Goal: Information Seeking & Learning: Learn about a topic

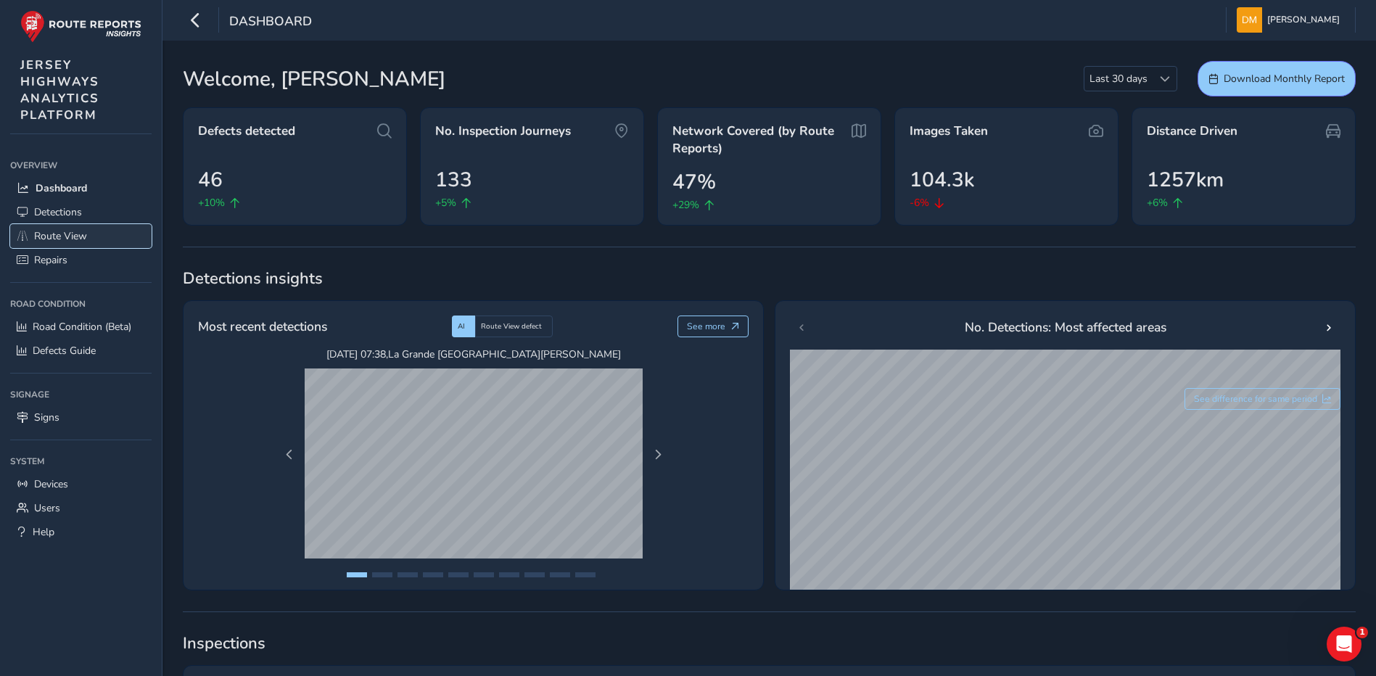
click at [63, 231] on span "Route View" at bounding box center [60, 236] width 53 height 14
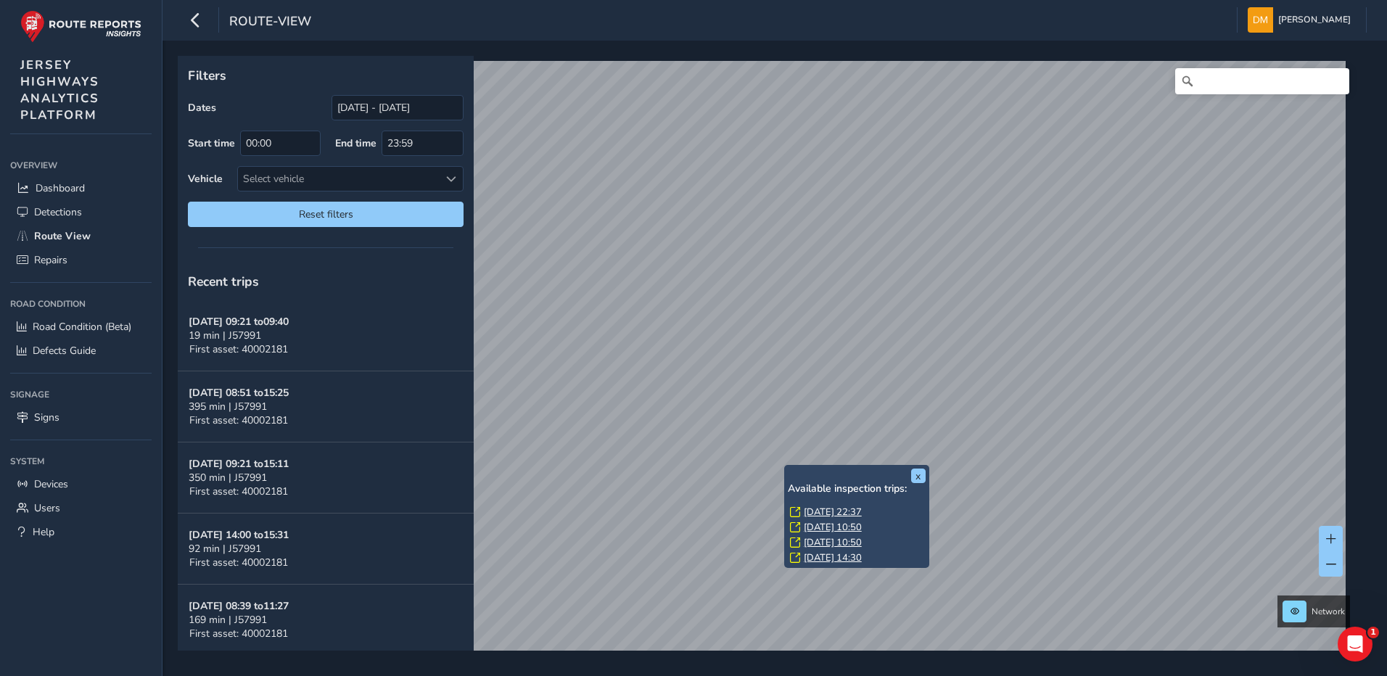
click at [813, 523] on link "[DATE] 10:50" at bounding box center [833, 527] width 58 height 13
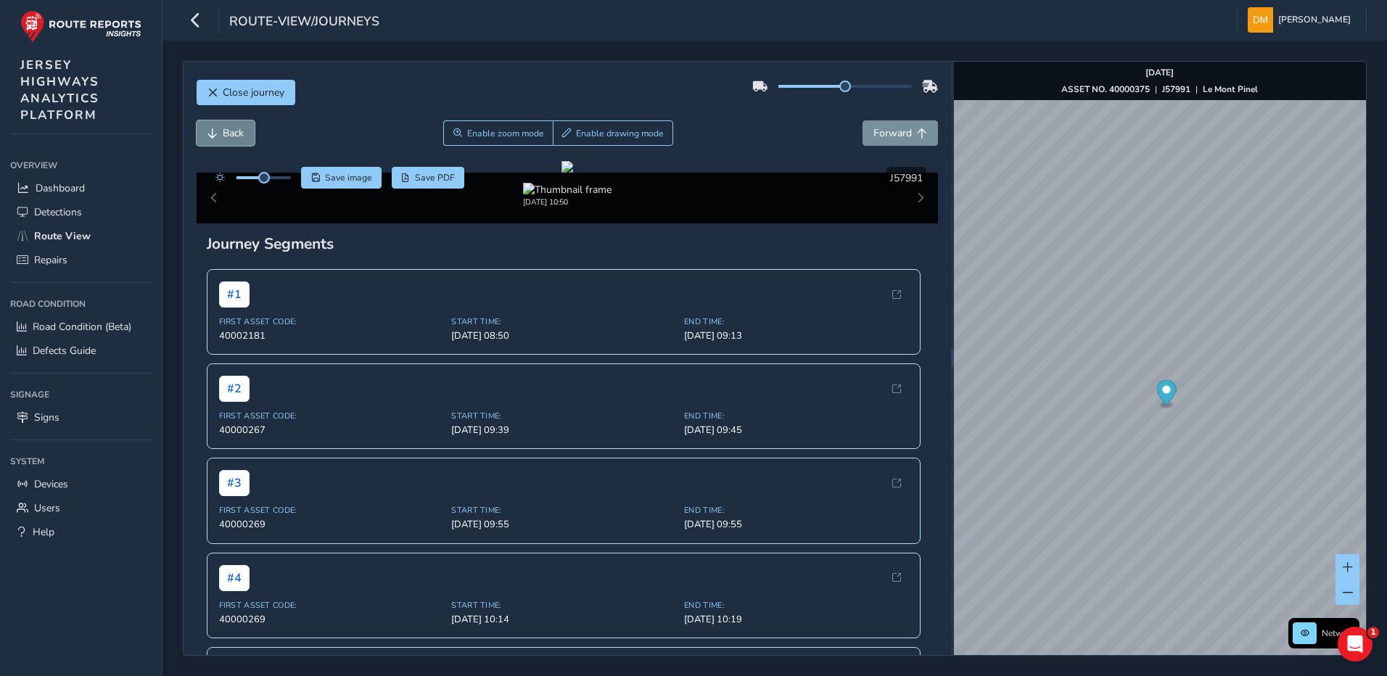
click at [237, 139] on span "Back" at bounding box center [233, 133] width 21 height 14
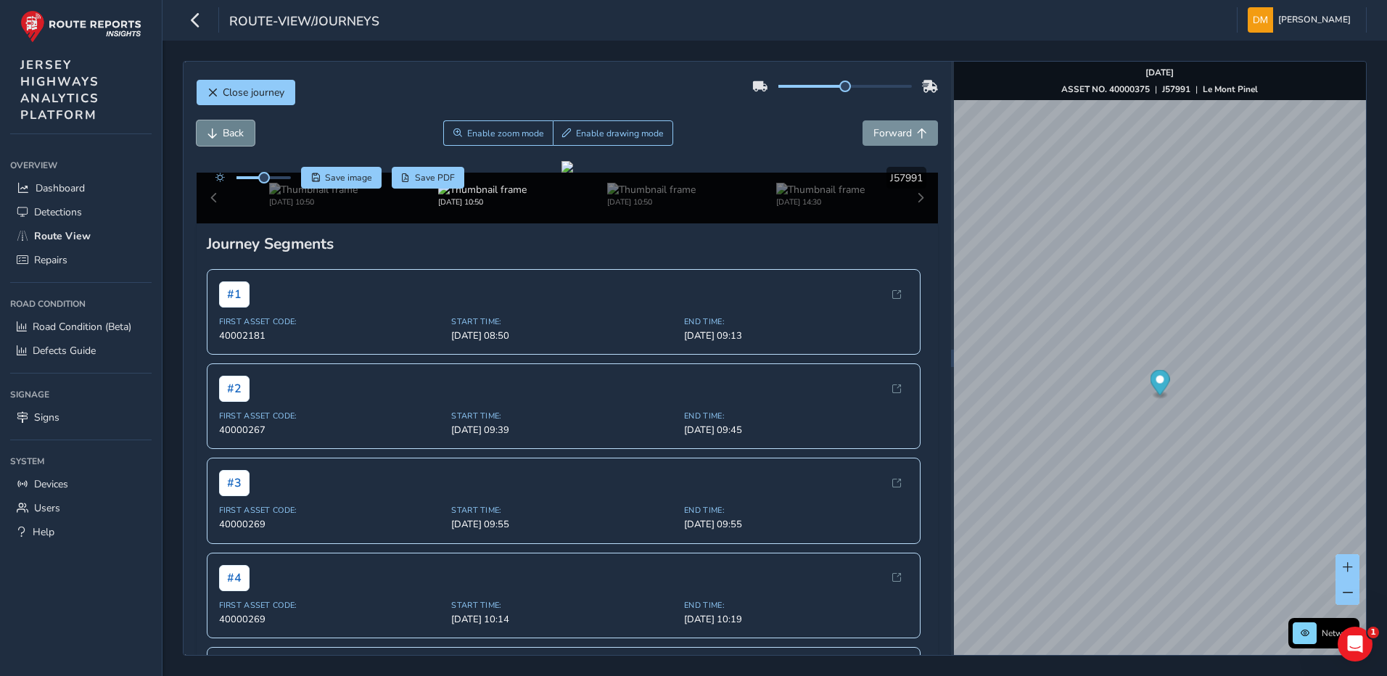
click at [237, 139] on span "Back" at bounding box center [233, 133] width 21 height 14
click at [874, 131] on span "Forward" at bounding box center [893, 133] width 38 height 14
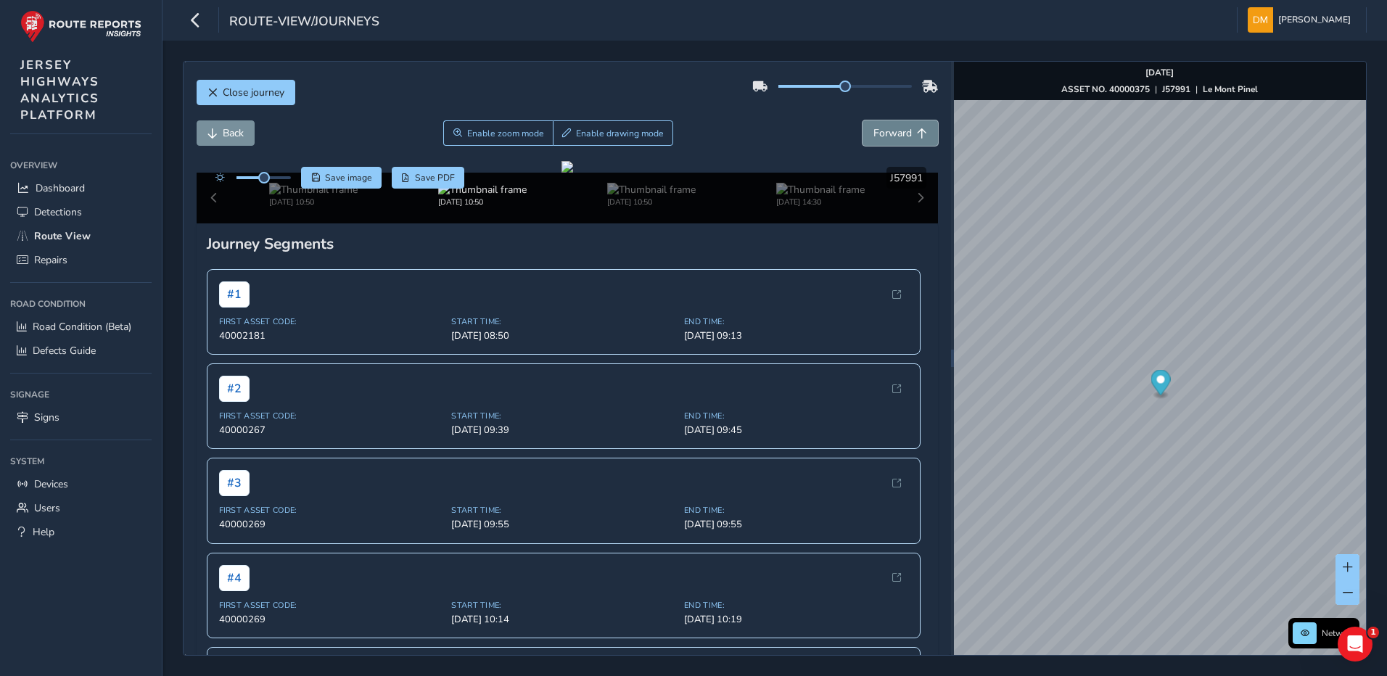
click at [874, 131] on span "Forward" at bounding box center [893, 133] width 38 height 14
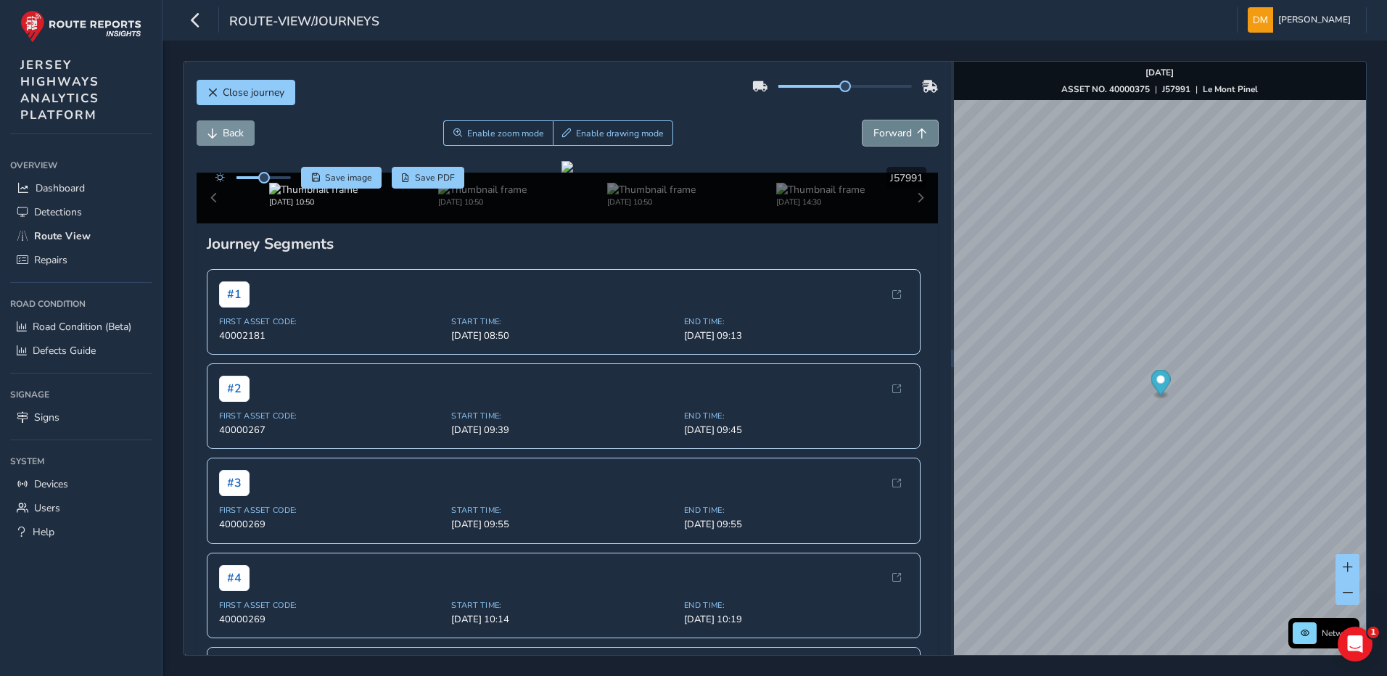
click at [874, 131] on span "Forward" at bounding box center [893, 133] width 38 height 14
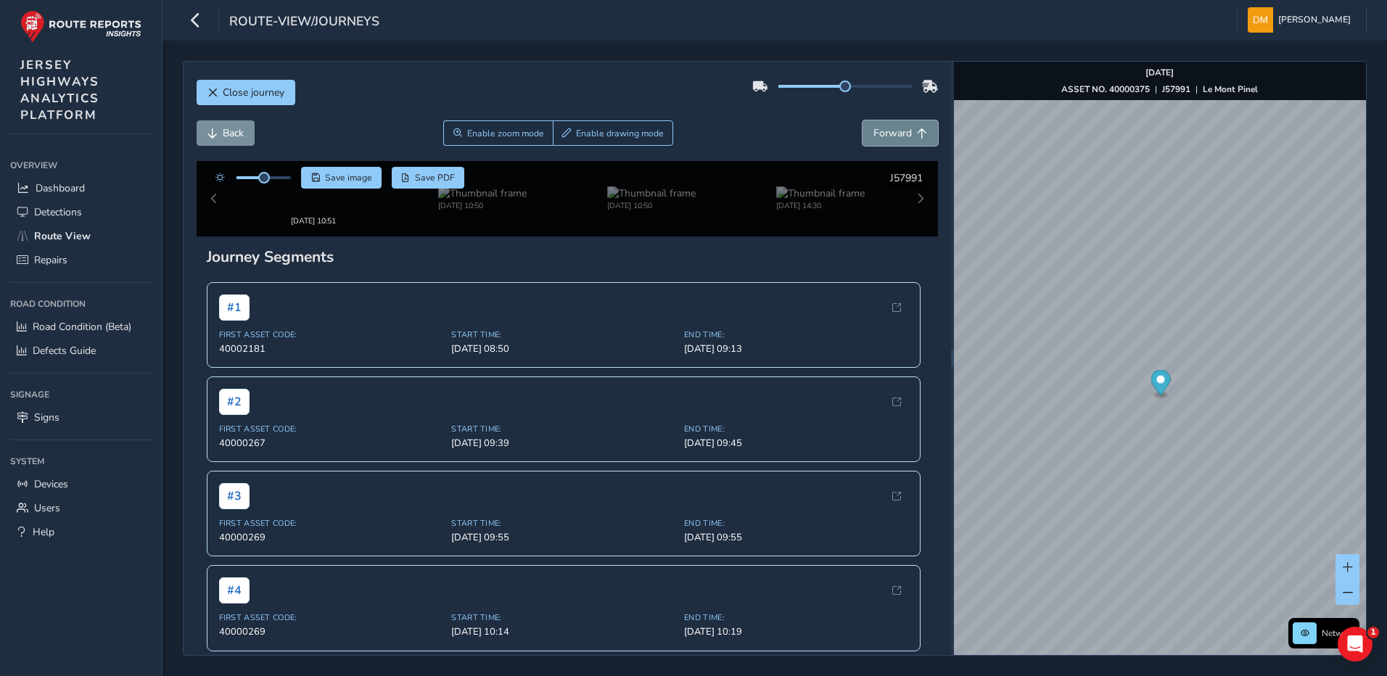
click at [874, 131] on span "Forward" at bounding box center [893, 133] width 38 height 14
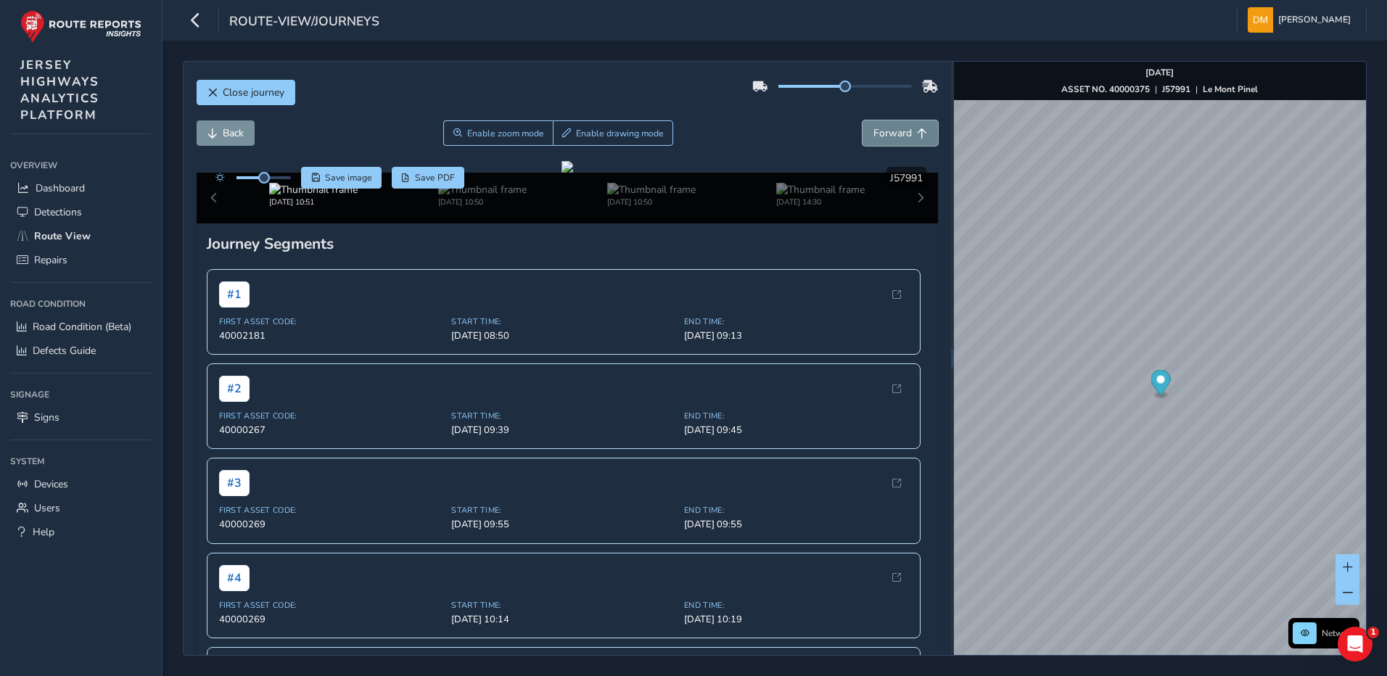
click at [874, 131] on span "Forward" at bounding box center [893, 133] width 38 height 14
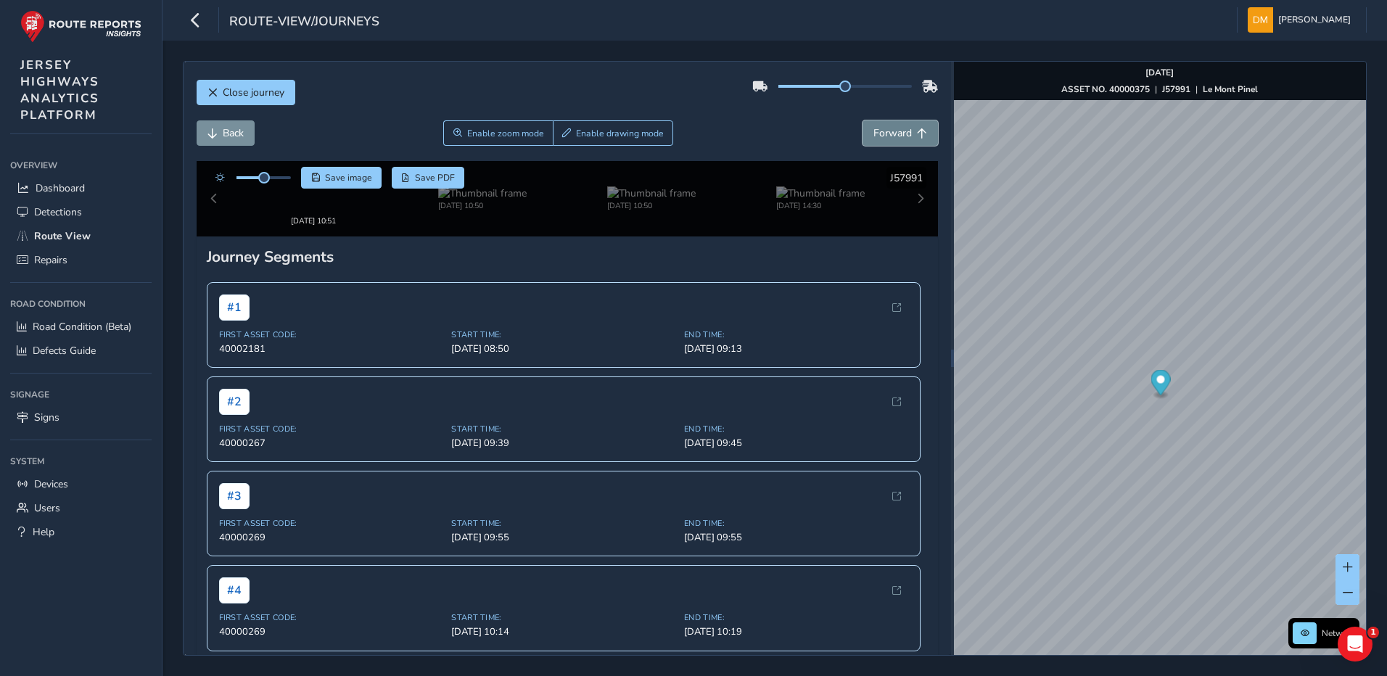
click at [874, 131] on span "Forward" at bounding box center [893, 133] width 38 height 14
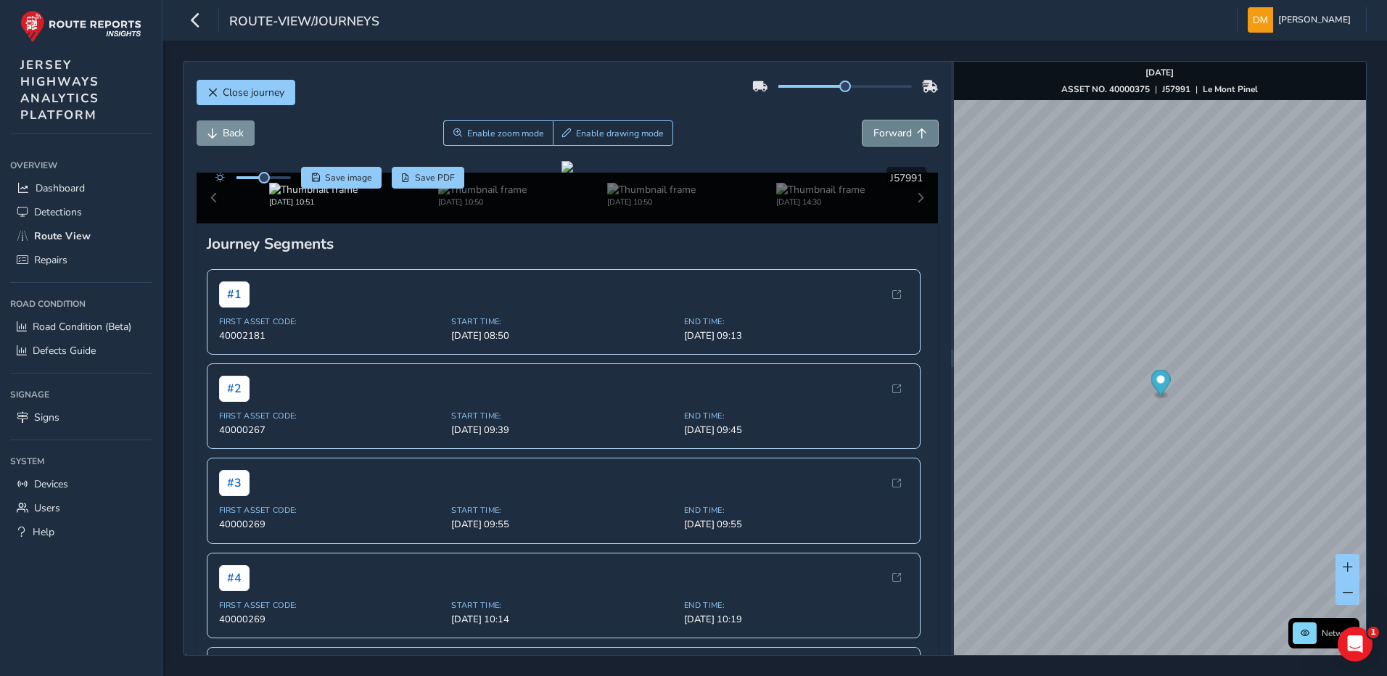
click at [874, 131] on span "Forward" at bounding box center [893, 133] width 38 height 14
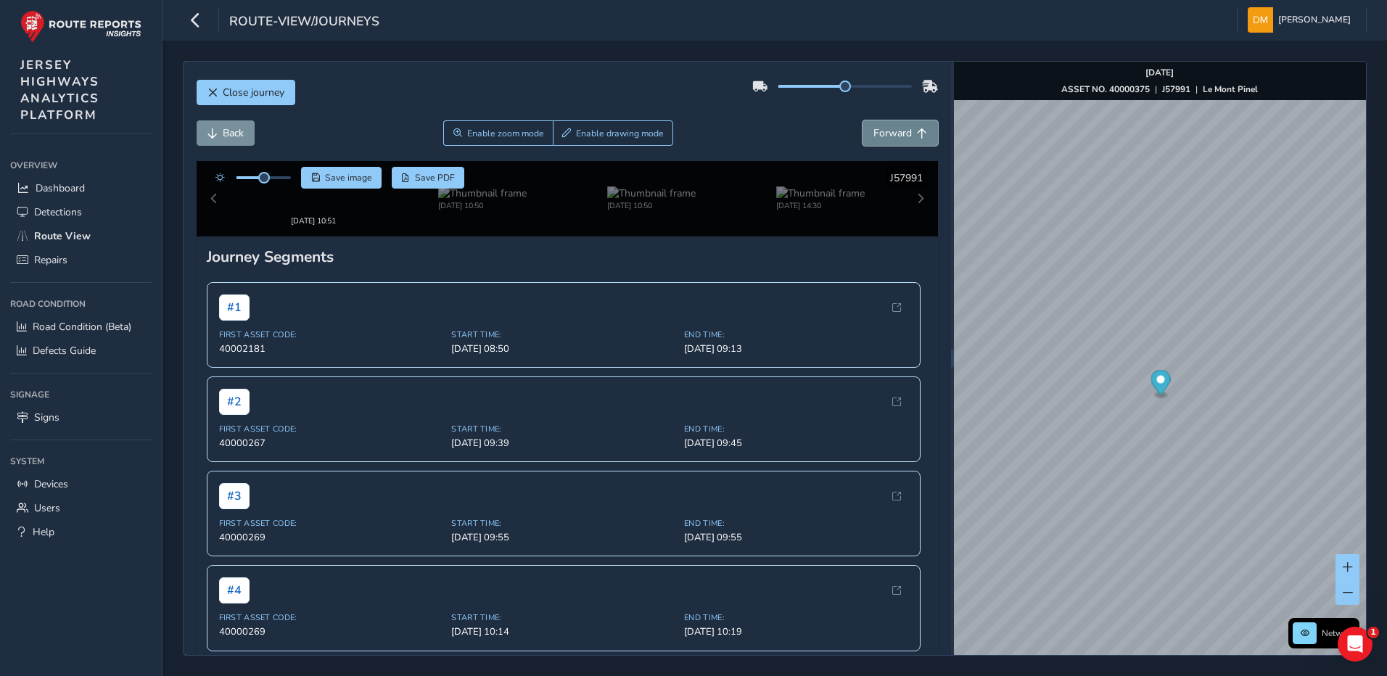
click at [874, 131] on span "Forward" at bounding box center [893, 133] width 38 height 14
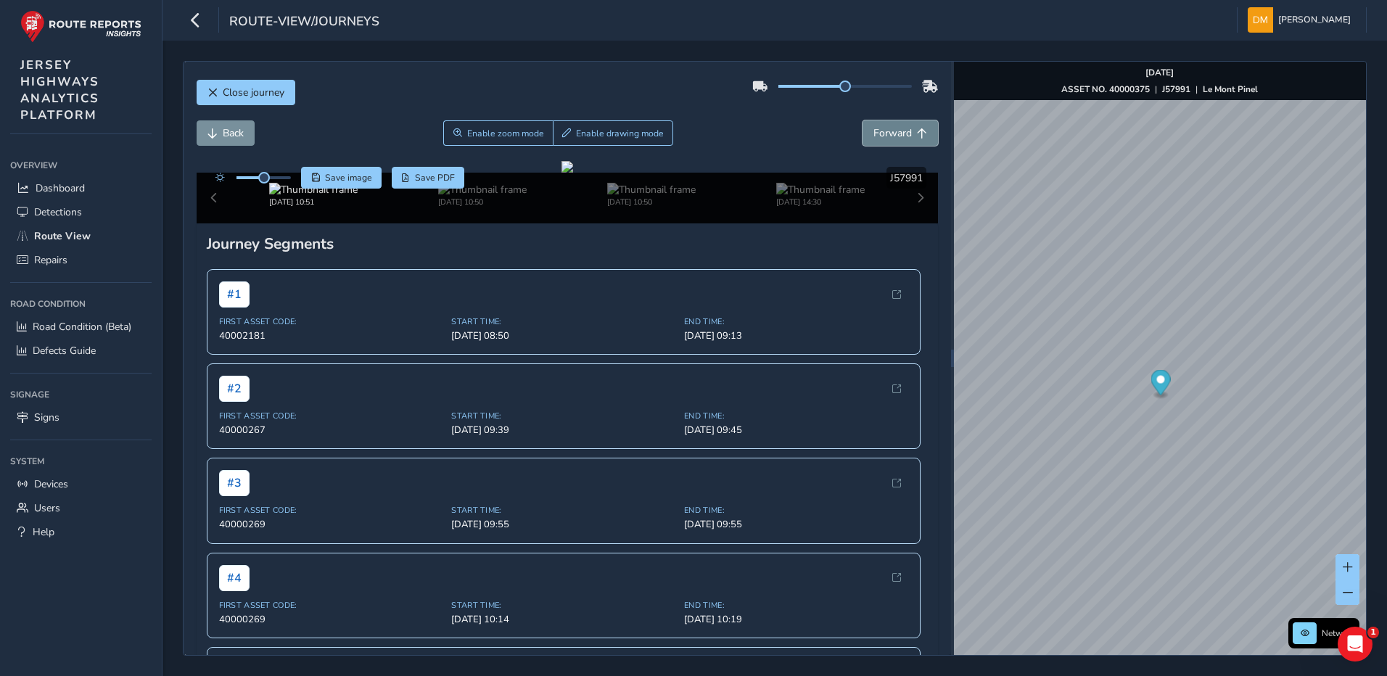
click at [874, 131] on span "Forward" at bounding box center [893, 133] width 38 height 14
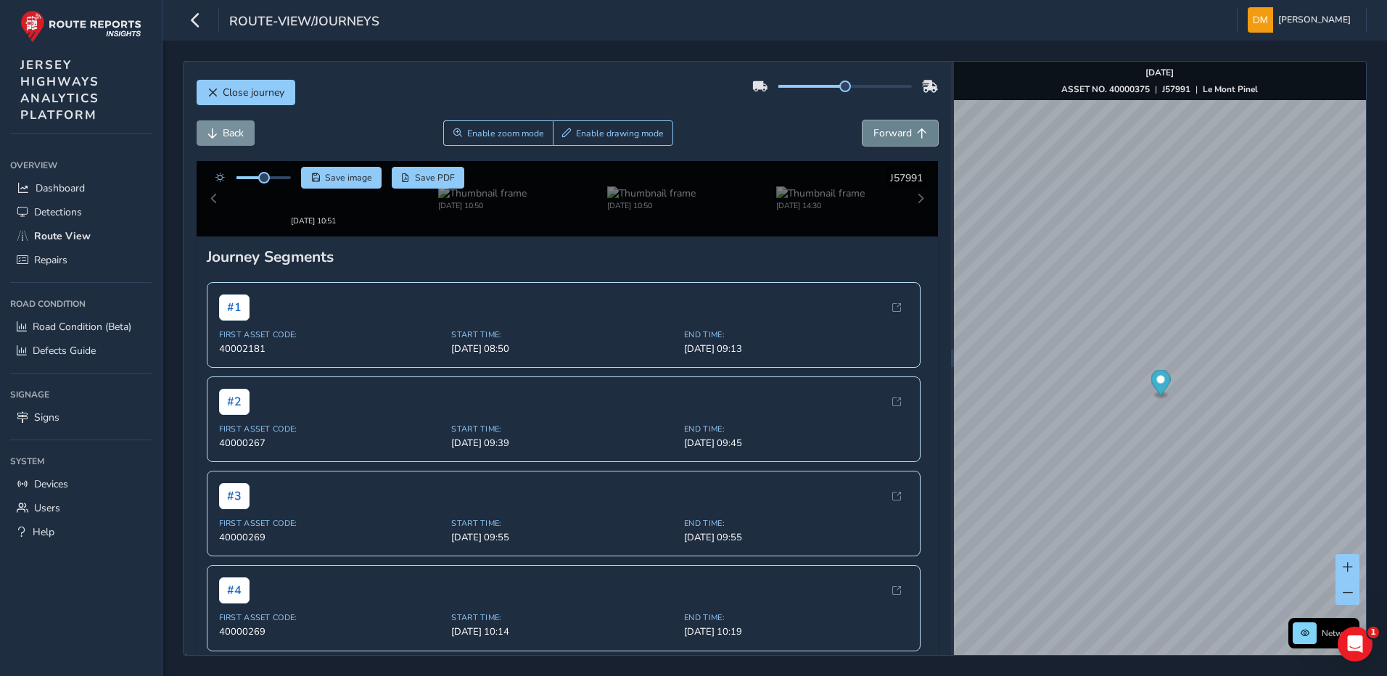
click at [874, 131] on span "Forward" at bounding box center [893, 133] width 38 height 14
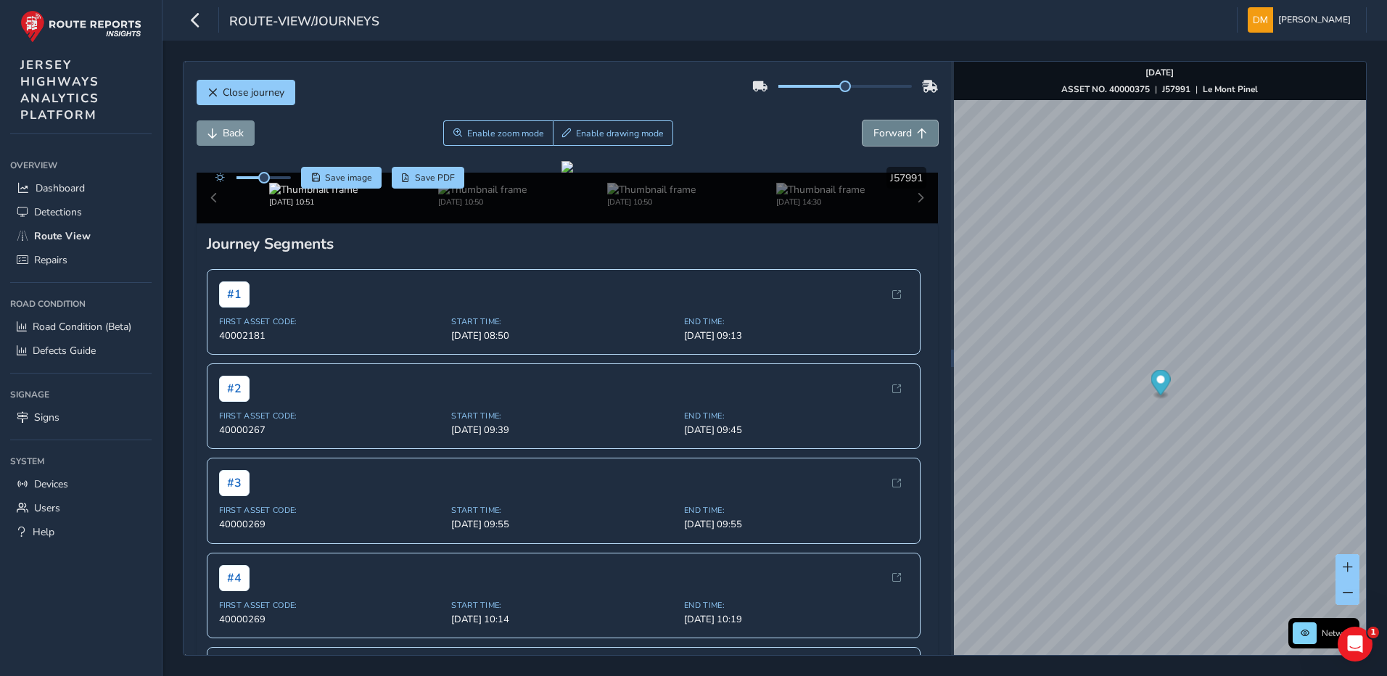
click at [874, 131] on span "Forward" at bounding box center [893, 133] width 38 height 14
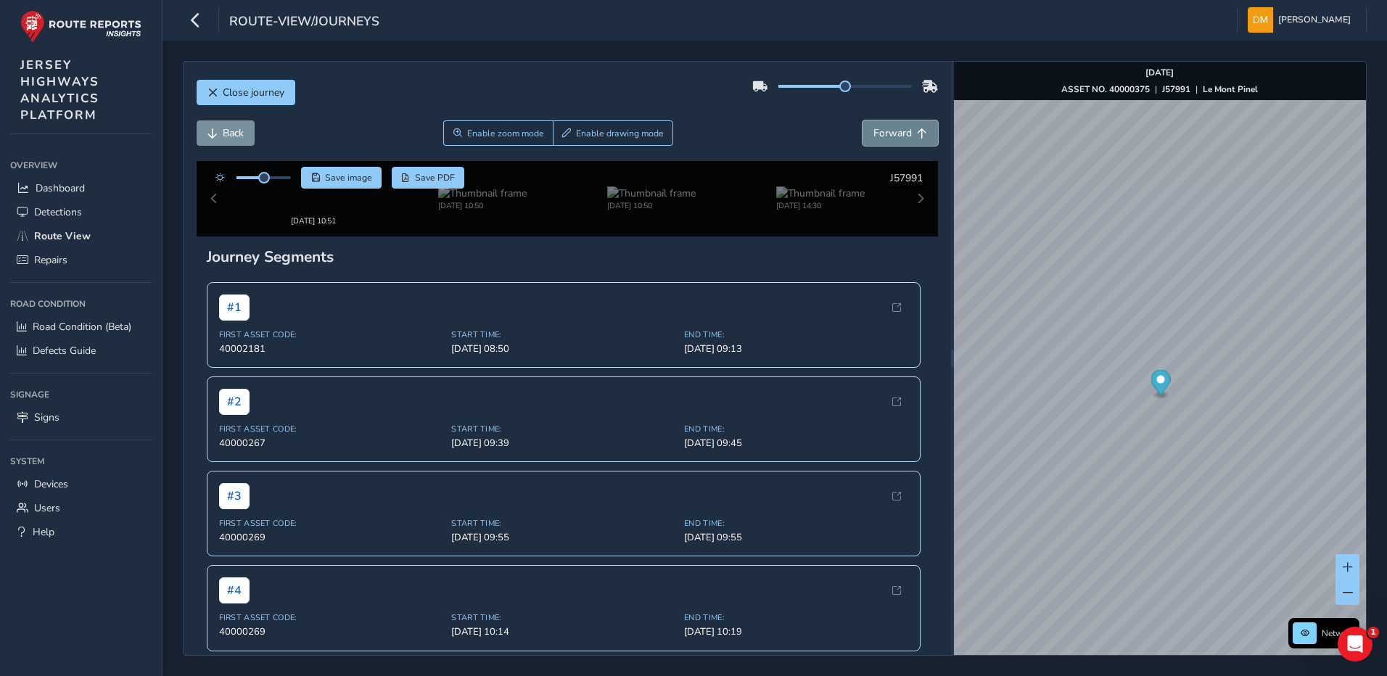
click at [874, 131] on span "Forward" at bounding box center [893, 133] width 38 height 14
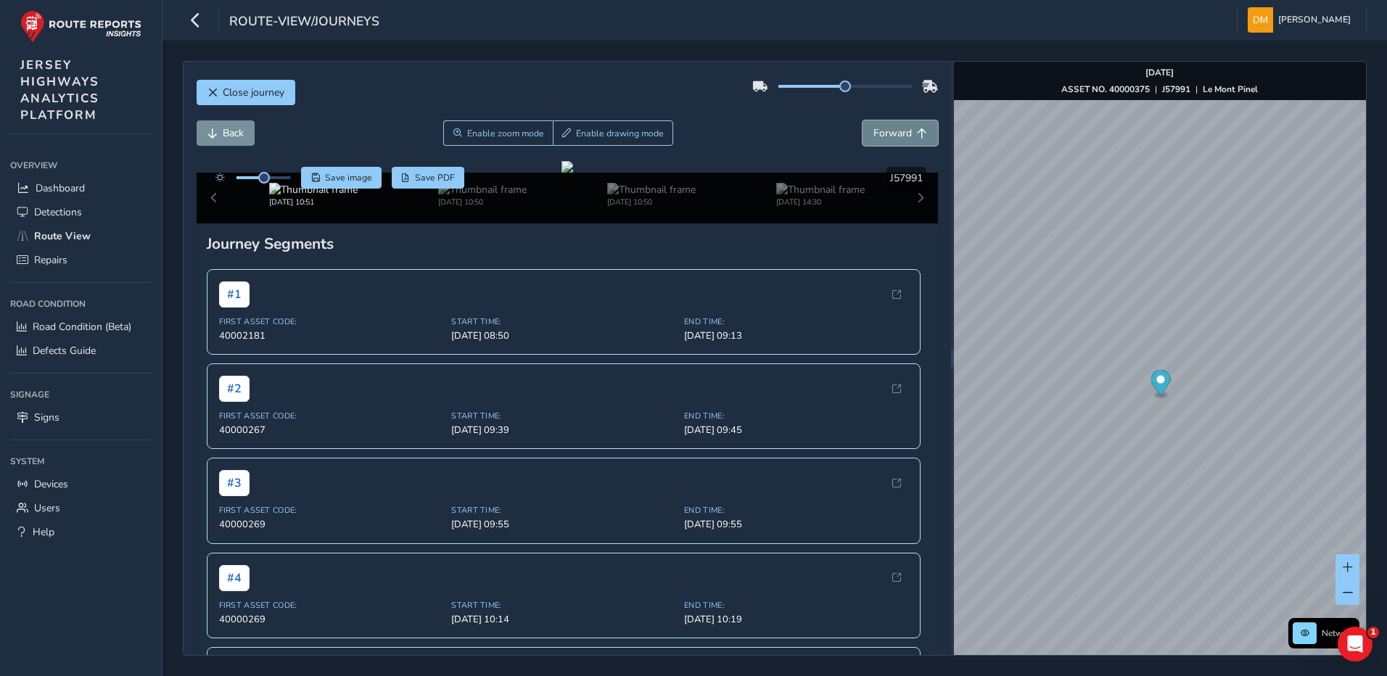
click at [874, 131] on span "Forward" at bounding box center [893, 133] width 38 height 14
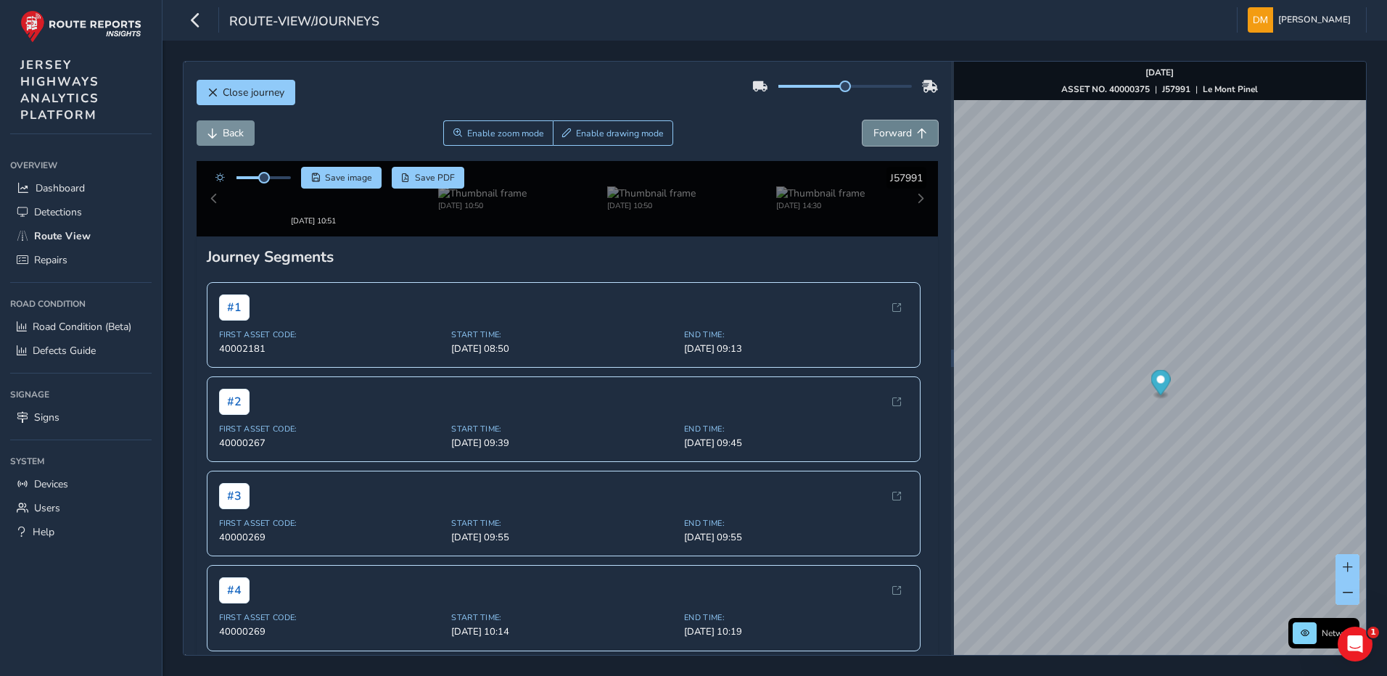
click at [874, 131] on span "Forward" at bounding box center [893, 133] width 38 height 14
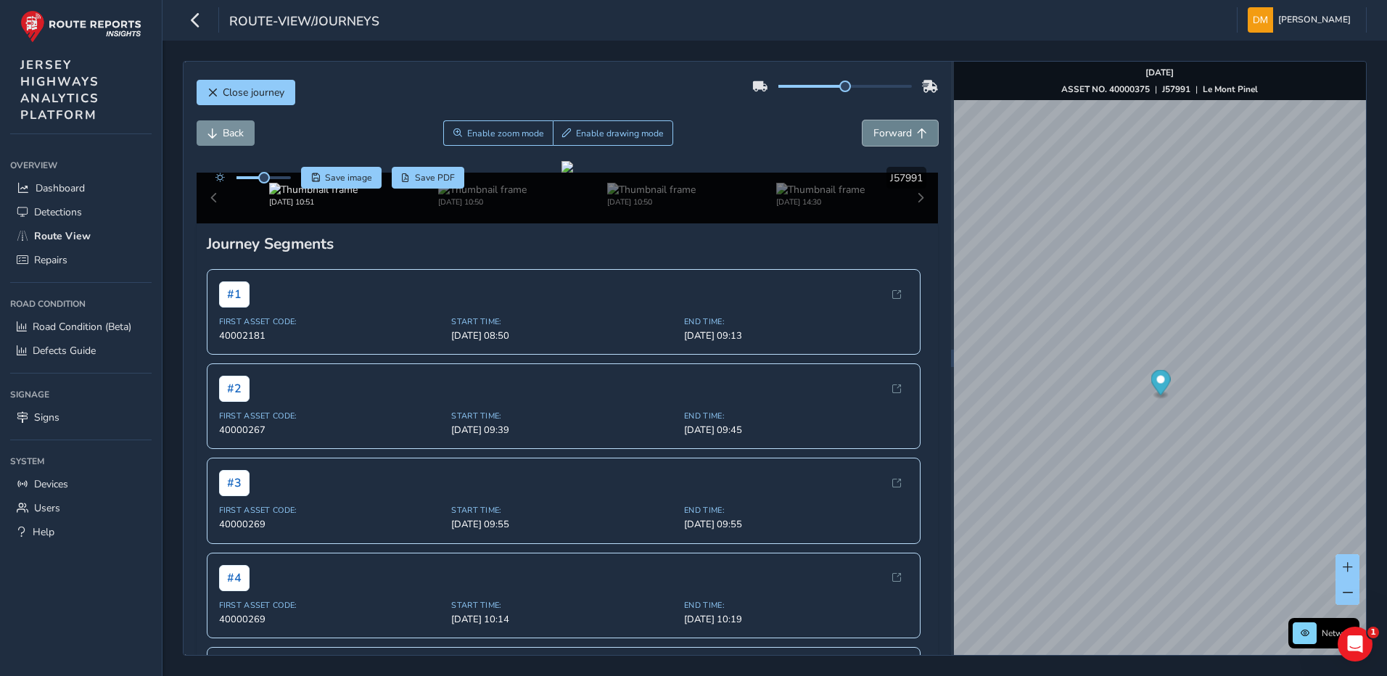
click at [874, 131] on span "Forward" at bounding box center [893, 133] width 38 height 14
drag, startPoint x: 264, startPoint y: 178, endPoint x: 302, endPoint y: 177, distance: 37.8
click at [302, 177] on div "Save image Save PDF" at bounding box center [336, 178] width 257 height 22
click at [884, 131] on span "Forward" at bounding box center [893, 133] width 38 height 14
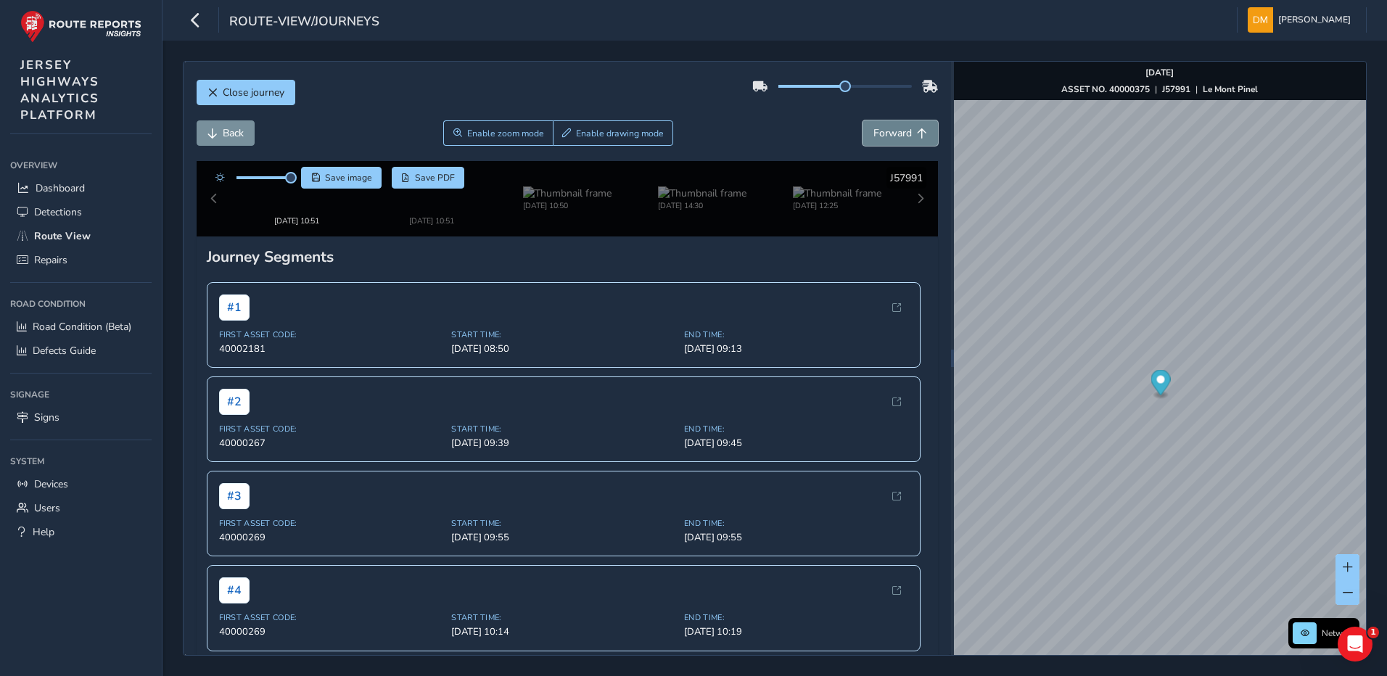
click at [884, 131] on span "Forward" at bounding box center [893, 133] width 38 height 14
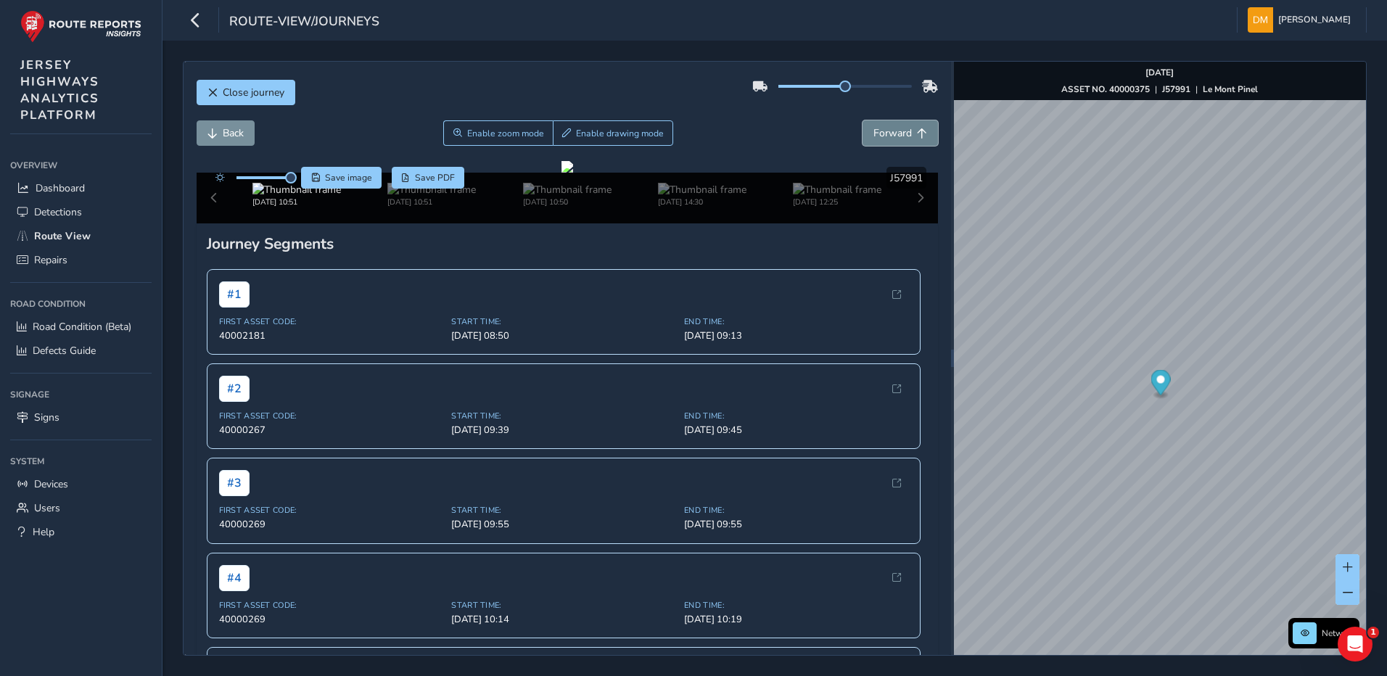
click at [884, 131] on span "Forward" at bounding box center [893, 133] width 38 height 14
click at [234, 127] on span "Back" at bounding box center [233, 133] width 21 height 14
click at [893, 143] on button "Forward" at bounding box center [900, 132] width 75 height 25
click at [482, 134] on span "Enable zoom mode" at bounding box center [505, 134] width 77 height 12
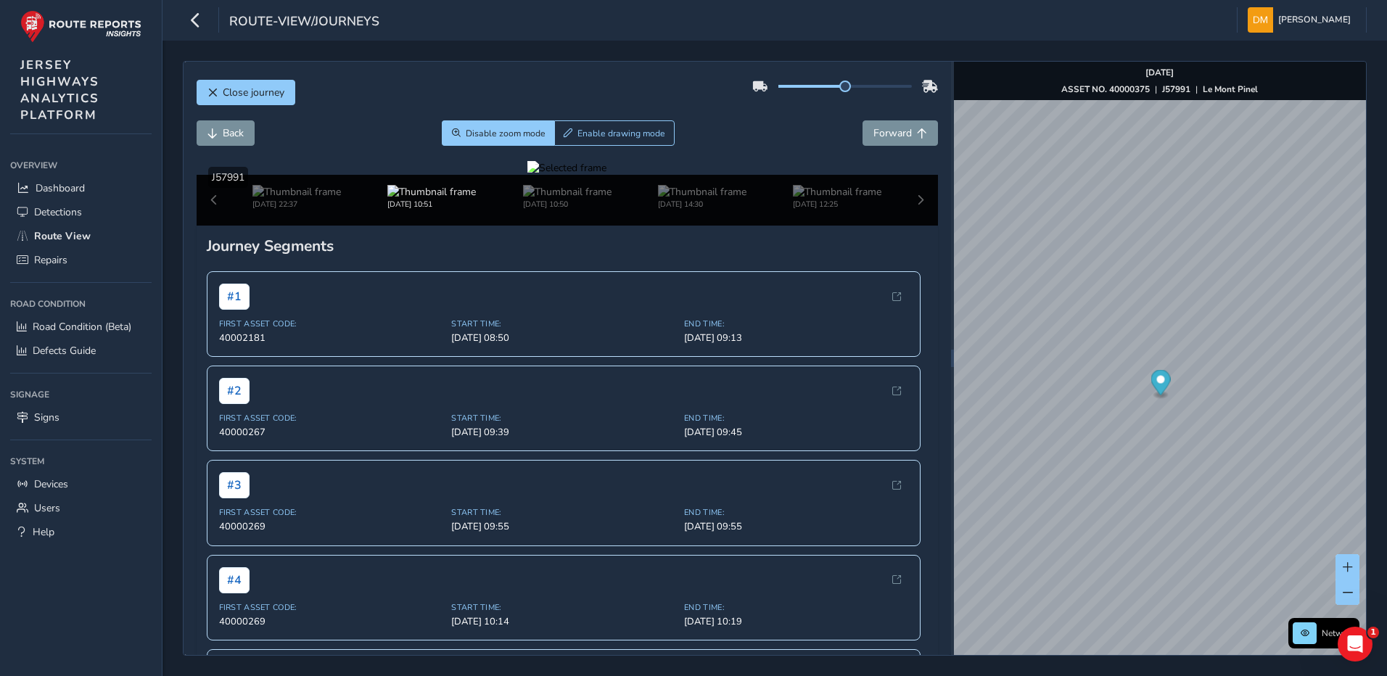
click at [528, 175] on div at bounding box center [567, 168] width 79 height 14
click at [519, 435] on img at bounding box center [973, 238] width 2090 height 1175
click at [895, 137] on span "Forward" at bounding box center [893, 133] width 38 height 14
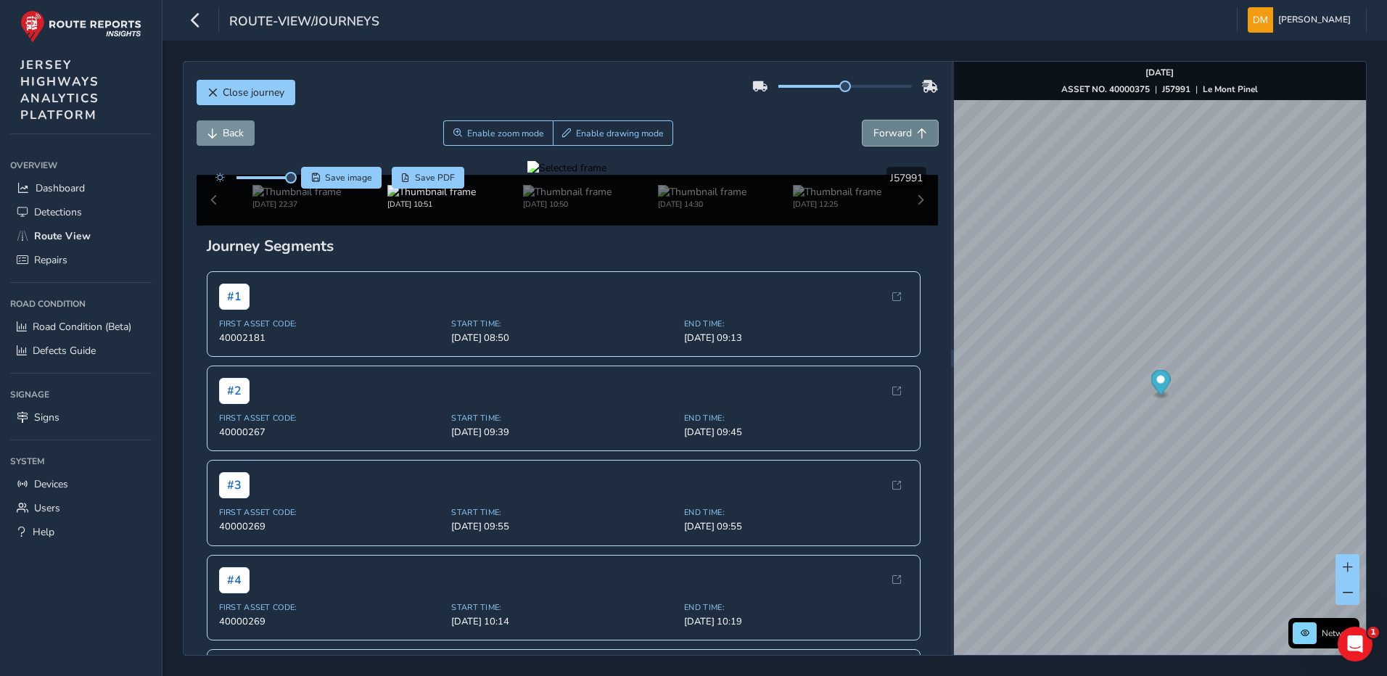
click at [892, 139] on span "Forward" at bounding box center [893, 133] width 38 height 14
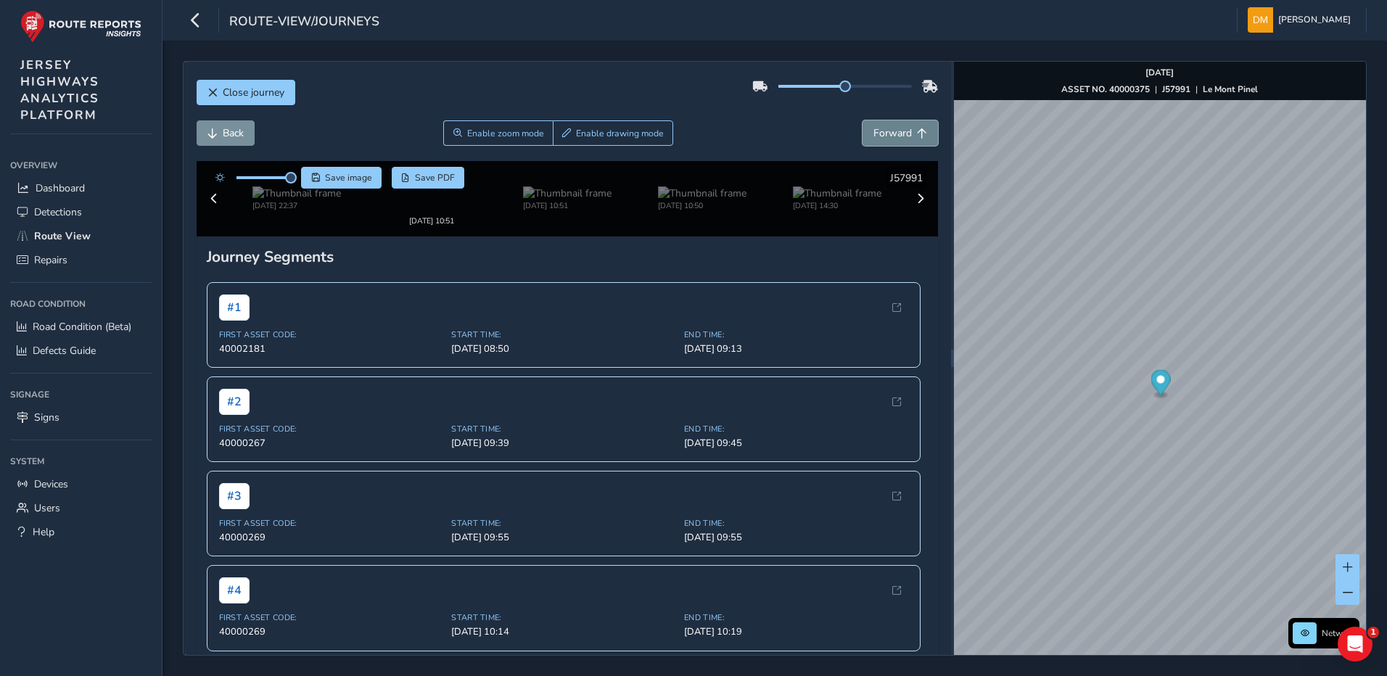
click at [892, 139] on span "Forward" at bounding box center [893, 133] width 38 height 14
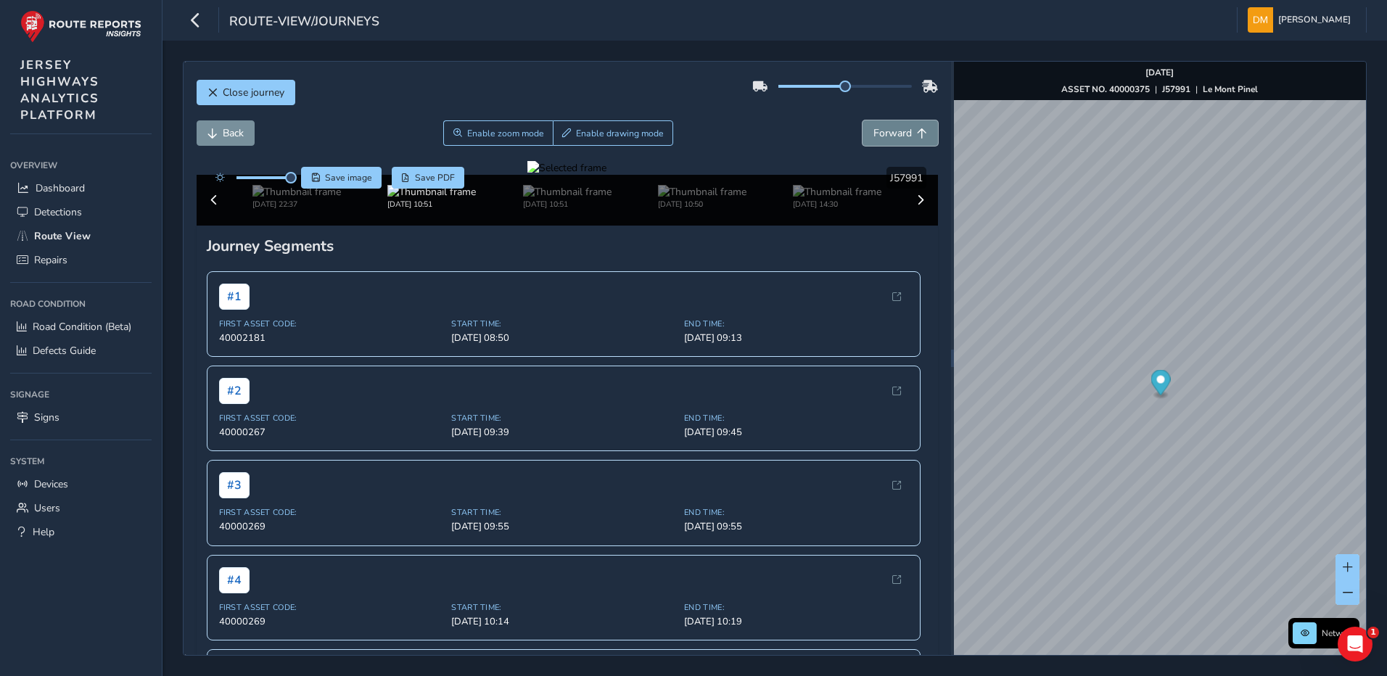
click at [892, 139] on span "Forward" at bounding box center [893, 133] width 38 height 14
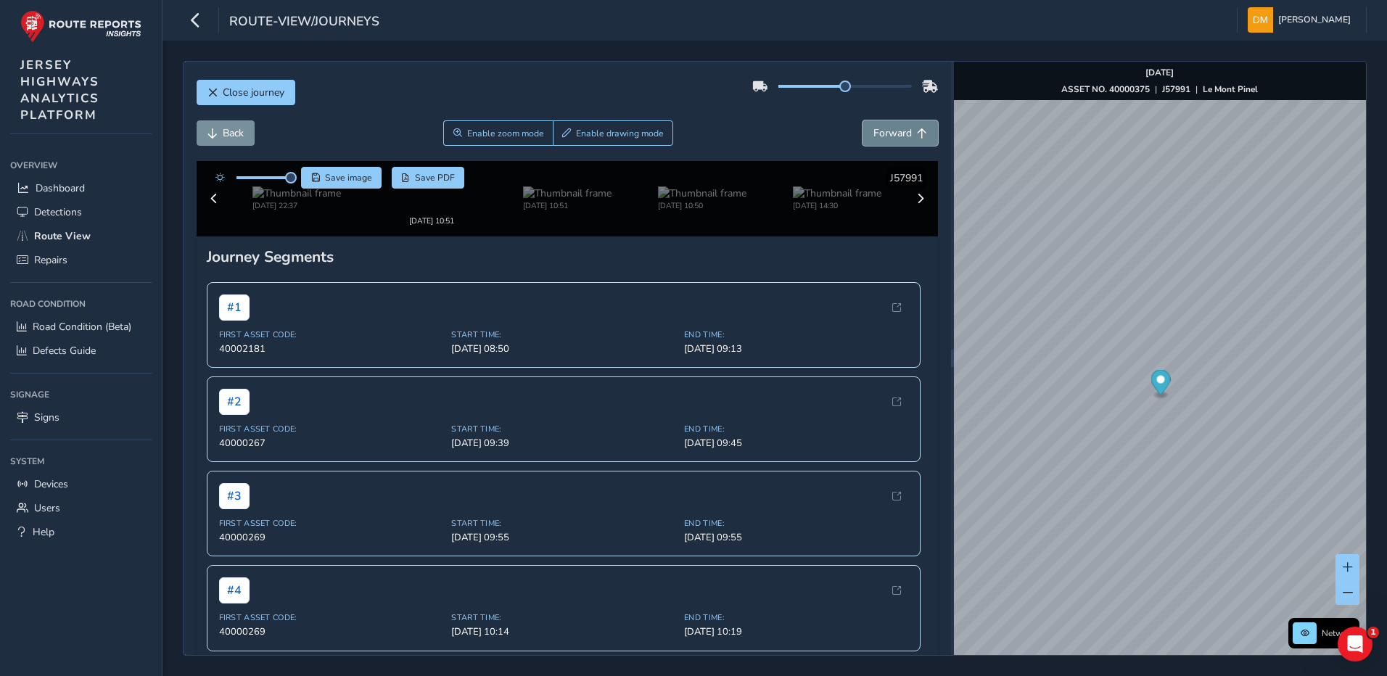
click at [892, 139] on span "Forward" at bounding box center [893, 133] width 38 height 14
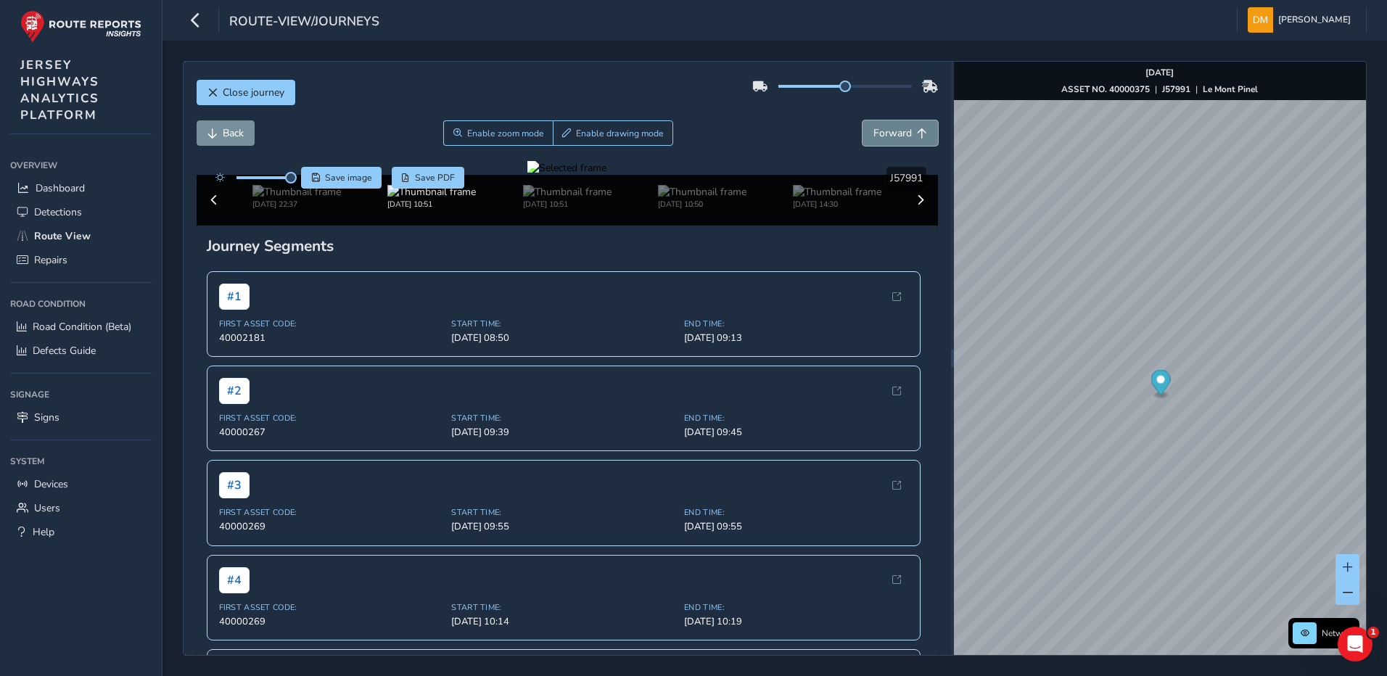
click at [892, 139] on span "Forward" at bounding box center [893, 133] width 38 height 14
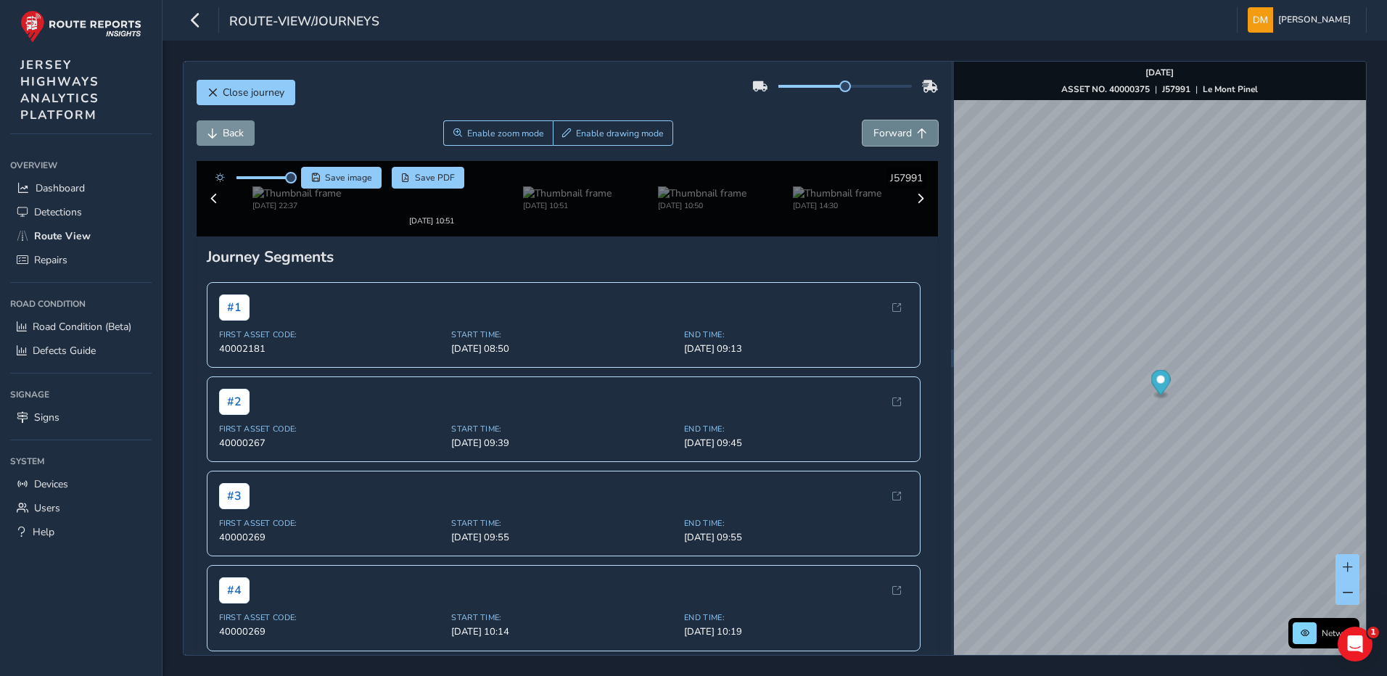
click at [892, 139] on span "Forward" at bounding box center [893, 133] width 38 height 14
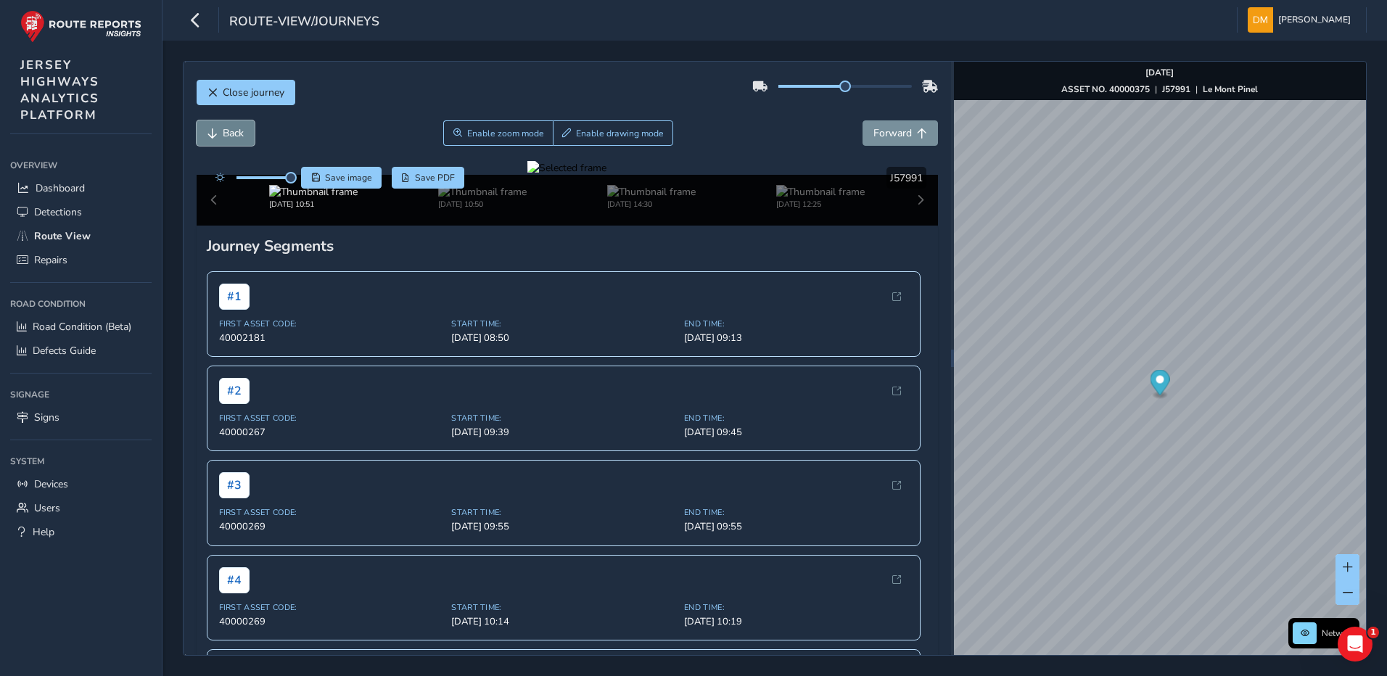
click at [242, 131] on span "Back" at bounding box center [233, 133] width 21 height 14
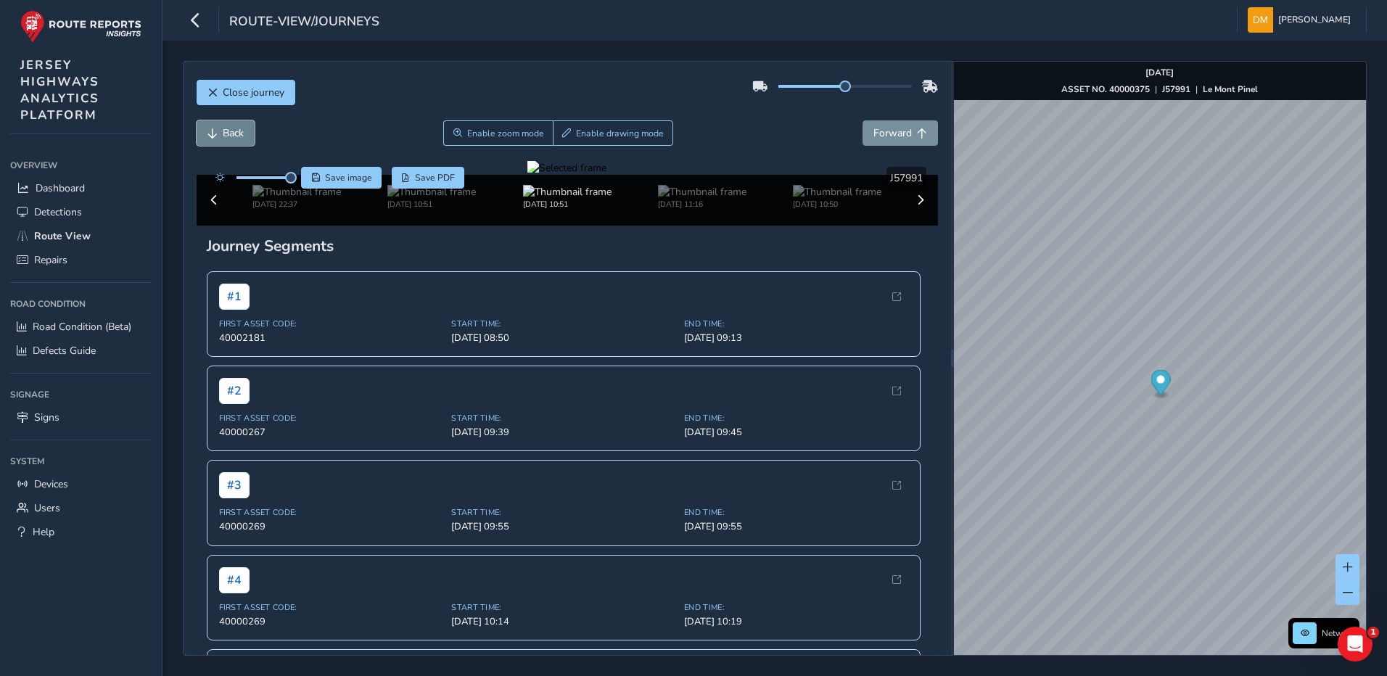
click at [242, 131] on span "Back" at bounding box center [233, 133] width 21 height 14
click at [874, 131] on span "Forward" at bounding box center [893, 133] width 38 height 14
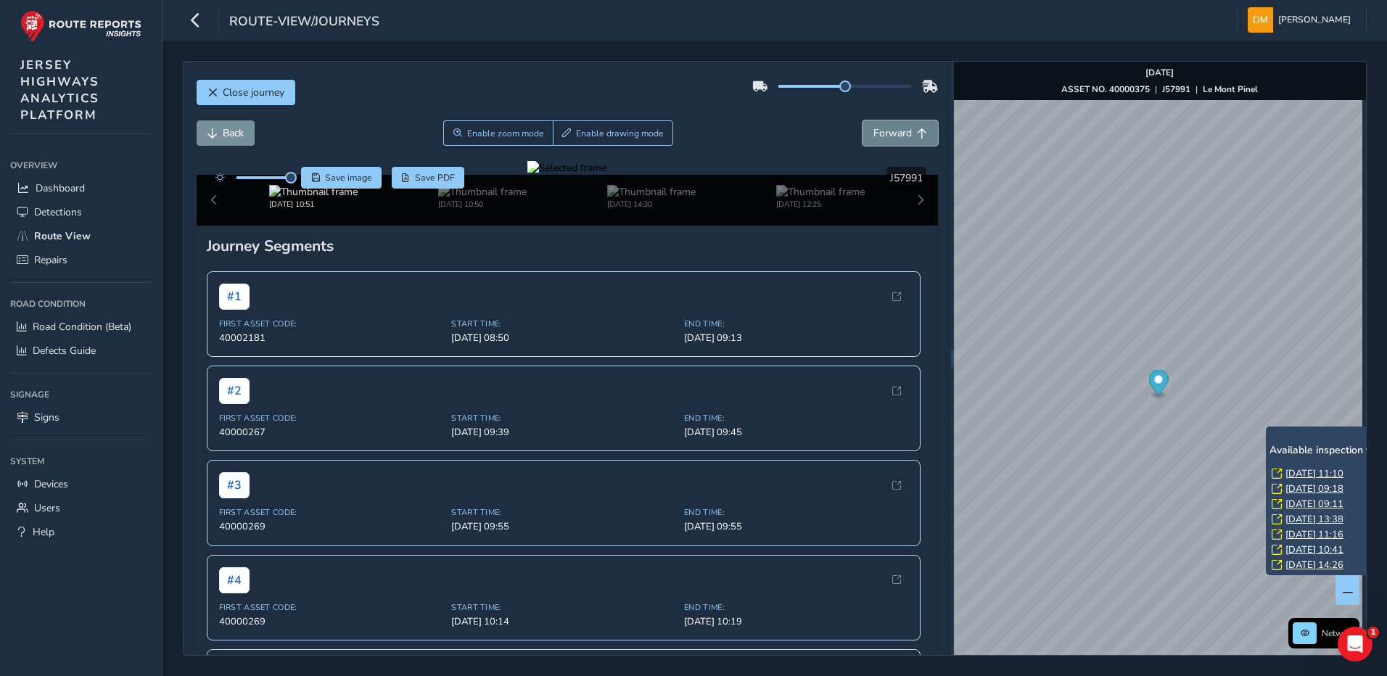
click at [863, 134] on button "Forward" at bounding box center [900, 132] width 75 height 25
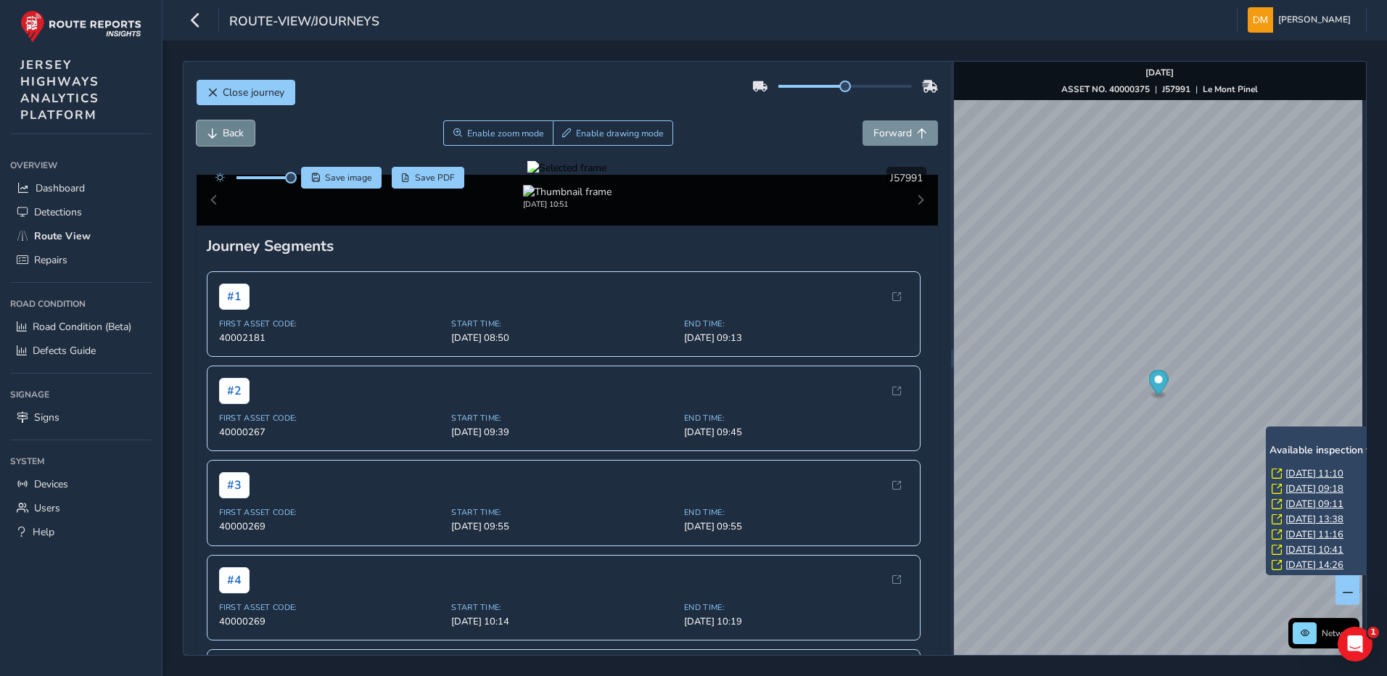
click at [226, 138] on span "Back" at bounding box center [233, 133] width 21 height 14
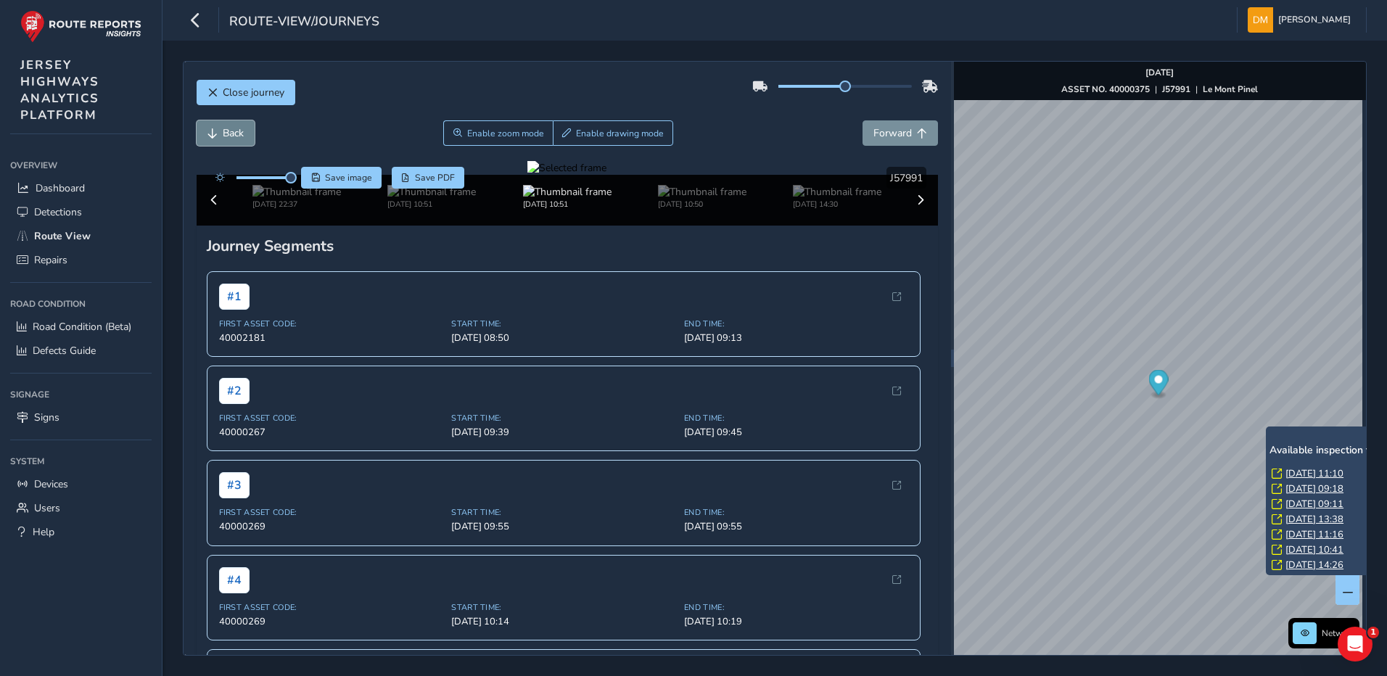
click at [226, 138] on span "Back" at bounding box center [233, 133] width 21 height 14
click at [917, 128] on span "Forward" at bounding box center [922, 133] width 10 height 10
click at [878, 129] on span "Forward" at bounding box center [893, 133] width 38 height 14
click at [238, 128] on span "Back" at bounding box center [233, 133] width 21 height 14
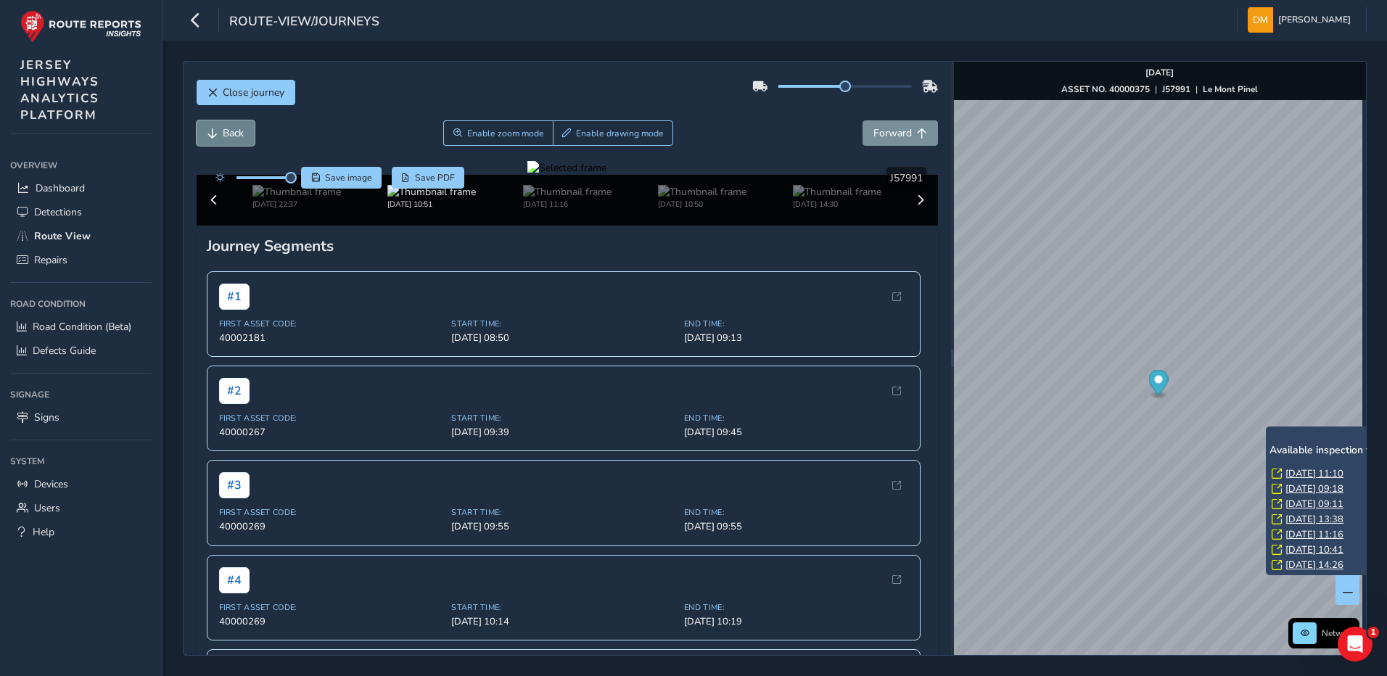
click at [206, 126] on button "Back" at bounding box center [226, 132] width 58 height 25
click at [208, 126] on button "Back" at bounding box center [226, 132] width 58 height 25
click at [874, 134] on span "Forward" at bounding box center [893, 133] width 38 height 14
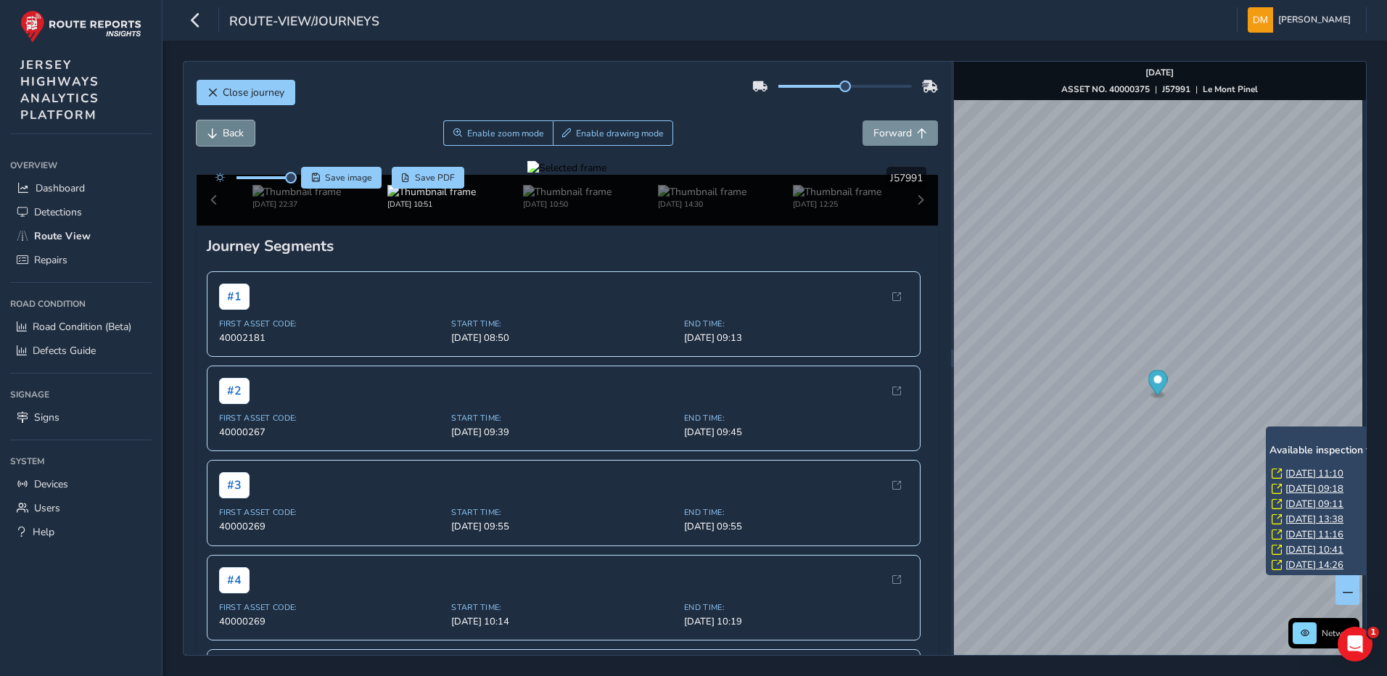
click at [237, 142] on button "Back" at bounding box center [226, 132] width 58 height 25
click at [874, 137] on span "Forward" at bounding box center [893, 133] width 38 height 14
click at [863, 138] on button "Forward" at bounding box center [900, 132] width 75 height 25
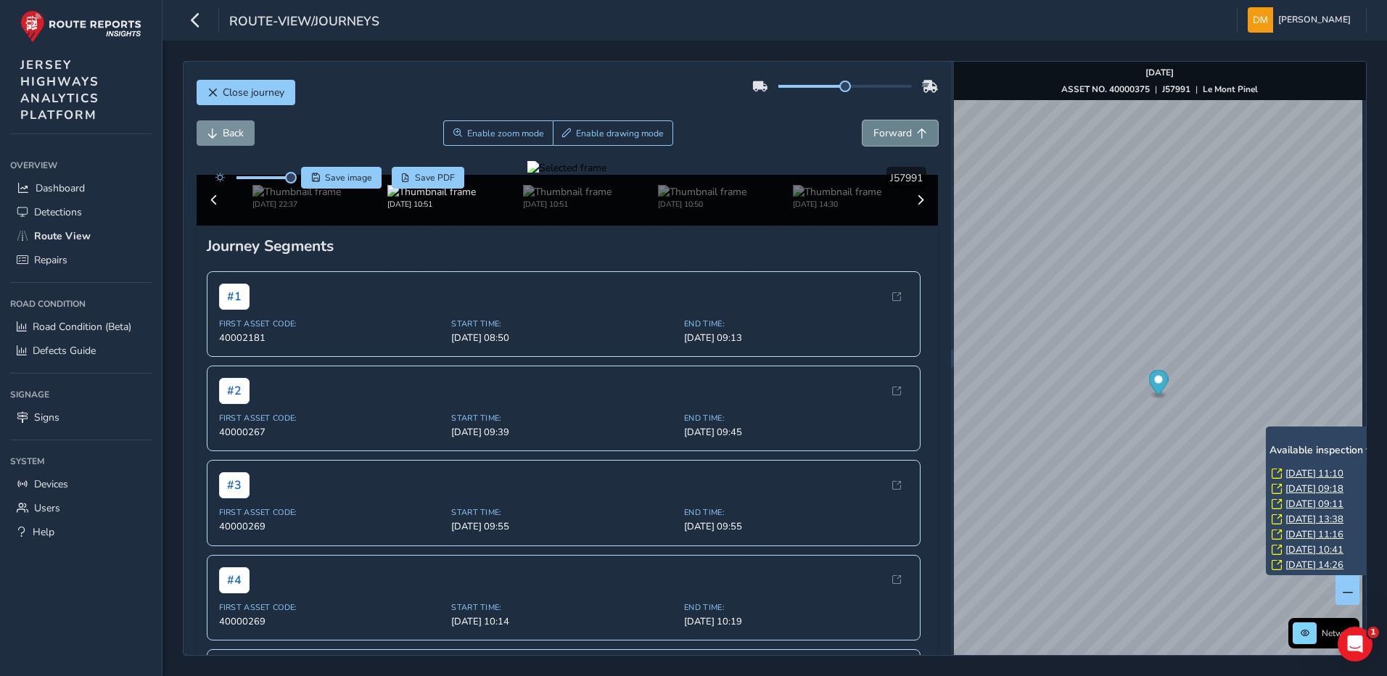
click at [863, 138] on button "Forward" at bounding box center [900, 132] width 75 height 25
click at [241, 131] on span "Back" at bounding box center [233, 133] width 21 height 14
click at [875, 130] on span "Forward" at bounding box center [893, 133] width 38 height 14
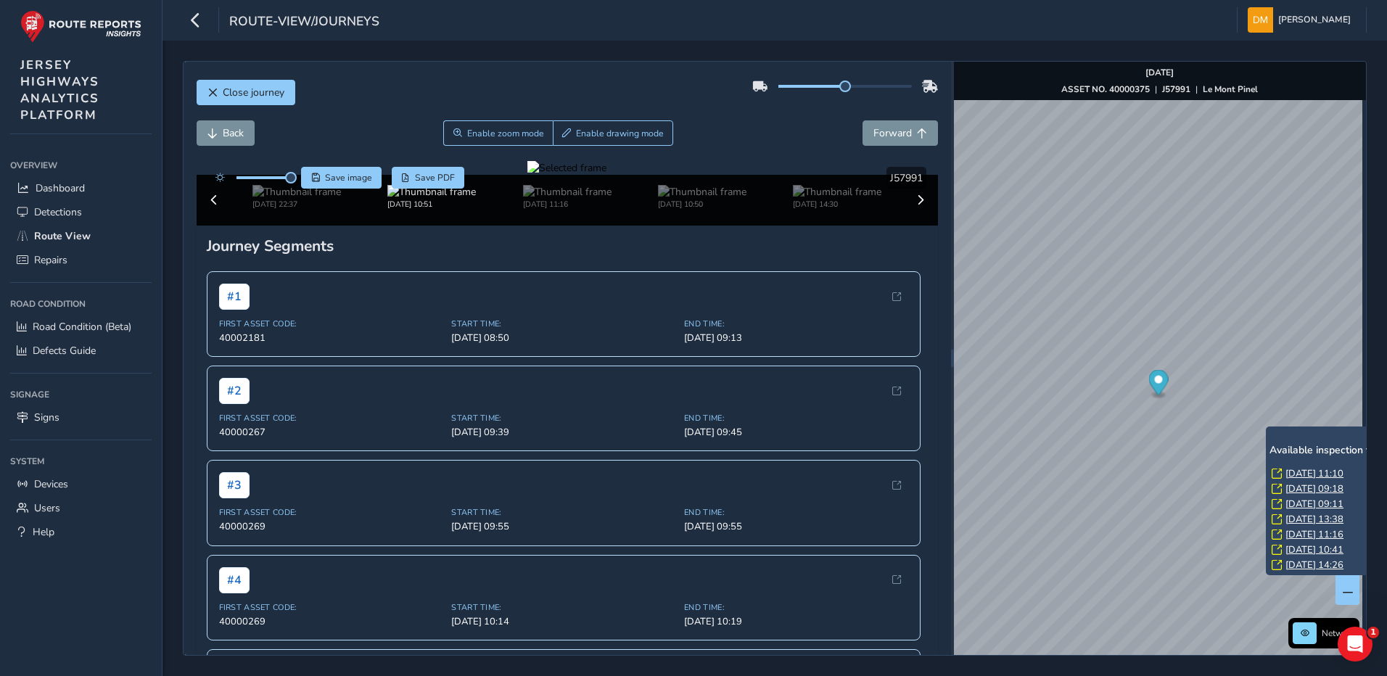
click at [200, 117] on div "Close journey Back Enable zoom mode Enable drawing mode Forward Click and Drag …" at bounding box center [568, 359] width 768 height 594
click at [239, 125] on button "Back" at bounding box center [226, 132] width 58 height 25
click at [875, 131] on span "Forward" at bounding box center [893, 133] width 38 height 14
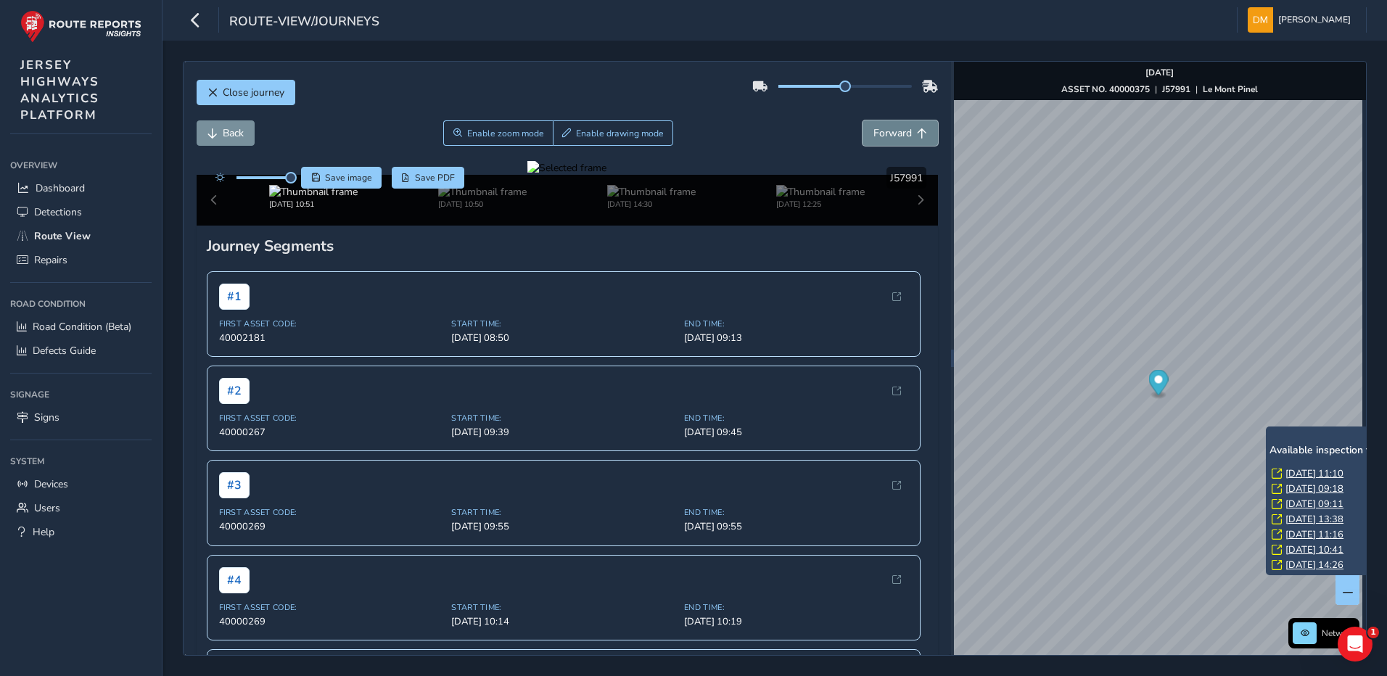
click at [876, 136] on span "Forward" at bounding box center [893, 133] width 38 height 14
click at [235, 137] on span "Back" at bounding box center [233, 133] width 21 height 14
click at [213, 129] on span "Back" at bounding box center [213, 133] width 10 height 10
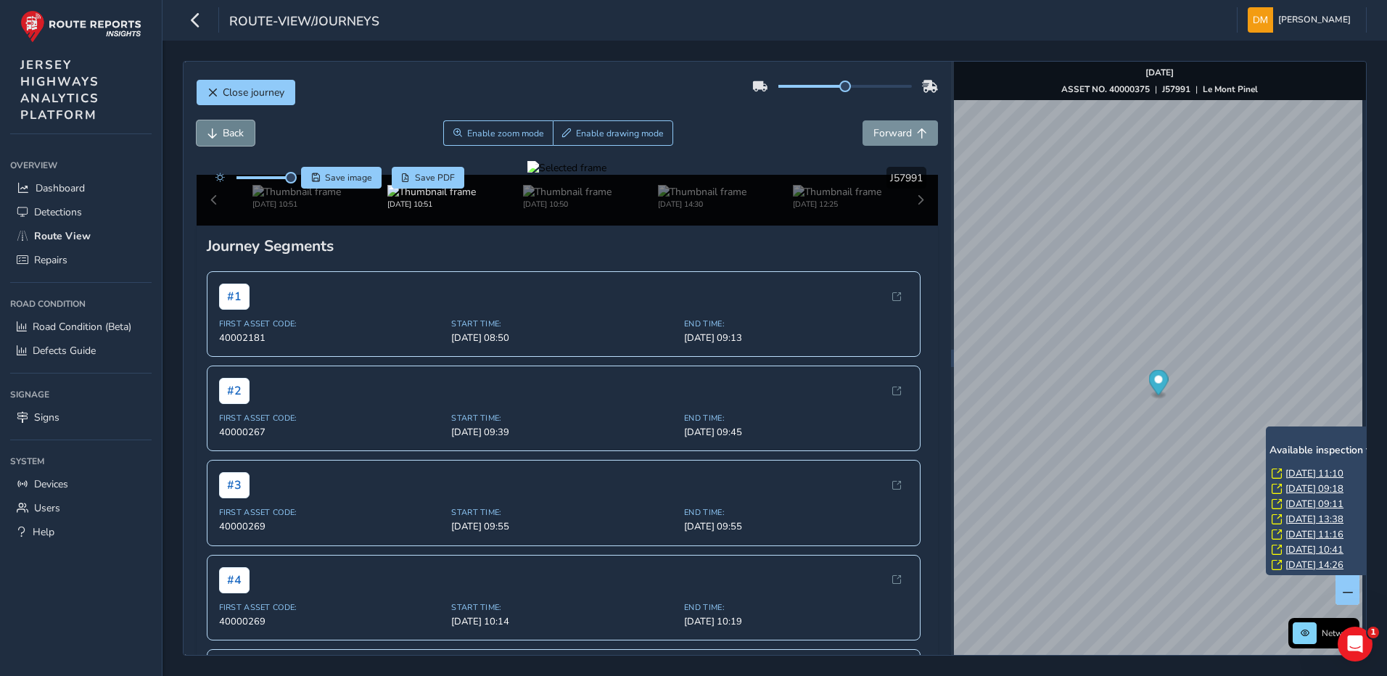
click at [213, 129] on span "Back" at bounding box center [213, 133] width 10 height 10
click at [874, 136] on span "Forward" at bounding box center [893, 133] width 38 height 14
click at [875, 138] on span "Forward" at bounding box center [893, 133] width 38 height 14
click at [876, 138] on span "Forward" at bounding box center [893, 133] width 38 height 14
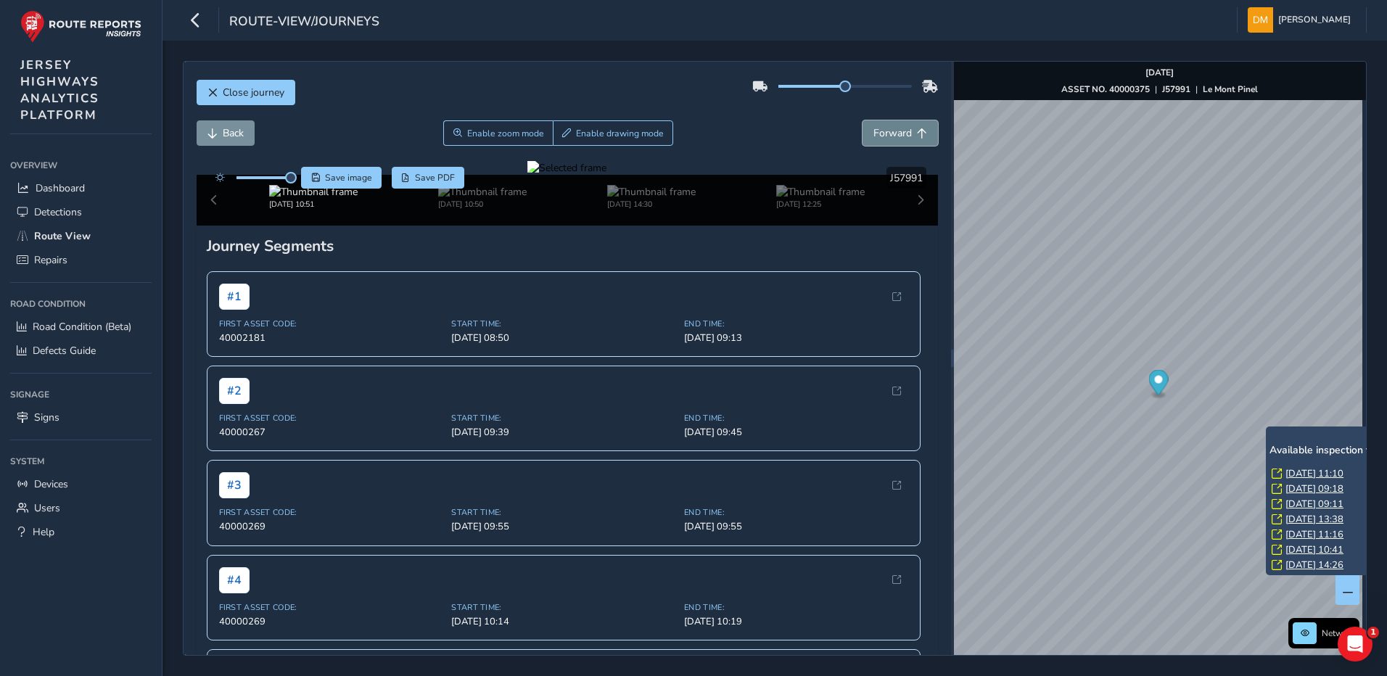
click at [887, 133] on span "Forward" at bounding box center [893, 133] width 38 height 14
click at [885, 134] on span "Forward" at bounding box center [893, 133] width 38 height 14
click at [235, 133] on span "Back" at bounding box center [233, 133] width 21 height 14
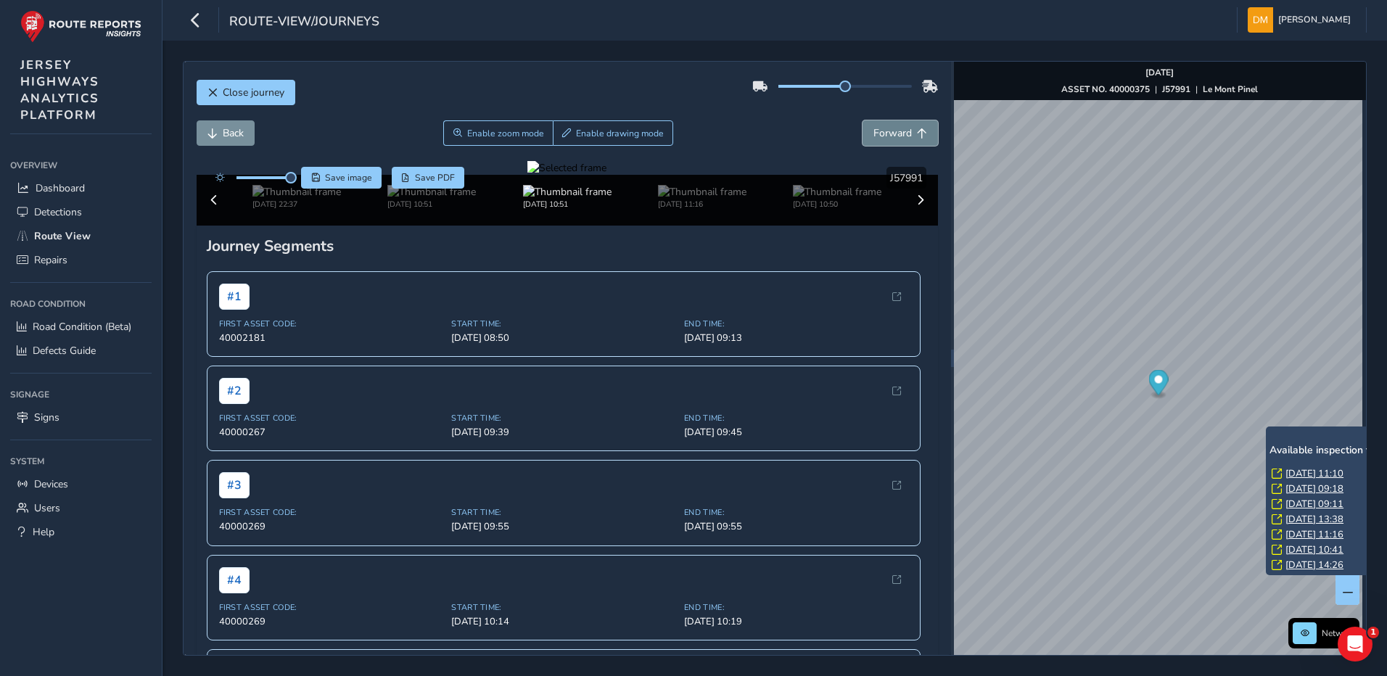
click at [874, 133] on span "Forward" at bounding box center [893, 133] width 38 height 14
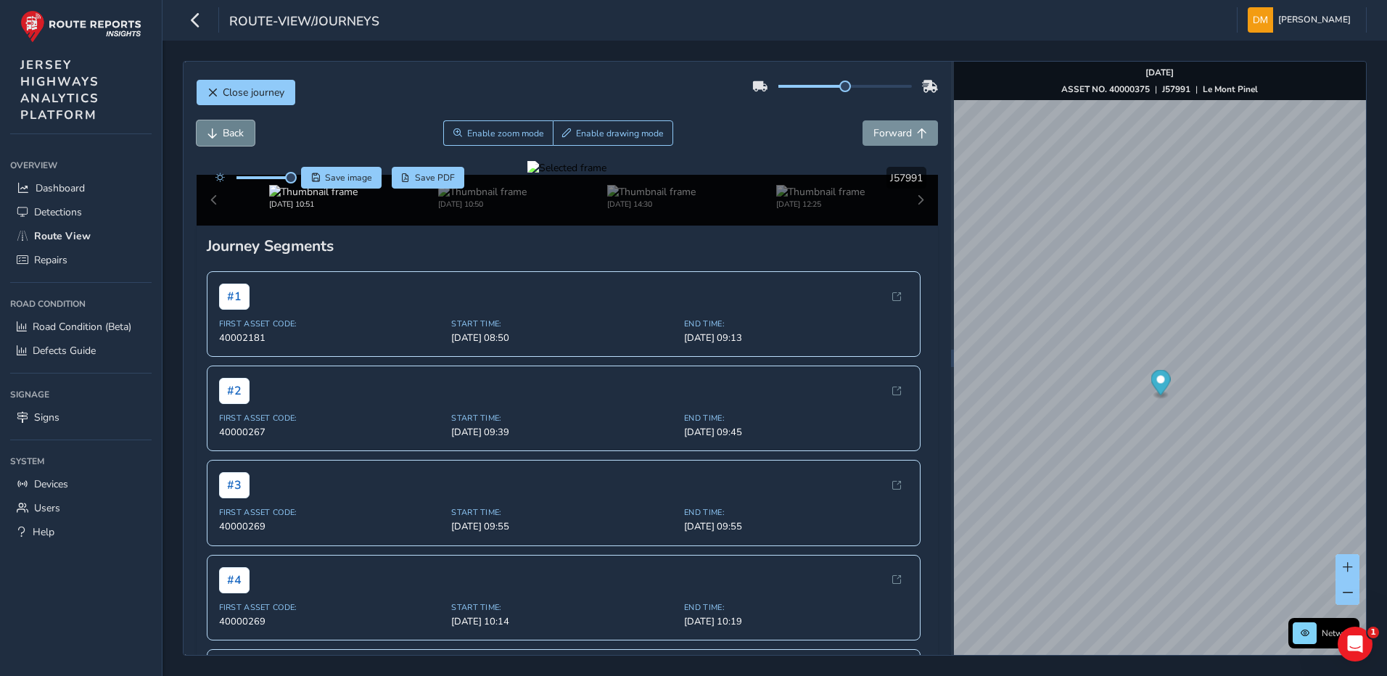
click at [213, 134] on span "Back" at bounding box center [213, 133] width 10 height 10
click at [877, 134] on span "Forward" at bounding box center [893, 133] width 38 height 14
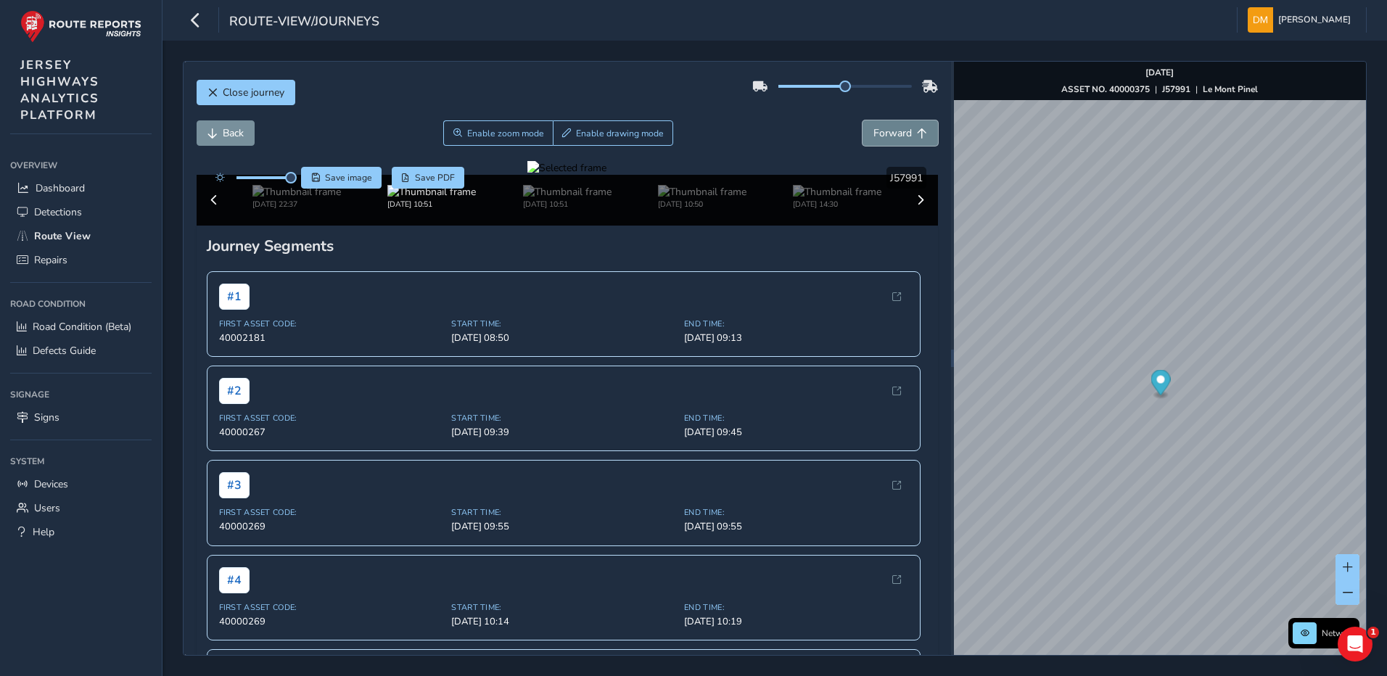
click at [877, 134] on span "Forward" at bounding box center [893, 133] width 38 height 14
click at [241, 128] on span "Back" at bounding box center [233, 133] width 21 height 14
click at [206, 129] on button "Back" at bounding box center [226, 132] width 58 height 25
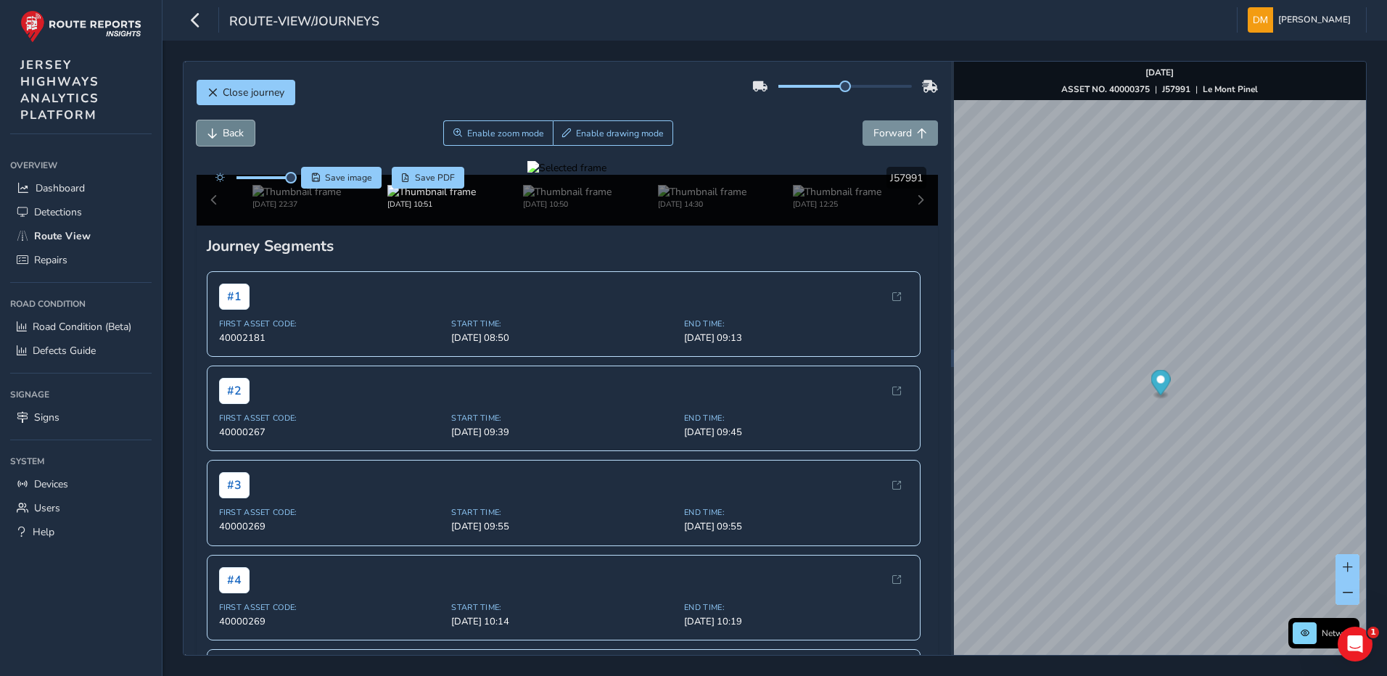
click at [206, 129] on button "Back" at bounding box center [226, 132] width 58 height 25
click at [897, 136] on span "Forward" at bounding box center [893, 133] width 38 height 14
click at [736, 41] on div "Close journey Back Enable zoom mode Enable drawing mode Forward Click and Drag …" at bounding box center [775, 359] width 1225 height 636
click at [231, 136] on span "Back" at bounding box center [233, 133] width 21 height 14
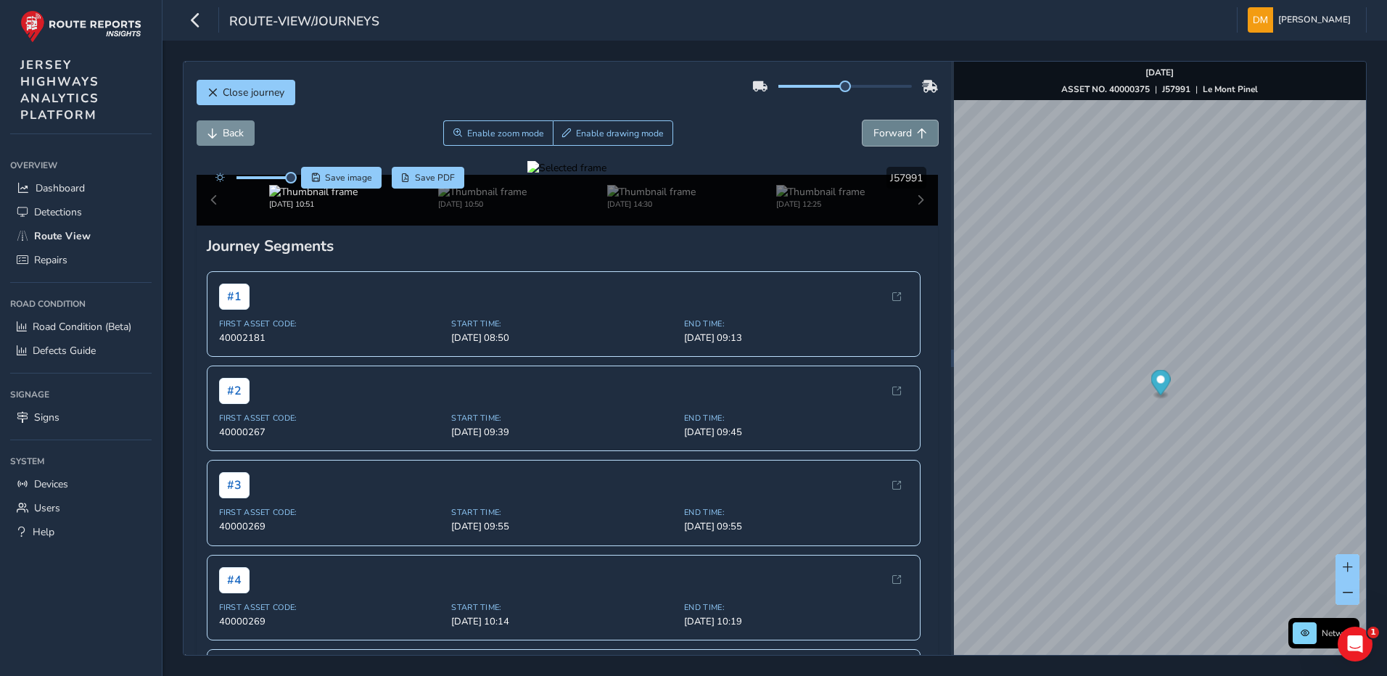
click at [882, 131] on span "Forward" at bounding box center [893, 133] width 38 height 14
click at [216, 133] on span "Back" at bounding box center [213, 133] width 10 height 10
click at [892, 144] on button "Forward" at bounding box center [900, 132] width 75 height 25
click at [879, 143] on button "Forward" at bounding box center [900, 132] width 75 height 25
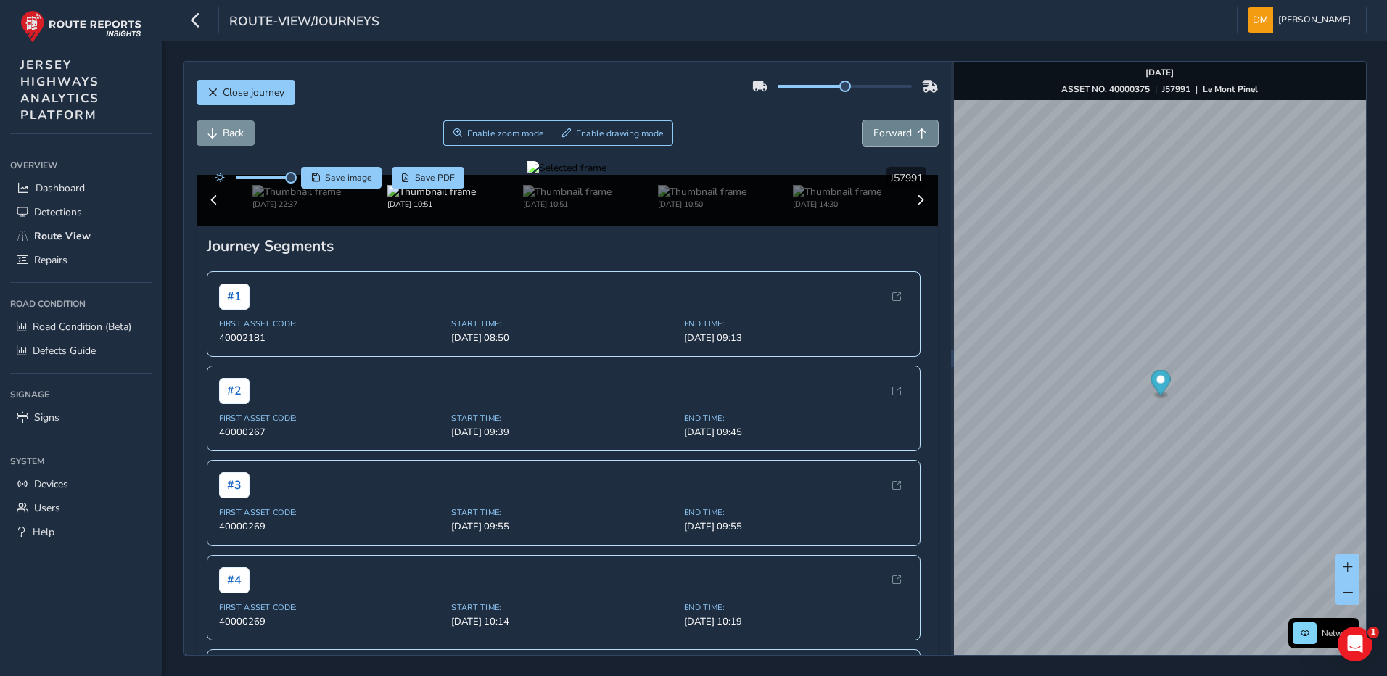
click at [879, 143] on button "Forward" at bounding box center [900, 132] width 75 height 25
click at [237, 134] on span "Back" at bounding box center [233, 133] width 21 height 14
click at [228, 126] on span "Back" at bounding box center [233, 133] width 21 height 14
drag, startPoint x: 879, startPoint y: 142, endPoint x: 858, endPoint y: 166, distance: 31.9
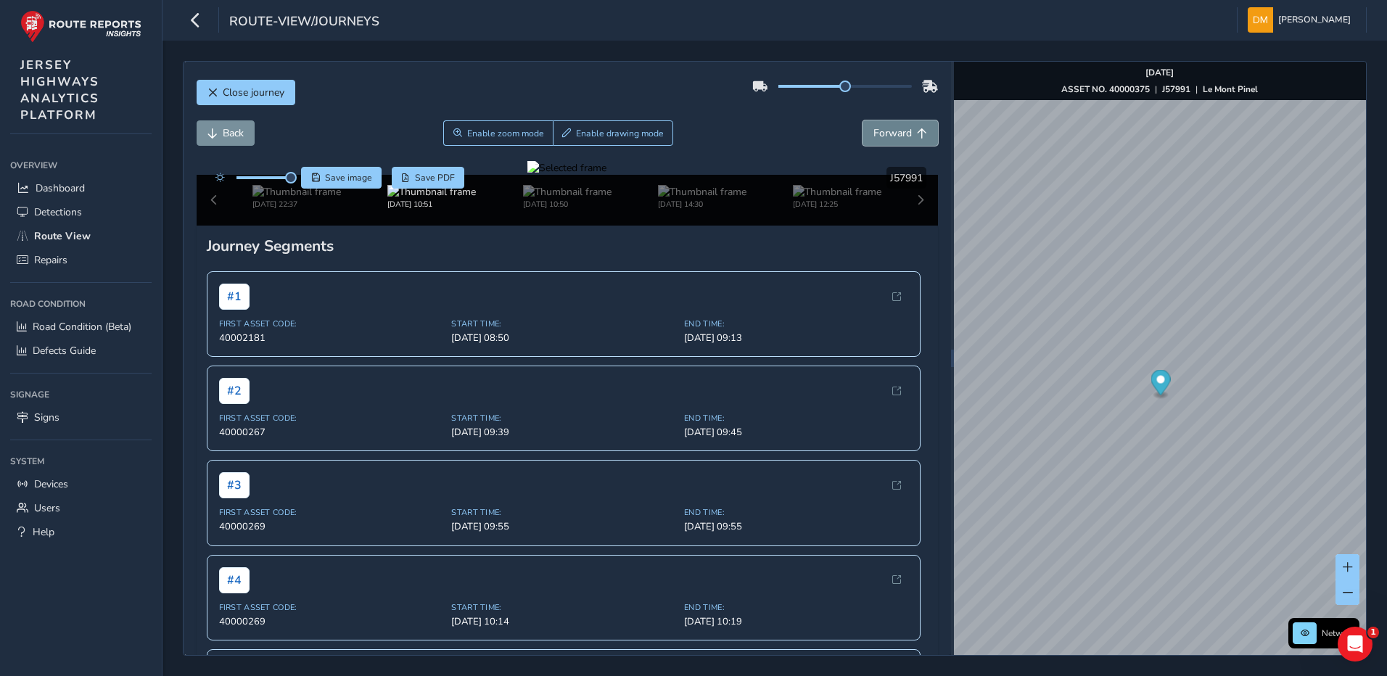
click at [879, 143] on button "Forward" at bounding box center [900, 132] width 75 height 25
click at [884, 140] on button "Forward" at bounding box center [900, 132] width 75 height 25
click at [220, 141] on button "Back" at bounding box center [226, 132] width 58 height 25
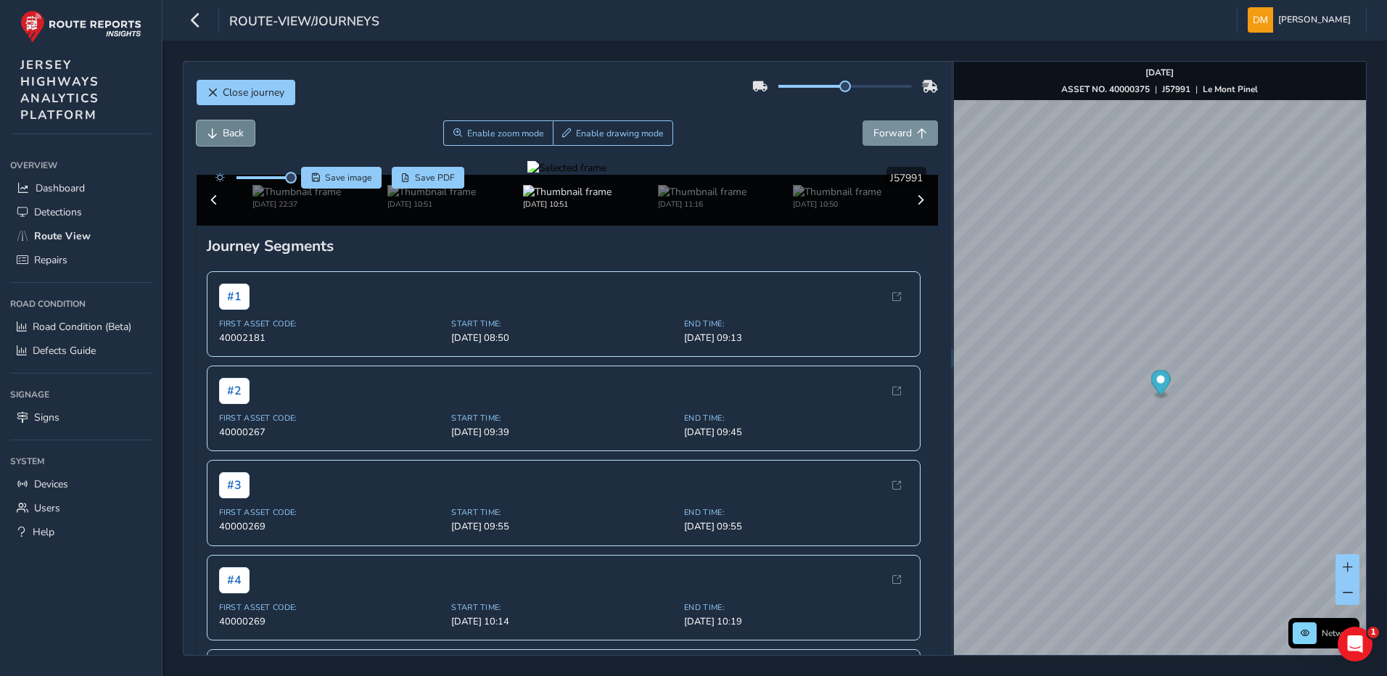
click at [220, 141] on button "Back" at bounding box center [226, 132] width 58 height 25
click at [216, 129] on span "Back" at bounding box center [213, 133] width 10 height 10
click at [863, 131] on button "Forward" at bounding box center [900, 132] width 75 height 25
click at [230, 129] on span "Back" at bounding box center [233, 133] width 21 height 14
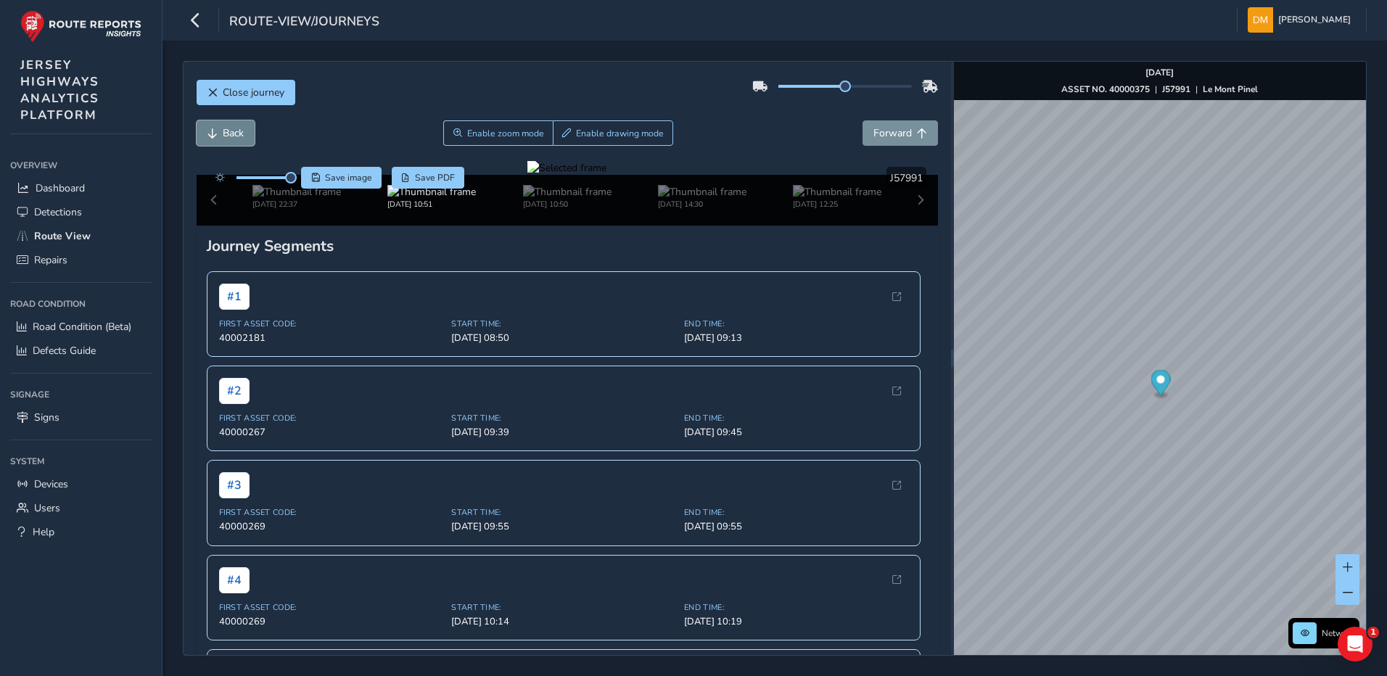
click at [205, 126] on button "Back" at bounding box center [226, 132] width 58 height 25
click at [892, 131] on span "Forward" at bounding box center [893, 133] width 38 height 14
click at [210, 97] on span "Close journey" at bounding box center [213, 93] width 10 height 10
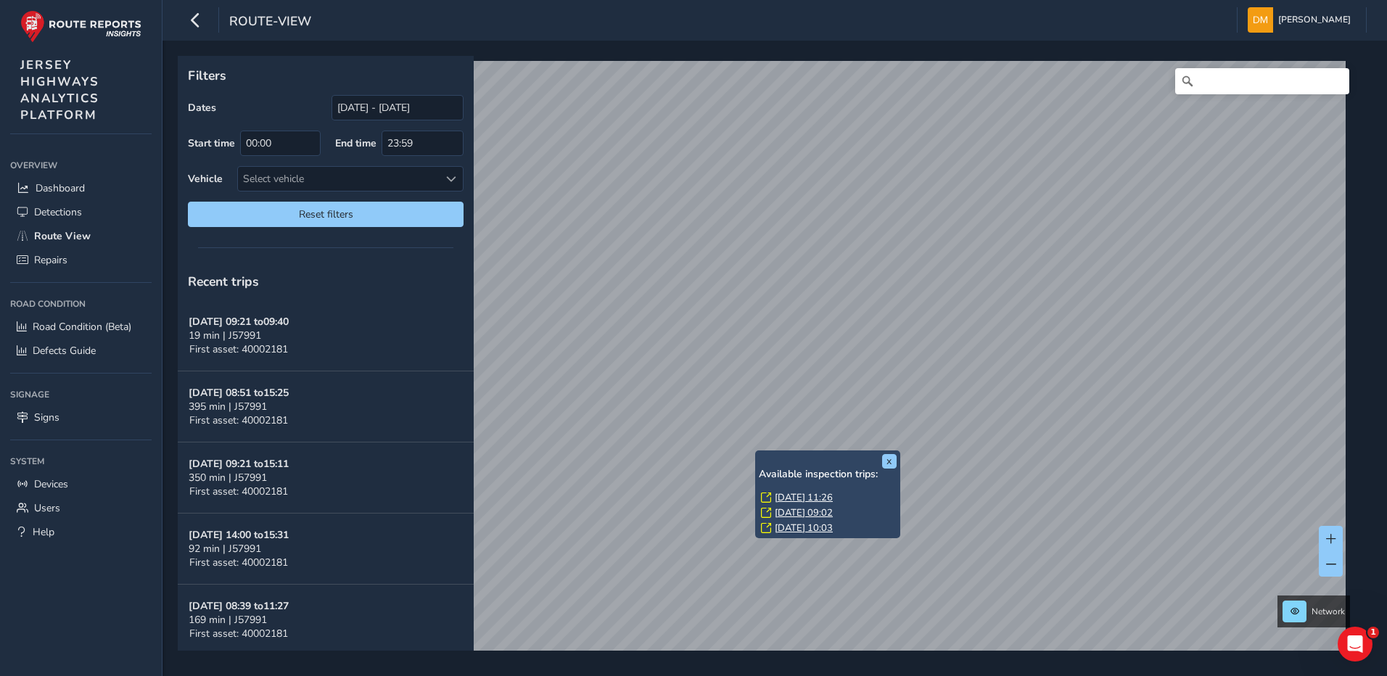
click at [793, 492] on link "[DATE] 11:26" at bounding box center [804, 497] width 58 height 13
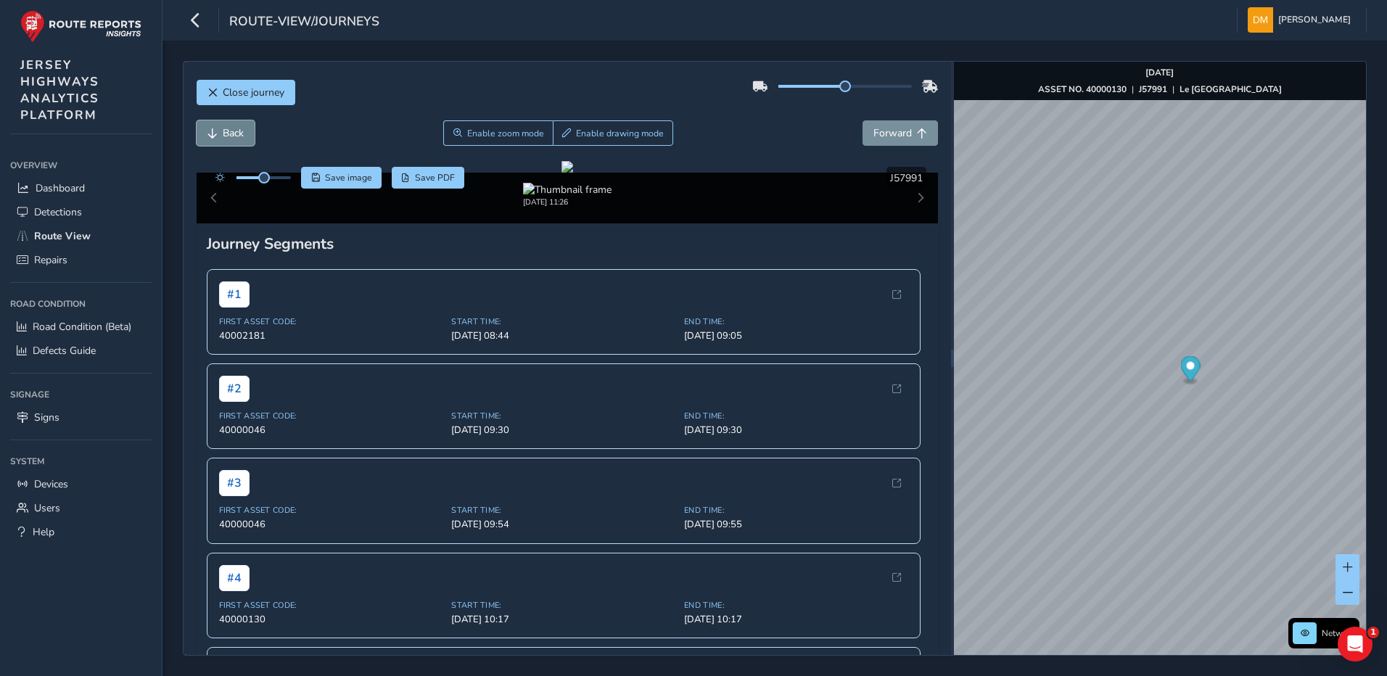
click at [213, 140] on button "Back" at bounding box center [226, 132] width 58 height 25
click at [233, 149] on div "Back Enable zoom mode Enable drawing mode Forward" at bounding box center [568, 140] width 742 height 41
click at [229, 128] on span "Back" at bounding box center [233, 133] width 21 height 14
click at [230, 129] on span "Back" at bounding box center [233, 133] width 21 height 14
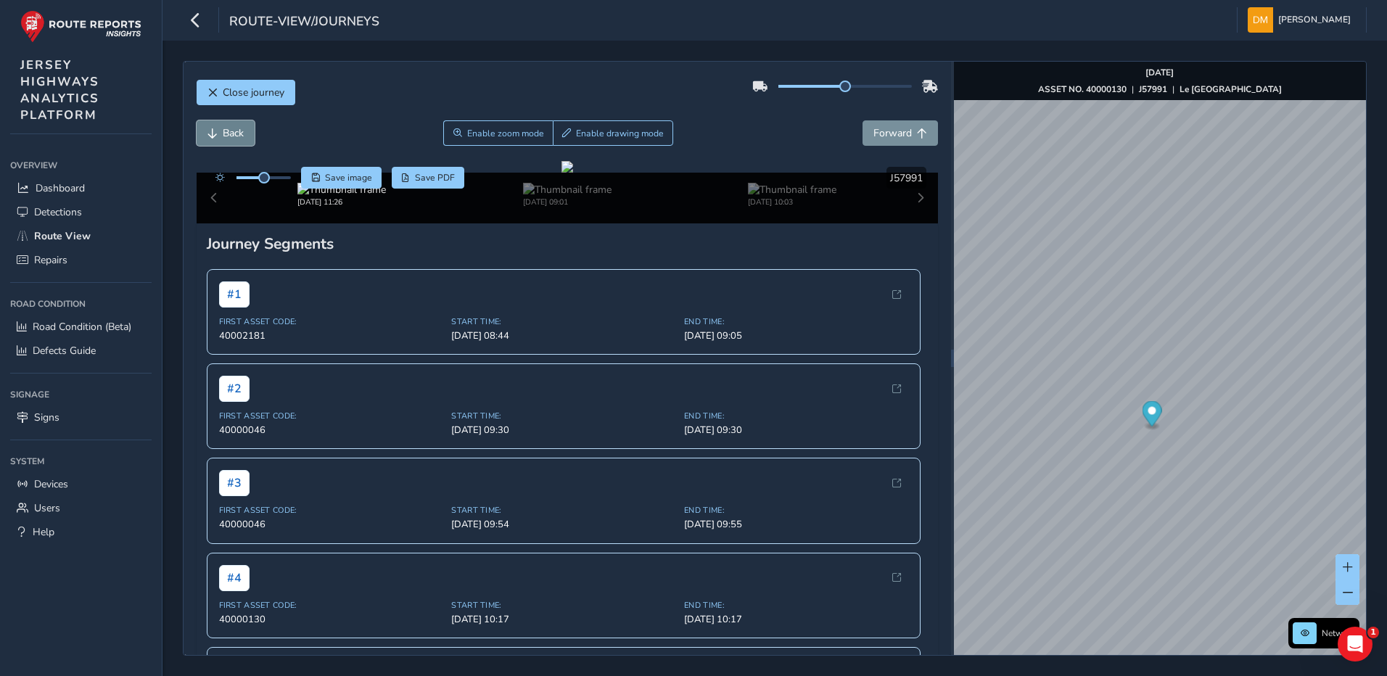
click at [216, 141] on button "Back" at bounding box center [226, 132] width 58 height 25
click at [219, 140] on button "Back" at bounding box center [226, 132] width 58 height 25
click at [874, 127] on span "Forward" at bounding box center [893, 133] width 38 height 14
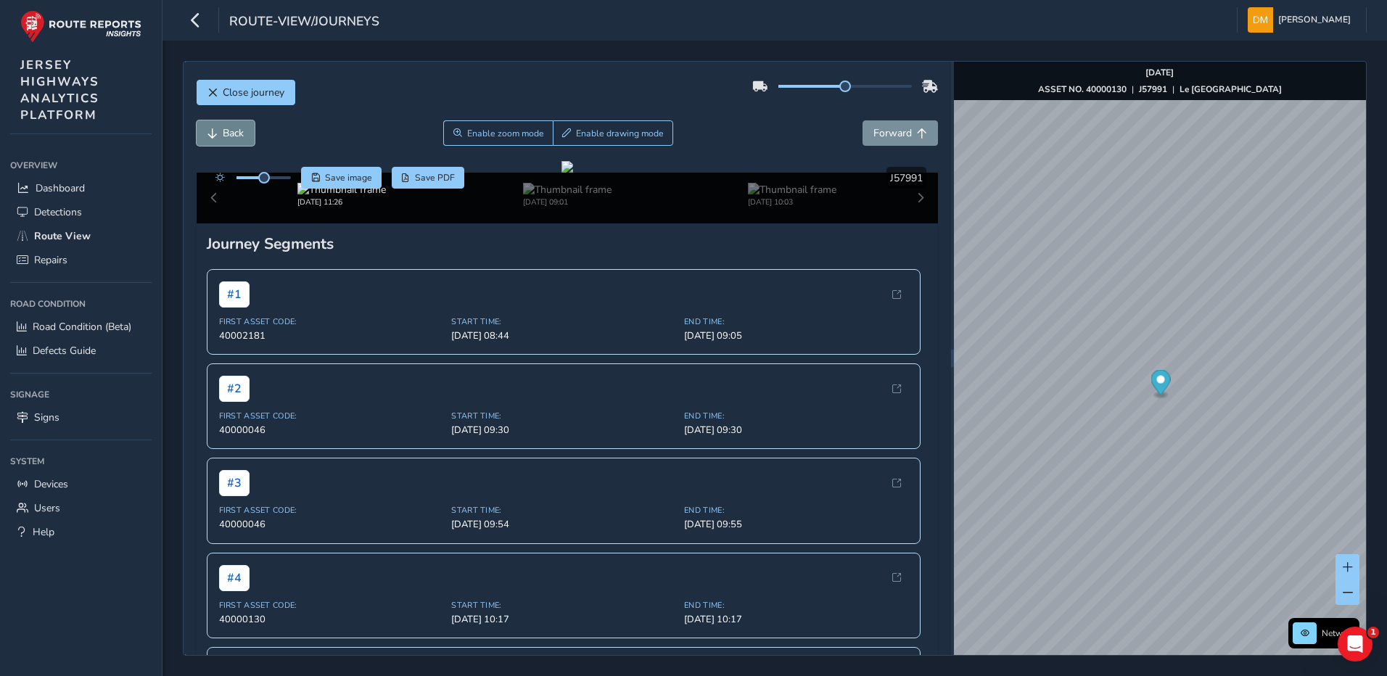
click at [228, 128] on span "Back" at bounding box center [233, 133] width 21 height 14
click at [229, 127] on span "Back" at bounding box center [233, 133] width 21 height 14
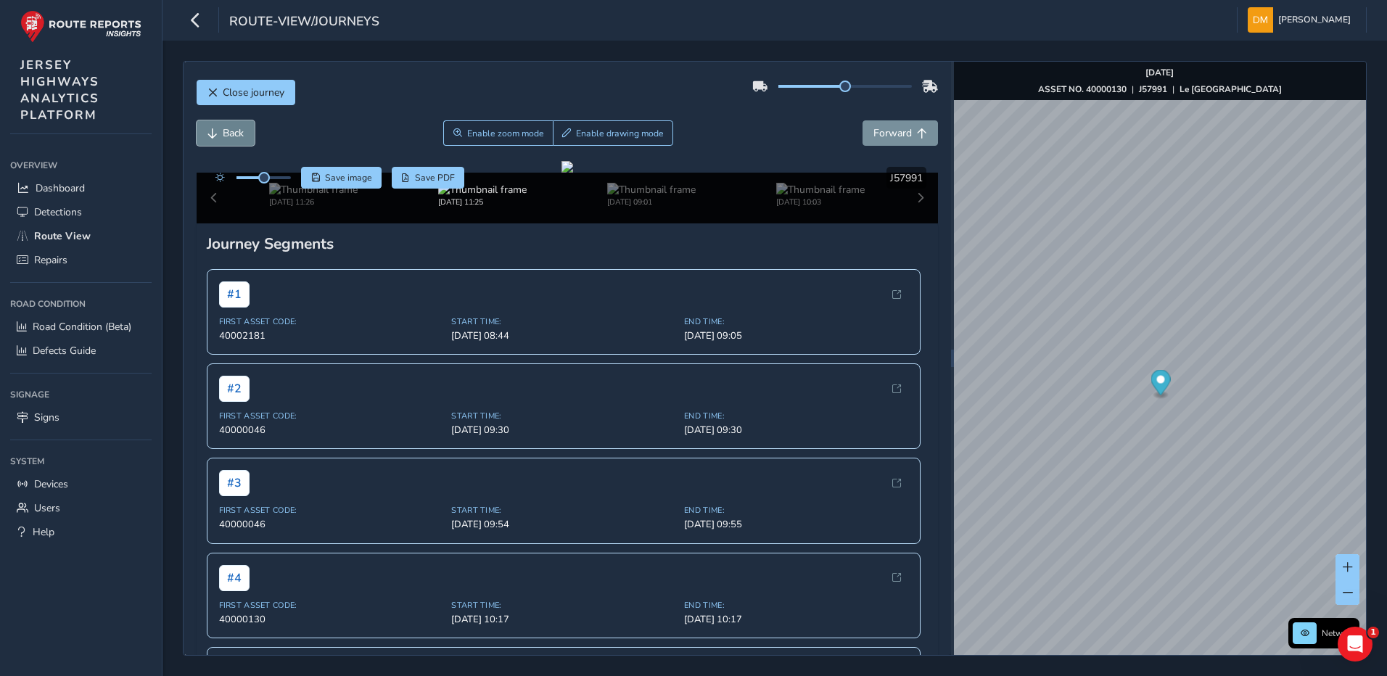
click at [229, 127] on span "Back" at bounding box center [233, 133] width 21 height 14
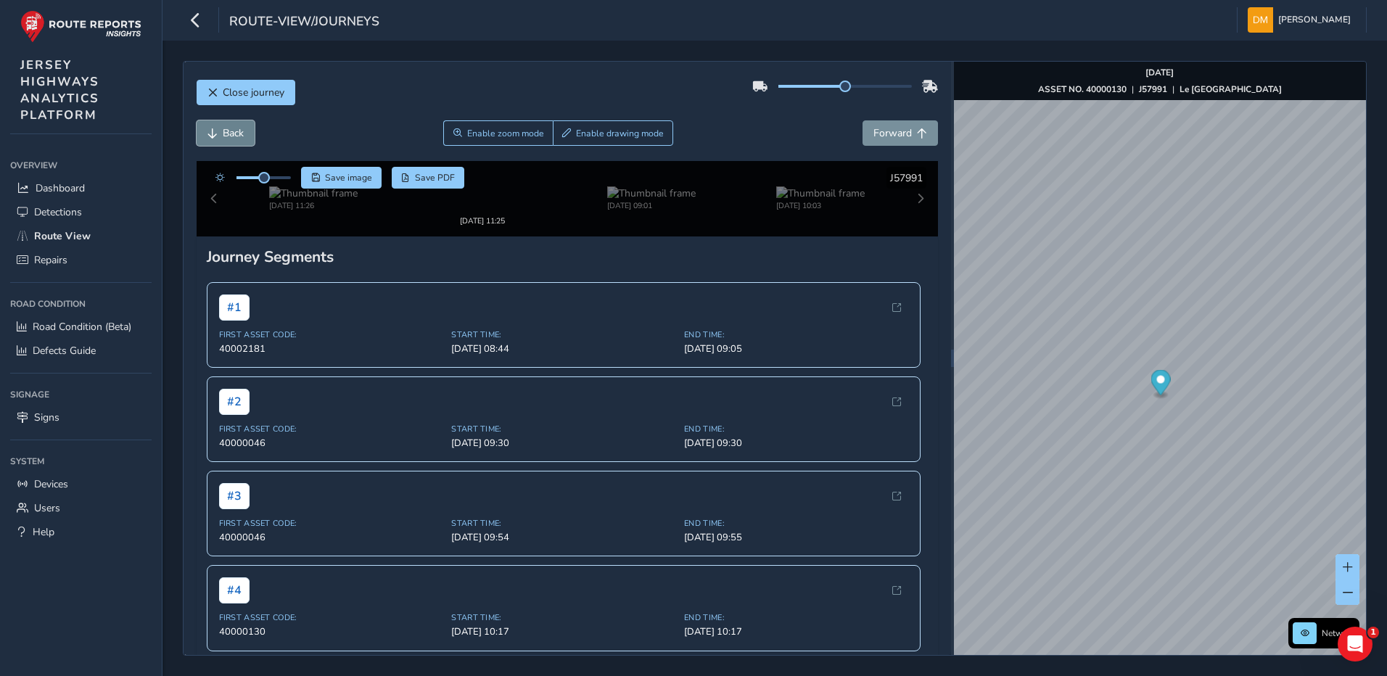
click at [229, 127] on span "Back" at bounding box center [233, 133] width 21 height 14
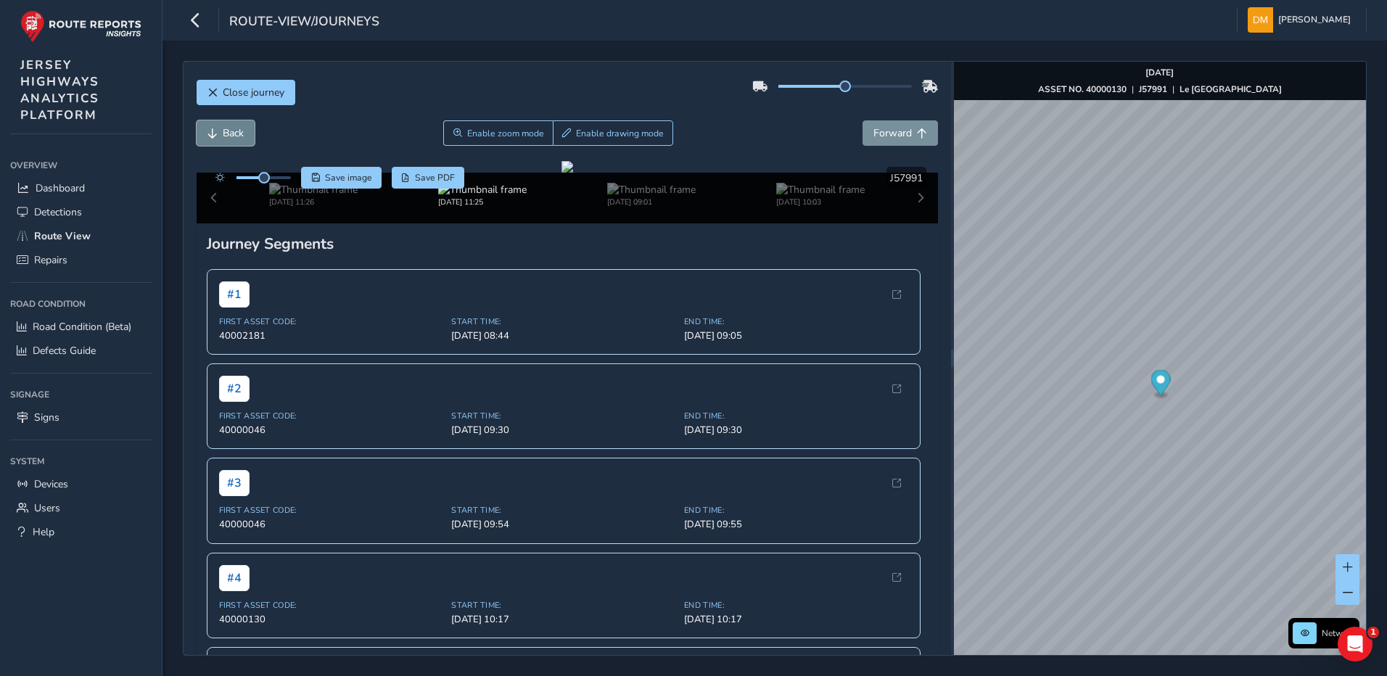
click at [229, 127] on span "Back" at bounding box center [233, 133] width 21 height 14
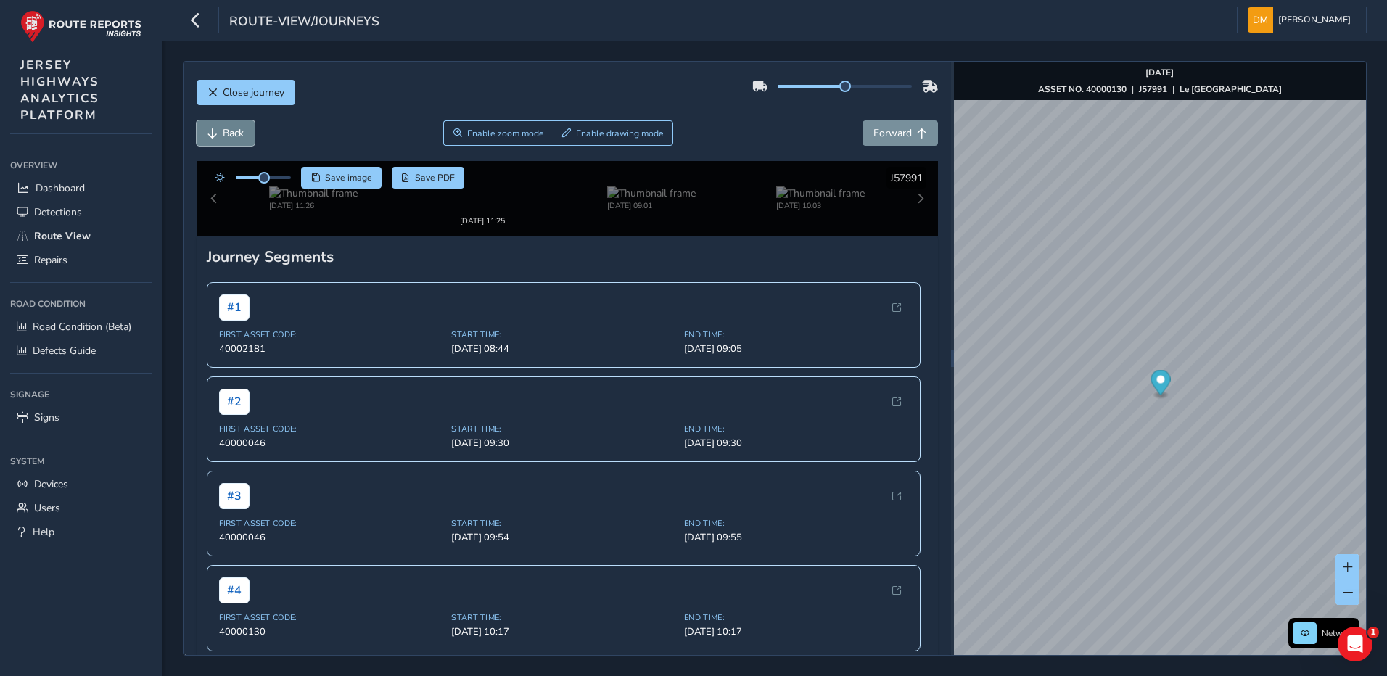
click at [229, 127] on span "Back" at bounding box center [233, 133] width 21 height 14
click at [230, 127] on span "Back" at bounding box center [233, 133] width 21 height 14
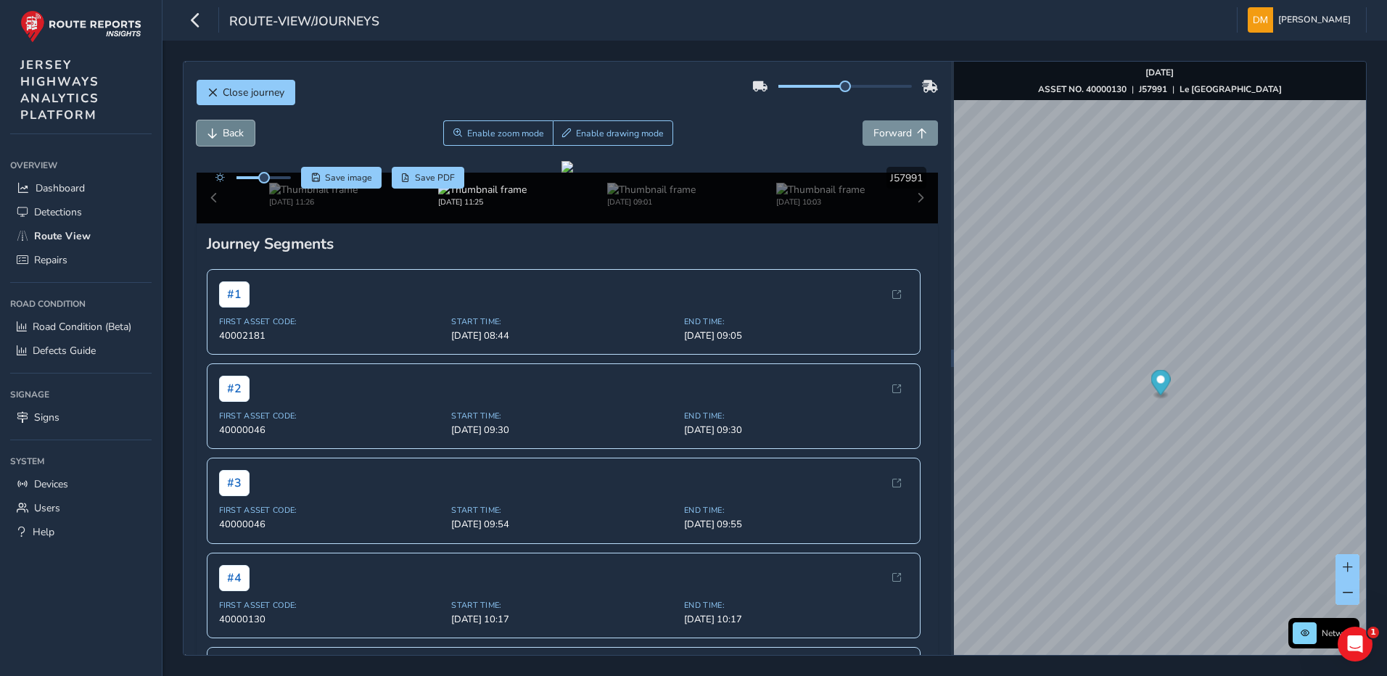
click at [230, 127] on span "Back" at bounding box center [233, 133] width 21 height 14
drag, startPoint x: 260, startPoint y: 178, endPoint x: 326, endPoint y: 178, distance: 65.3
click at [326, 178] on div "Save image Save PDF" at bounding box center [336, 178] width 257 height 22
drag, startPoint x: 326, startPoint y: 178, endPoint x: 239, endPoint y: 140, distance: 94.5
click at [239, 140] on button "Back" at bounding box center [226, 132] width 58 height 25
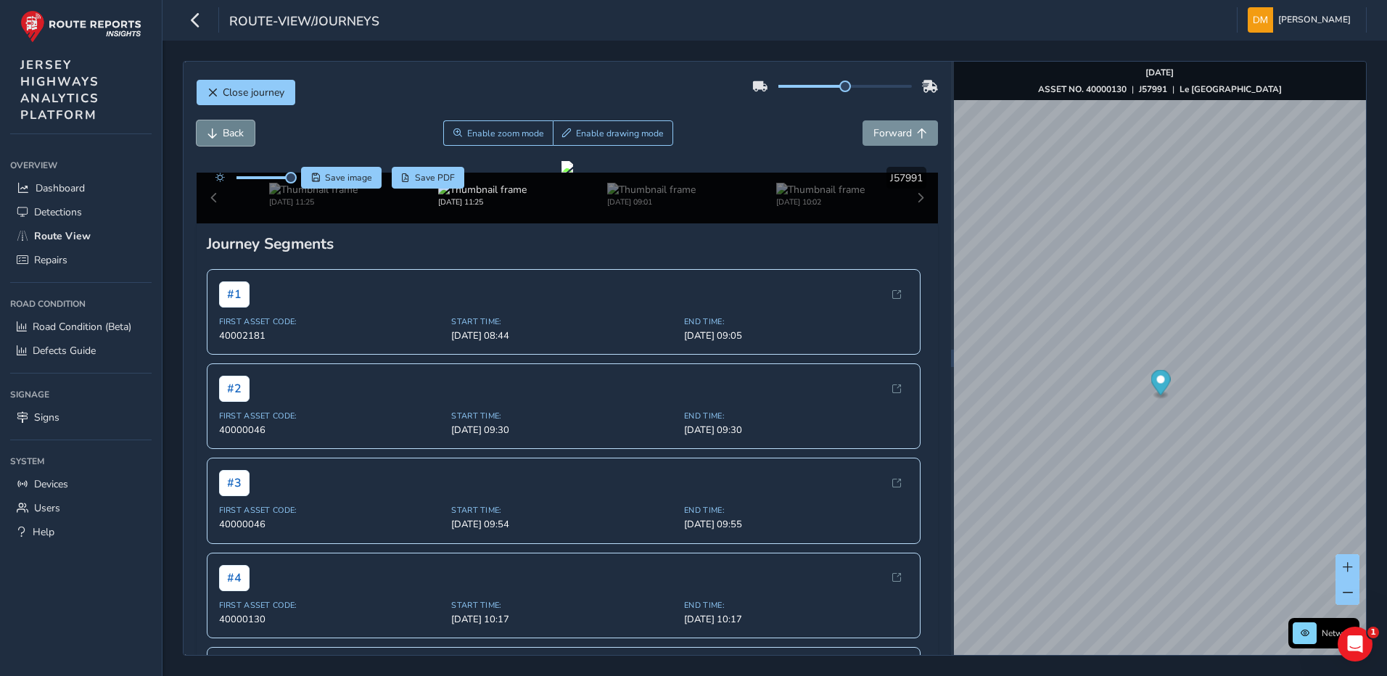
click at [239, 140] on button "Back" at bounding box center [226, 132] width 58 height 25
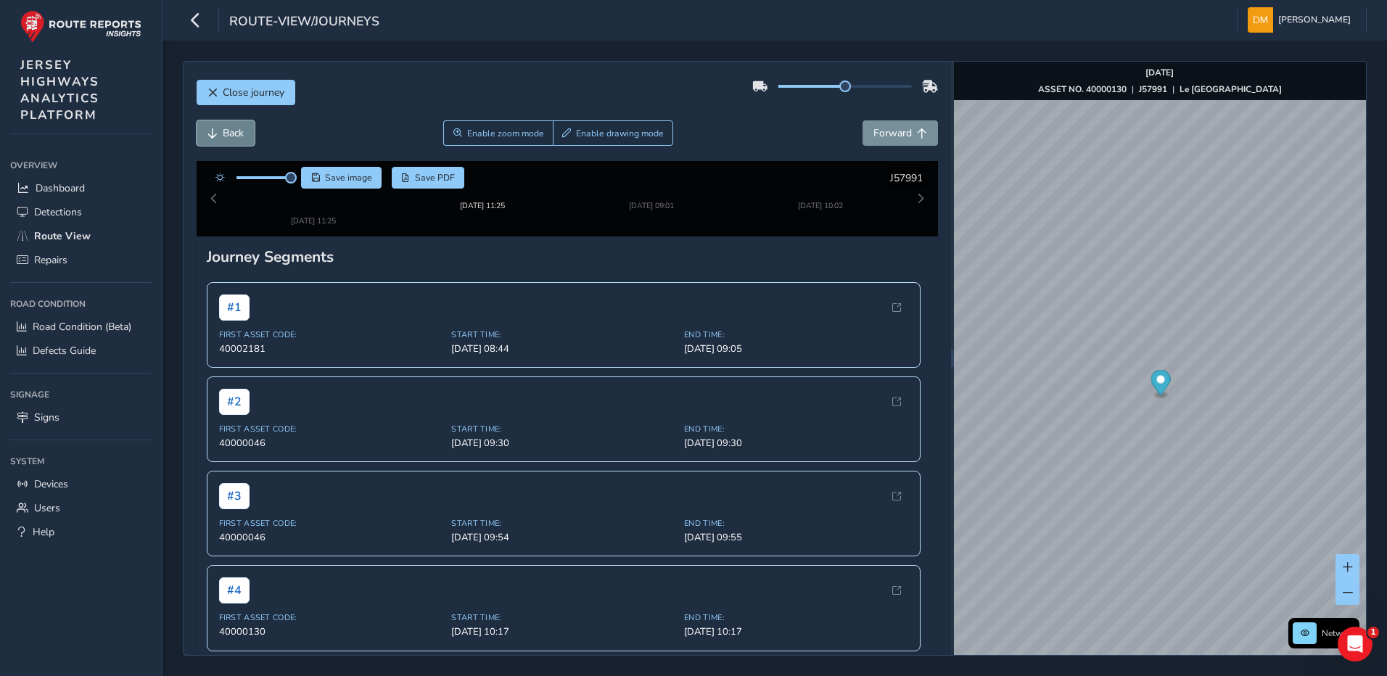
click at [239, 140] on button "Back" at bounding box center [226, 132] width 58 height 25
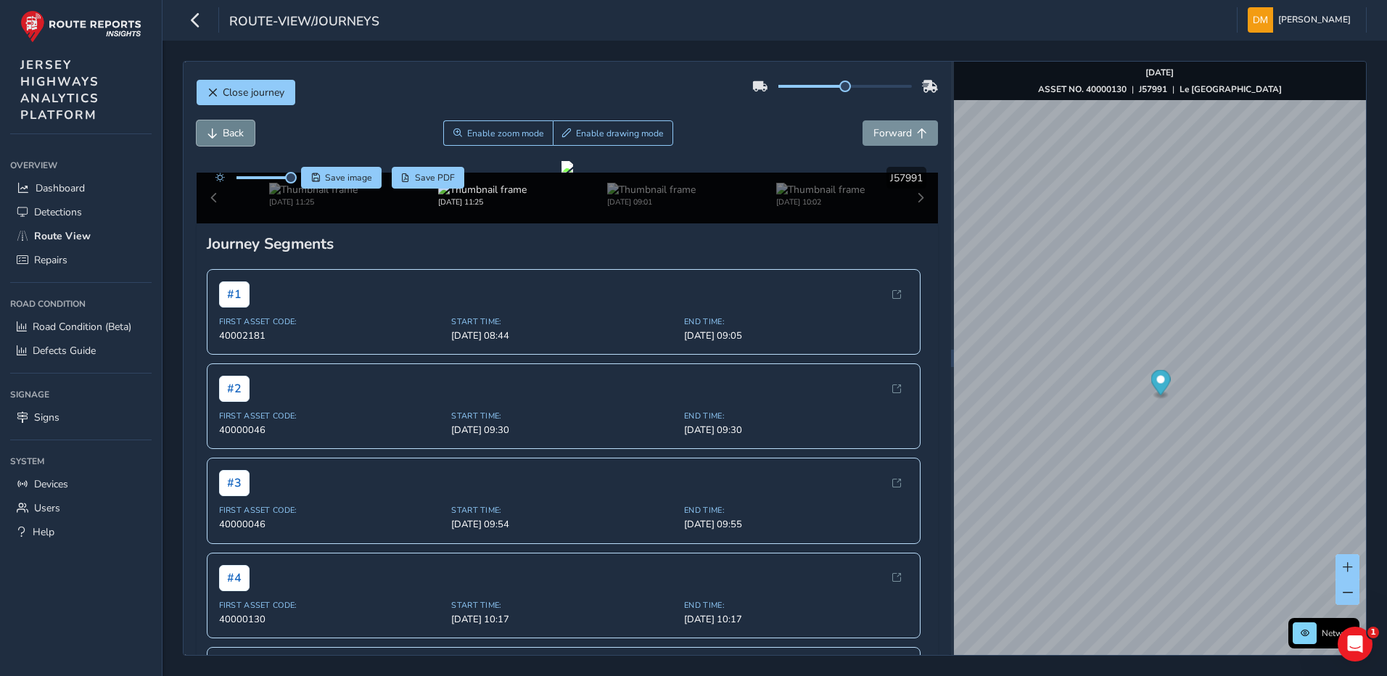
click at [239, 140] on button "Back" at bounding box center [226, 132] width 58 height 25
click at [879, 135] on span "Forward" at bounding box center [893, 133] width 38 height 14
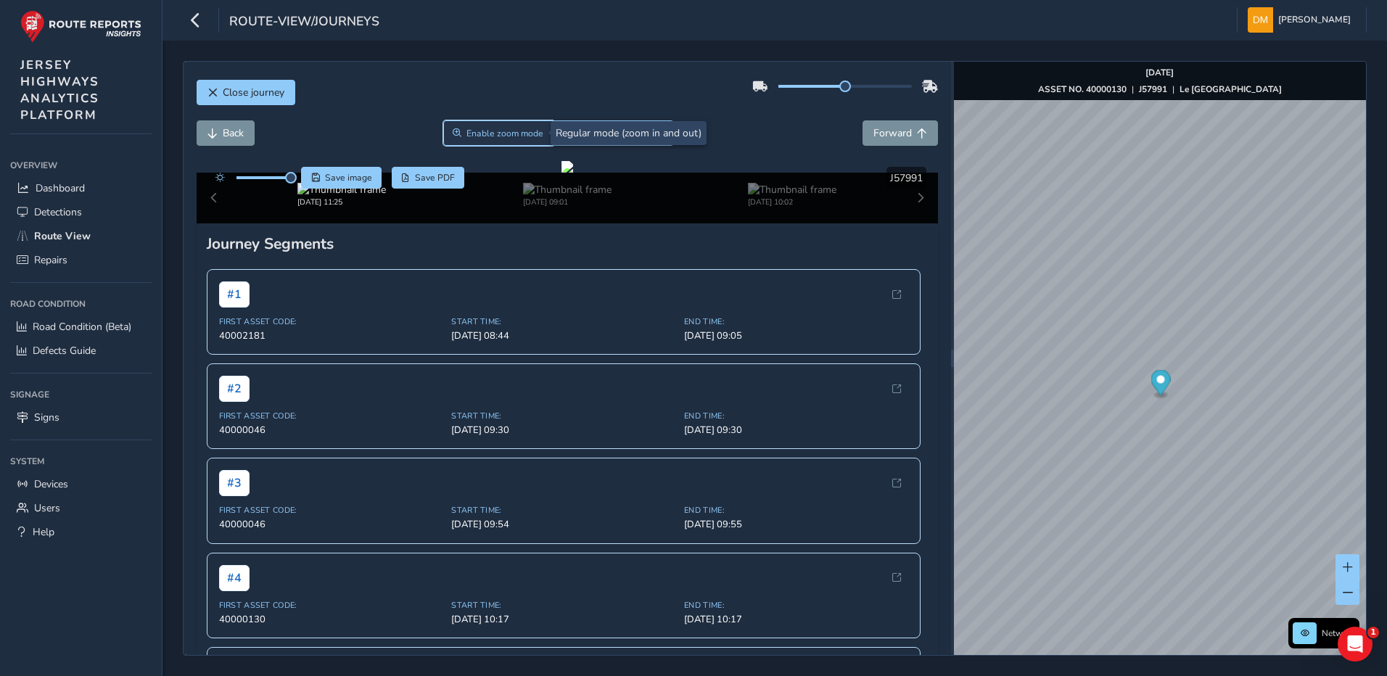
click at [514, 135] on span "Enable zoom mode" at bounding box center [505, 134] width 77 height 12
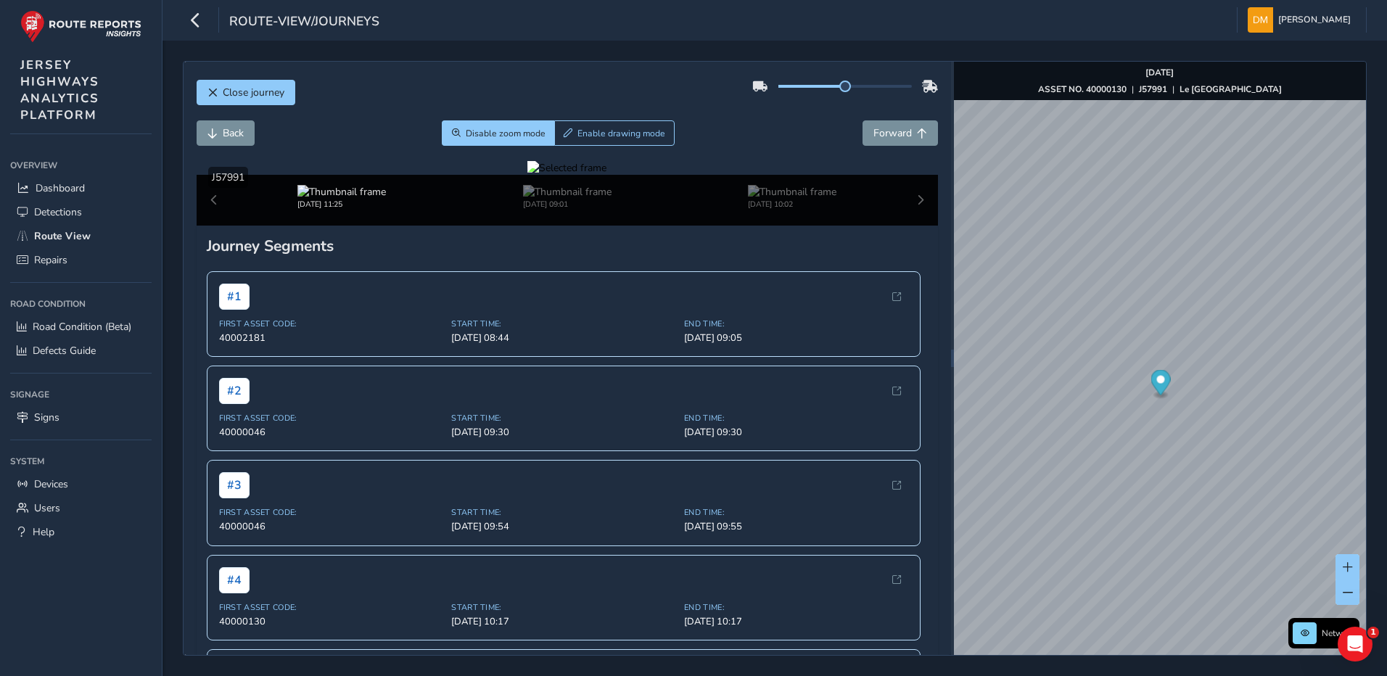
click at [554, 175] on div at bounding box center [567, 168] width 79 height 14
click at [554, 446] on img at bounding box center [907, 219] width 2090 height 1175
click at [863, 125] on button "Forward" at bounding box center [900, 132] width 75 height 25
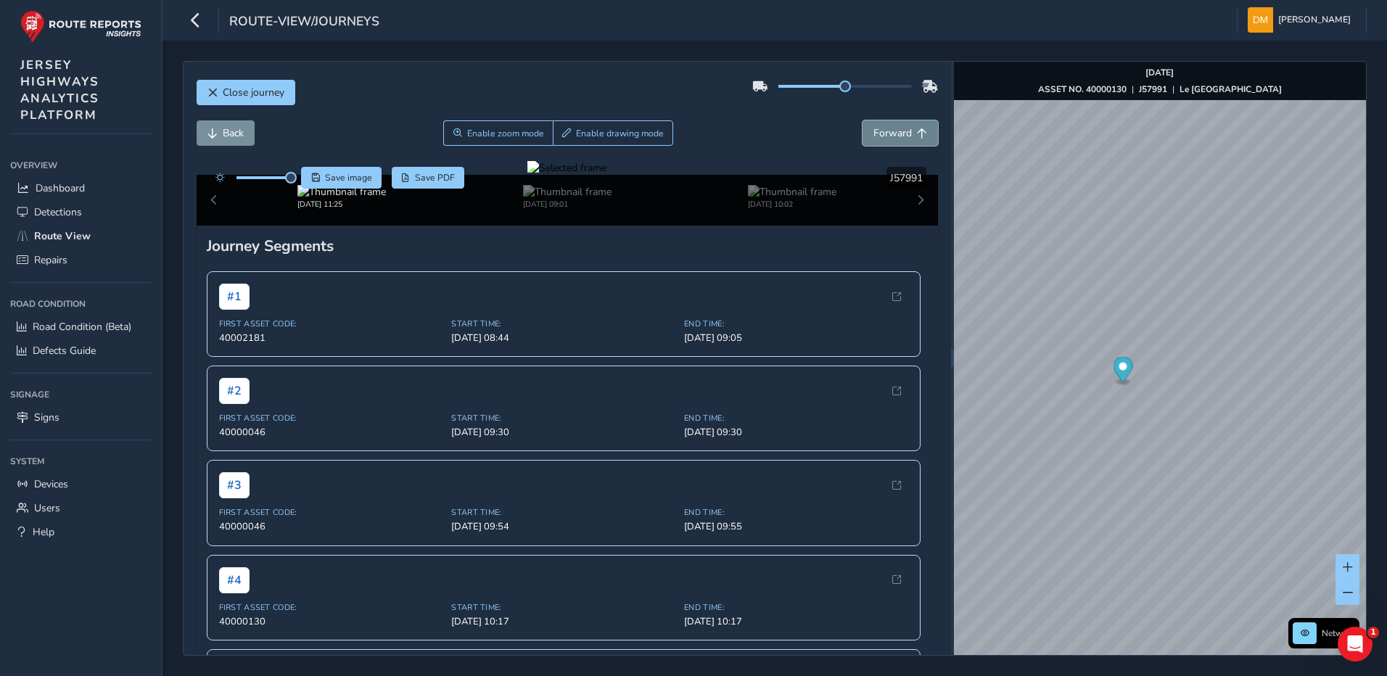
click at [905, 126] on button "Forward" at bounding box center [900, 132] width 75 height 25
click at [900, 134] on span "Forward" at bounding box center [893, 133] width 38 height 14
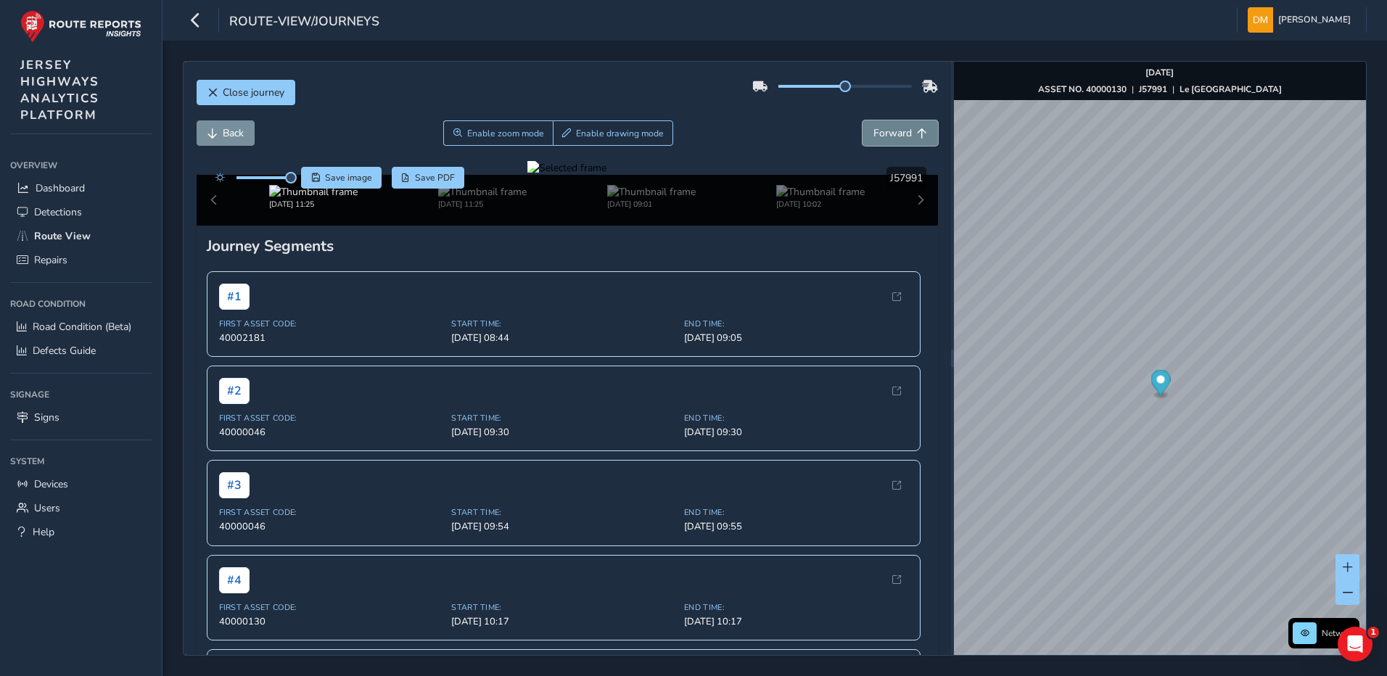
click at [900, 134] on span "Forward" at bounding box center [893, 133] width 38 height 14
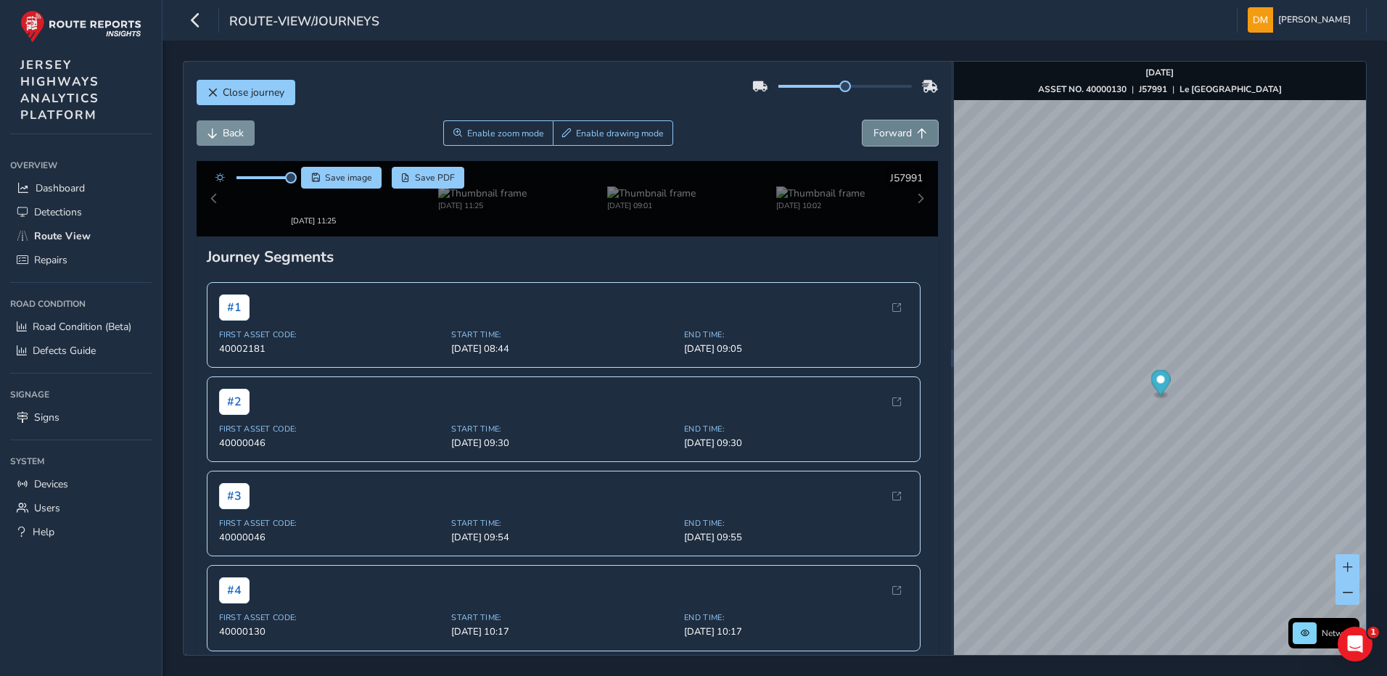
click at [900, 134] on span "Forward" at bounding box center [893, 133] width 38 height 14
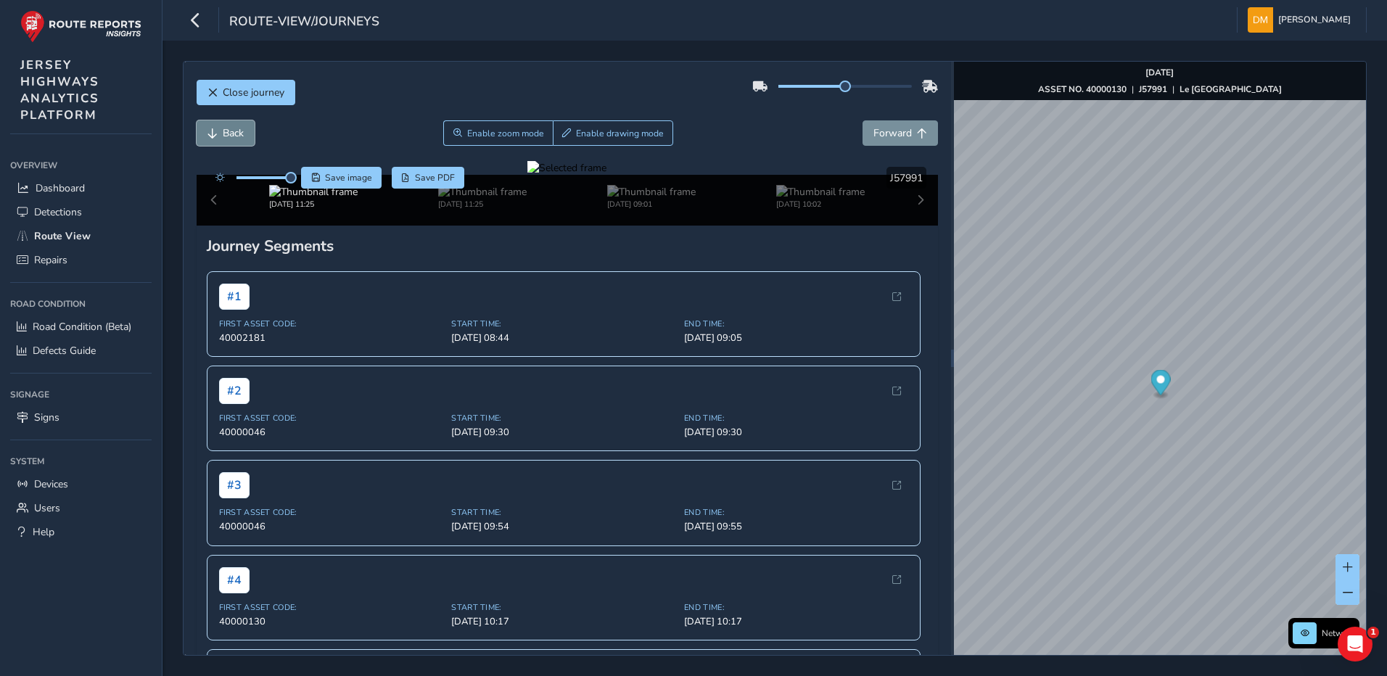
click at [245, 134] on button "Back" at bounding box center [226, 132] width 58 height 25
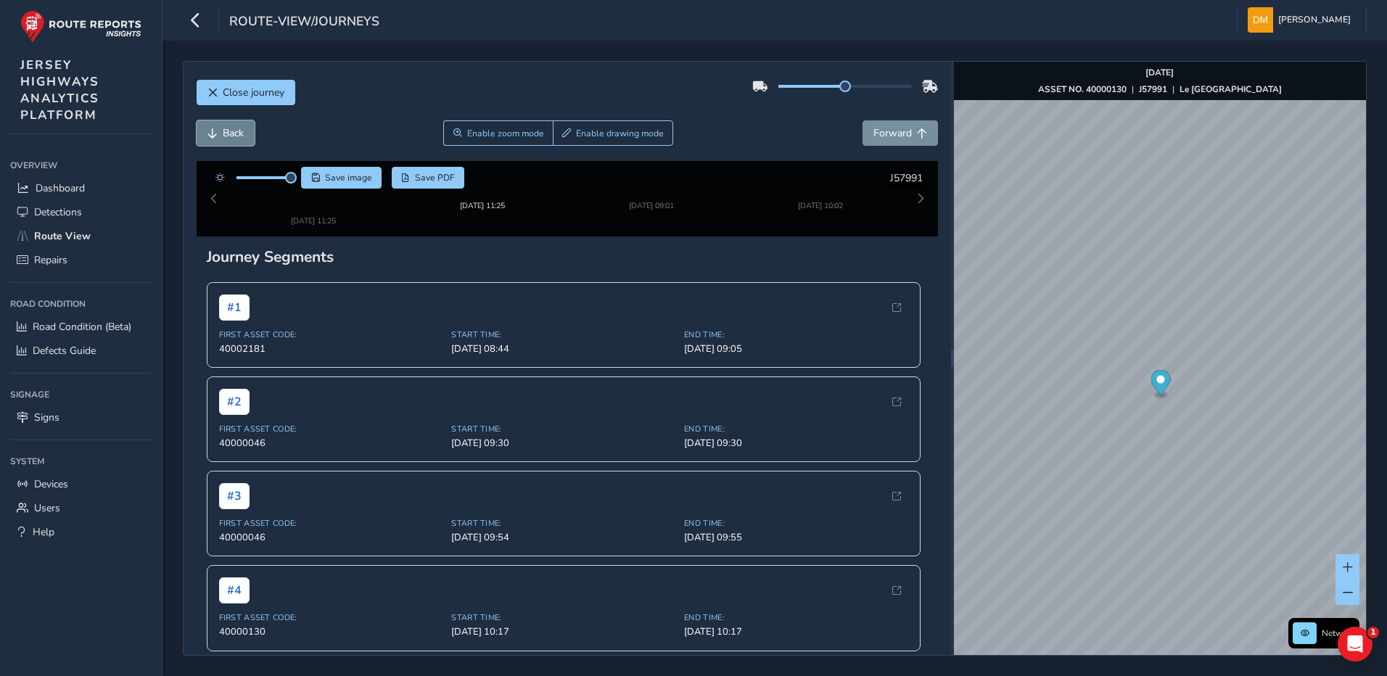
click at [245, 134] on button "Back" at bounding box center [226, 132] width 58 height 25
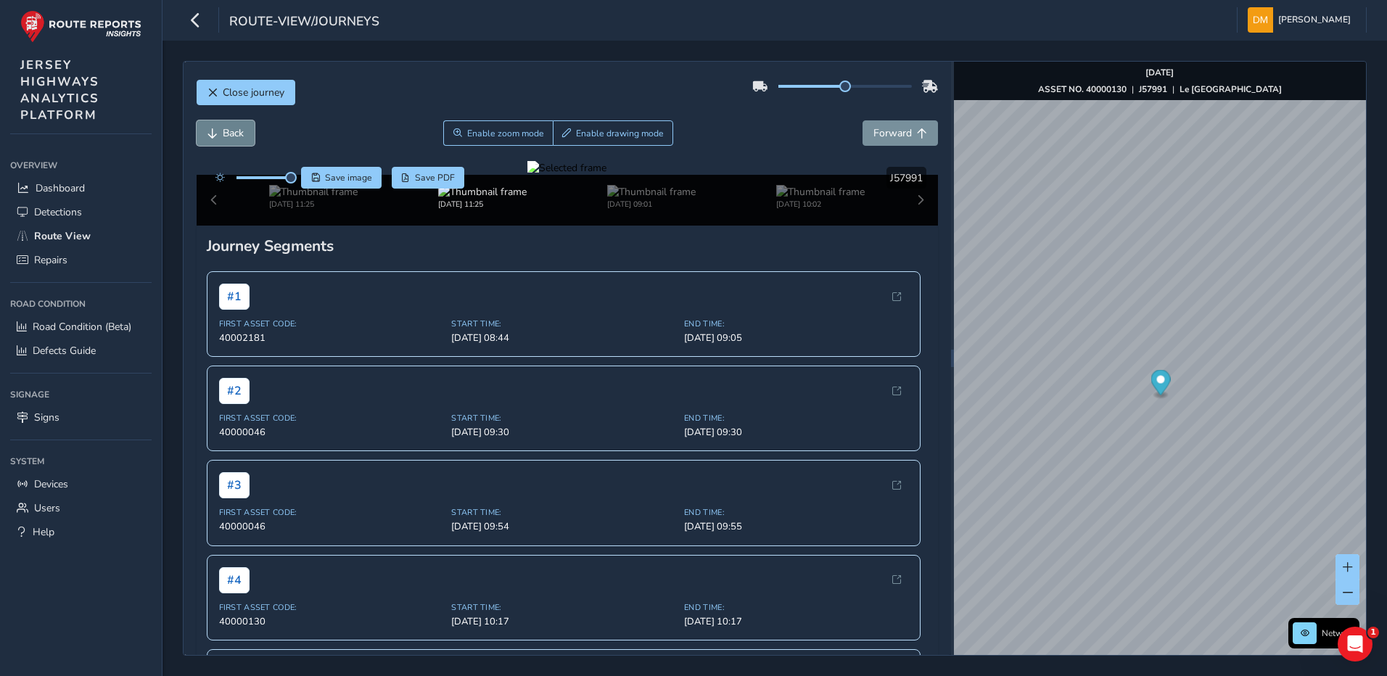
click at [245, 134] on button "Back" at bounding box center [226, 132] width 58 height 25
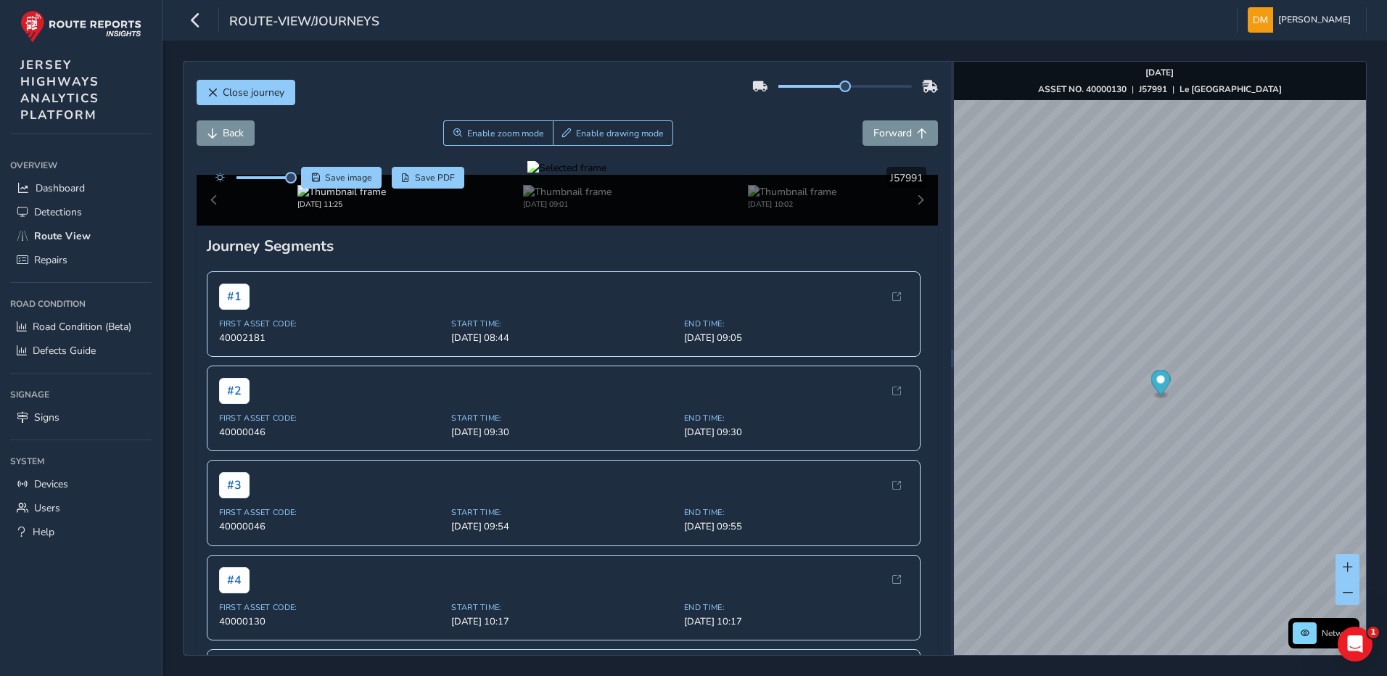
click at [559, 175] on div at bounding box center [567, 168] width 79 height 14
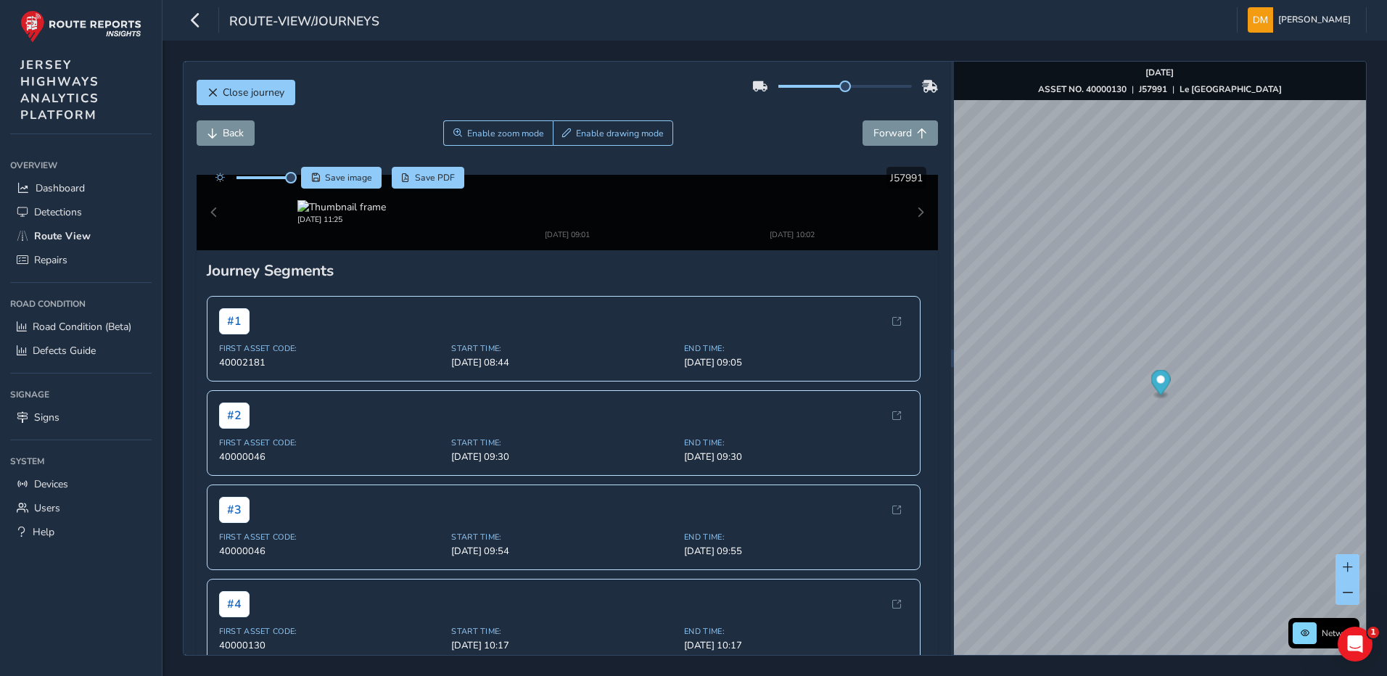
click at [559, 442] on img at bounding box center [898, 226] width 2090 height 1175
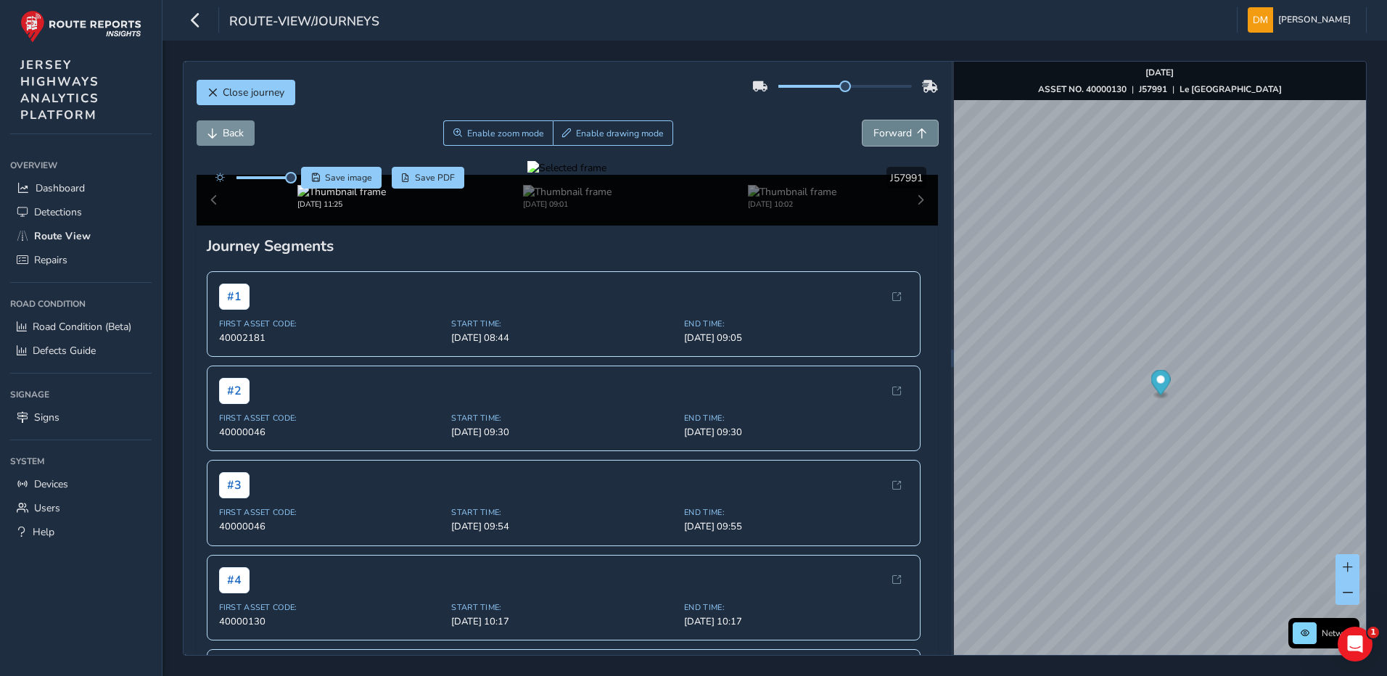
click at [879, 131] on span "Forward" at bounding box center [893, 133] width 38 height 14
click at [877, 131] on span "Forward" at bounding box center [893, 133] width 38 height 14
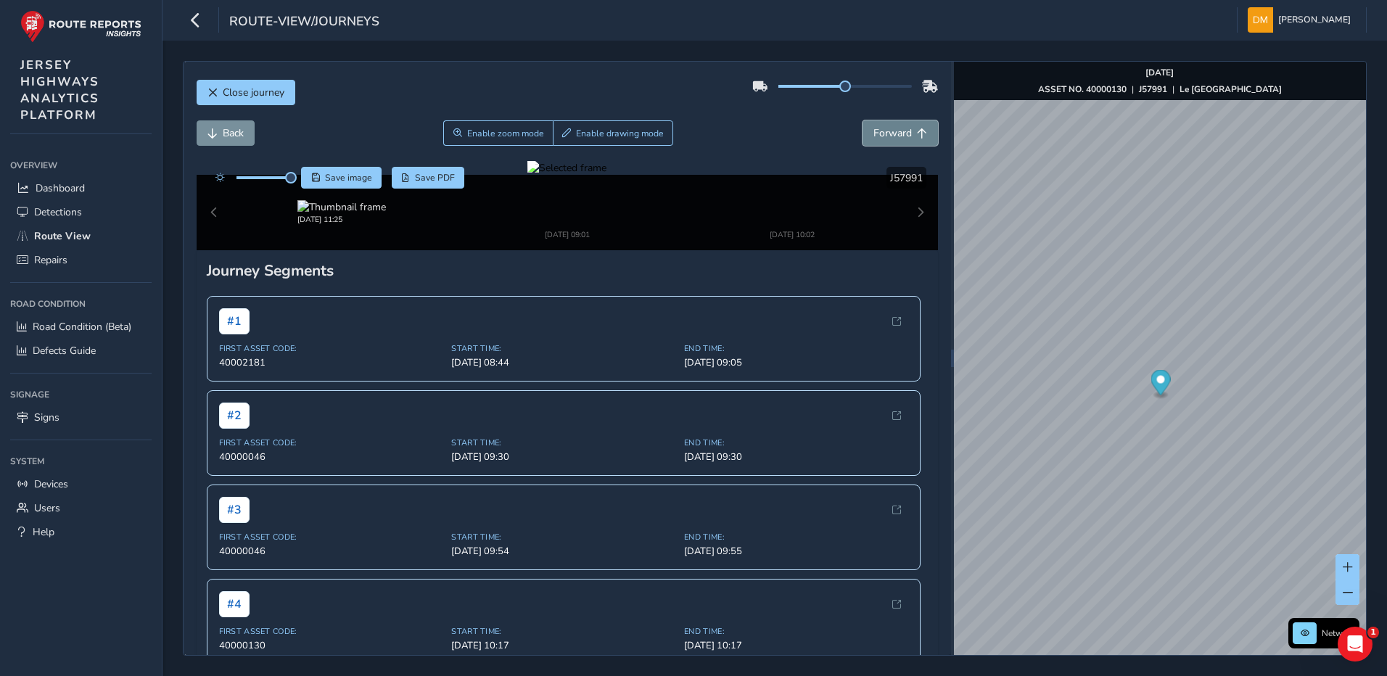
click at [877, 131] on span "Forward" at bounding box center [893, 133] width 38 height 14
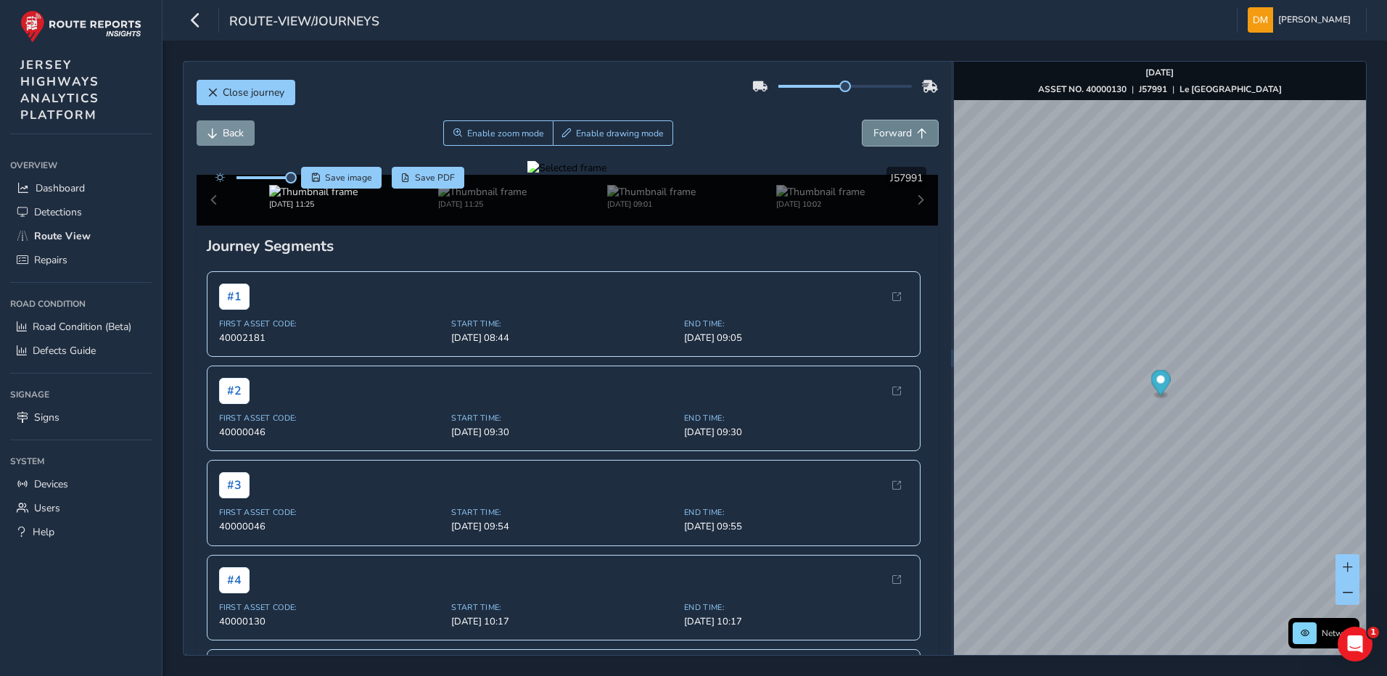
click at [877, 131] on span "Forward" at bounding box center [893, 133] width 38 height 14
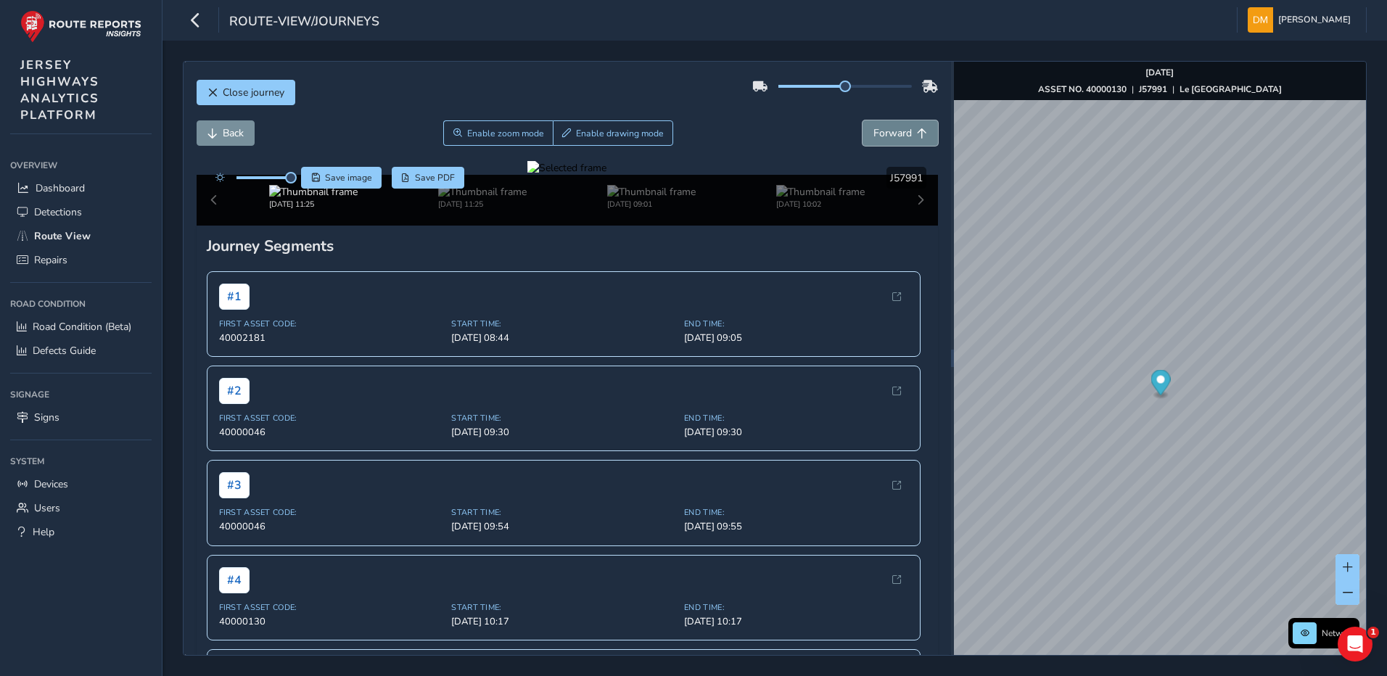
click at [877, 131] on span "Forward" at bounding box center [893, 133] width 38 height 14
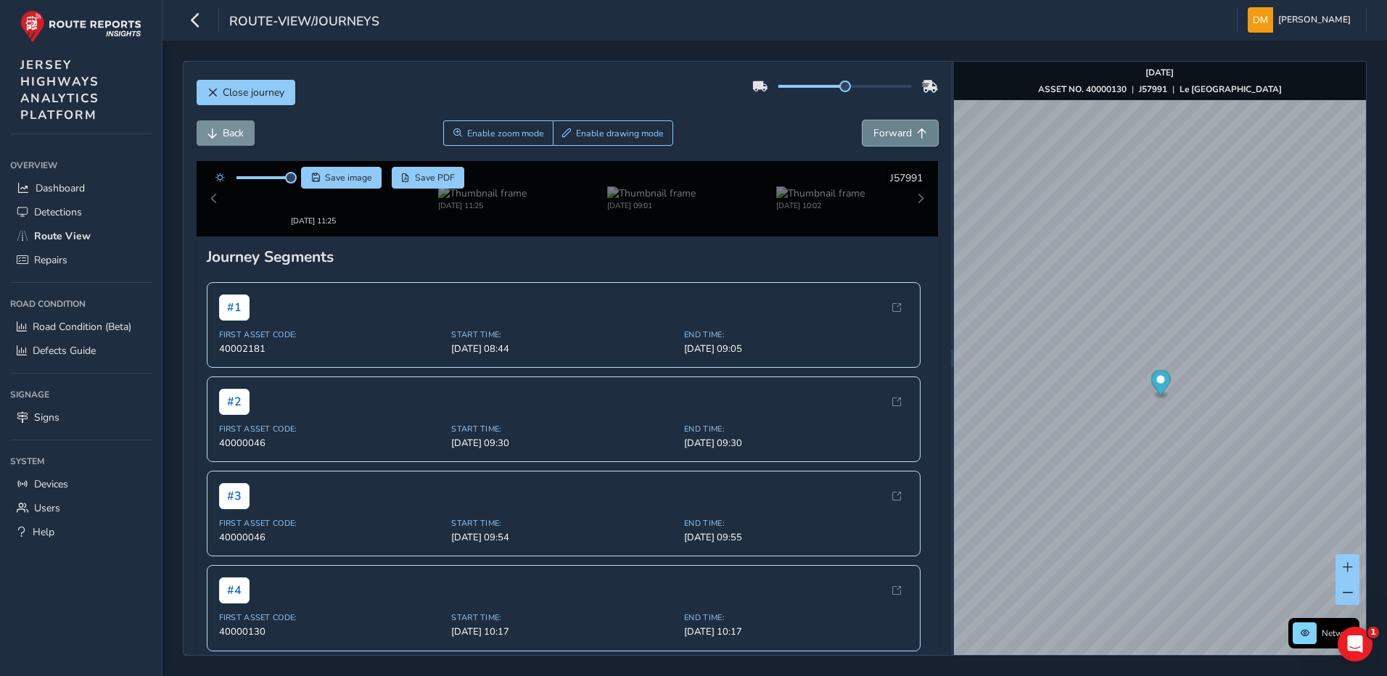
click at [877, 131] on span "Forward" at bounding box center [893, 133] width 38 height 14
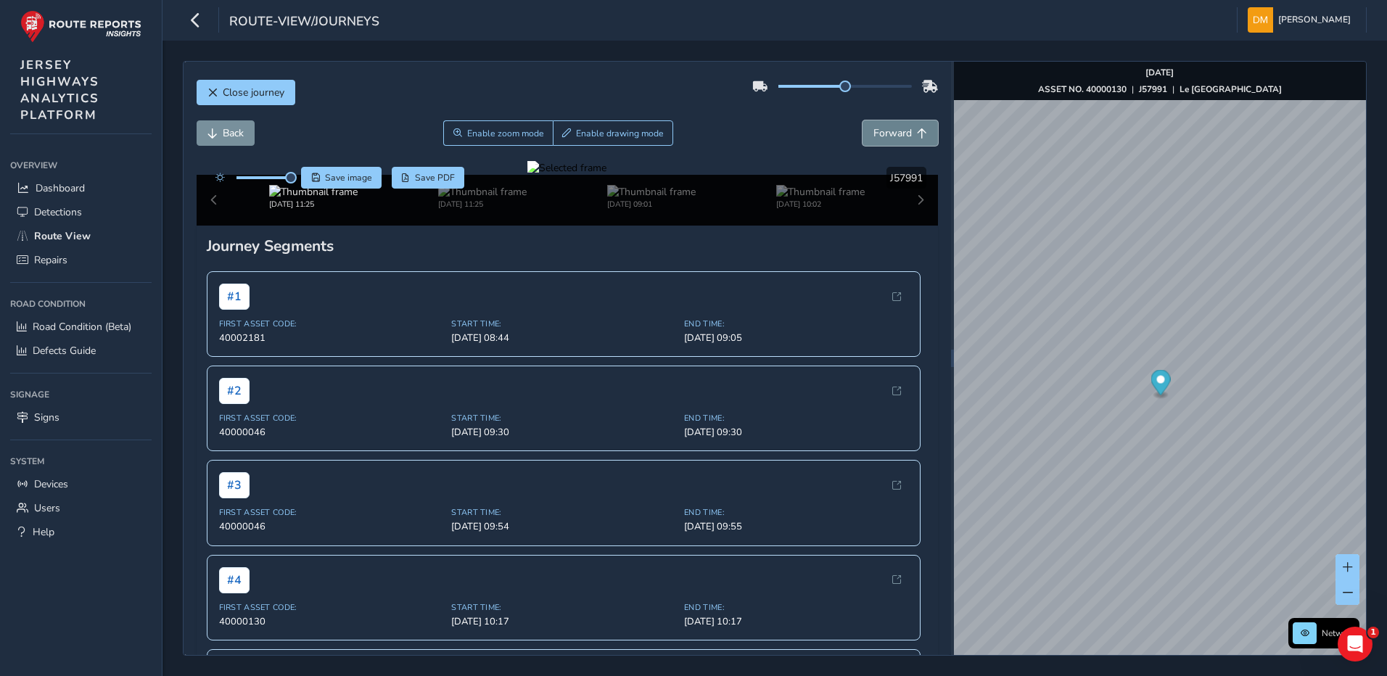
click at [877, 131] on span "Forward" at bounding box center [893, 133] width 38 height 14
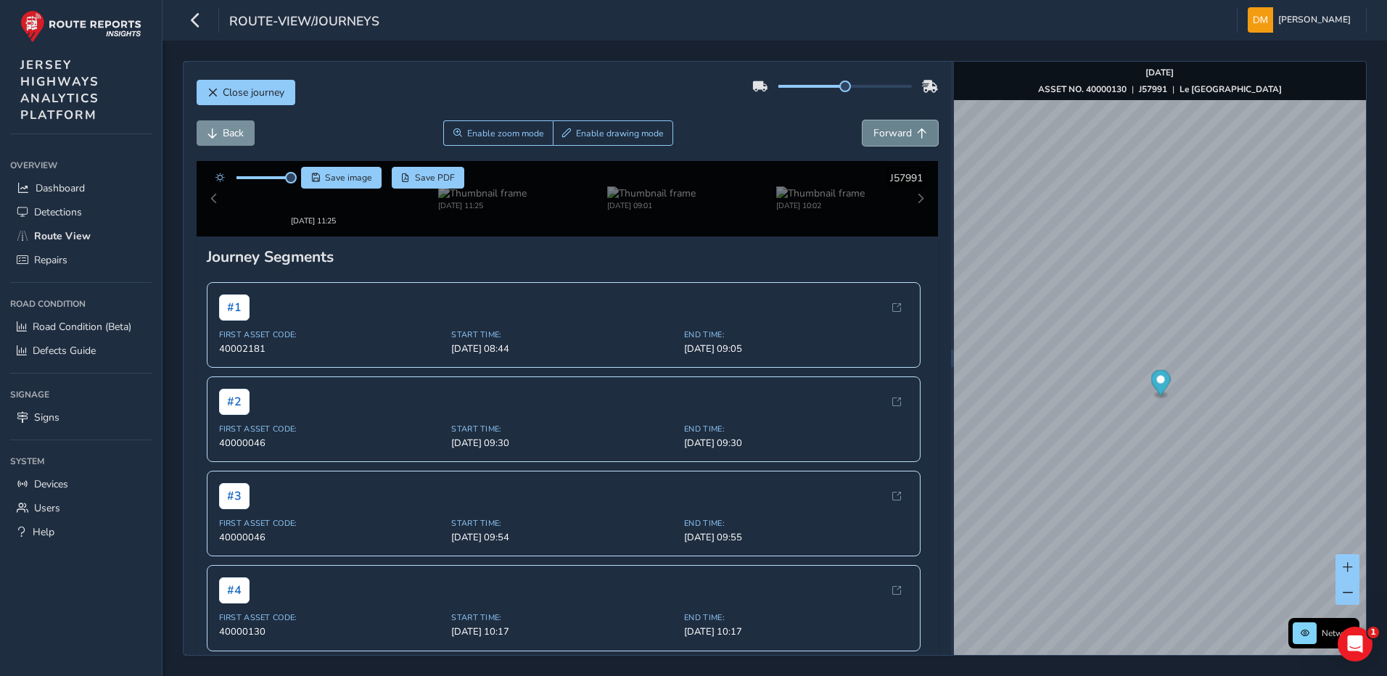
click at [877, 131] on span "Forward" at bounding box center [893, 133] width 38 height 14
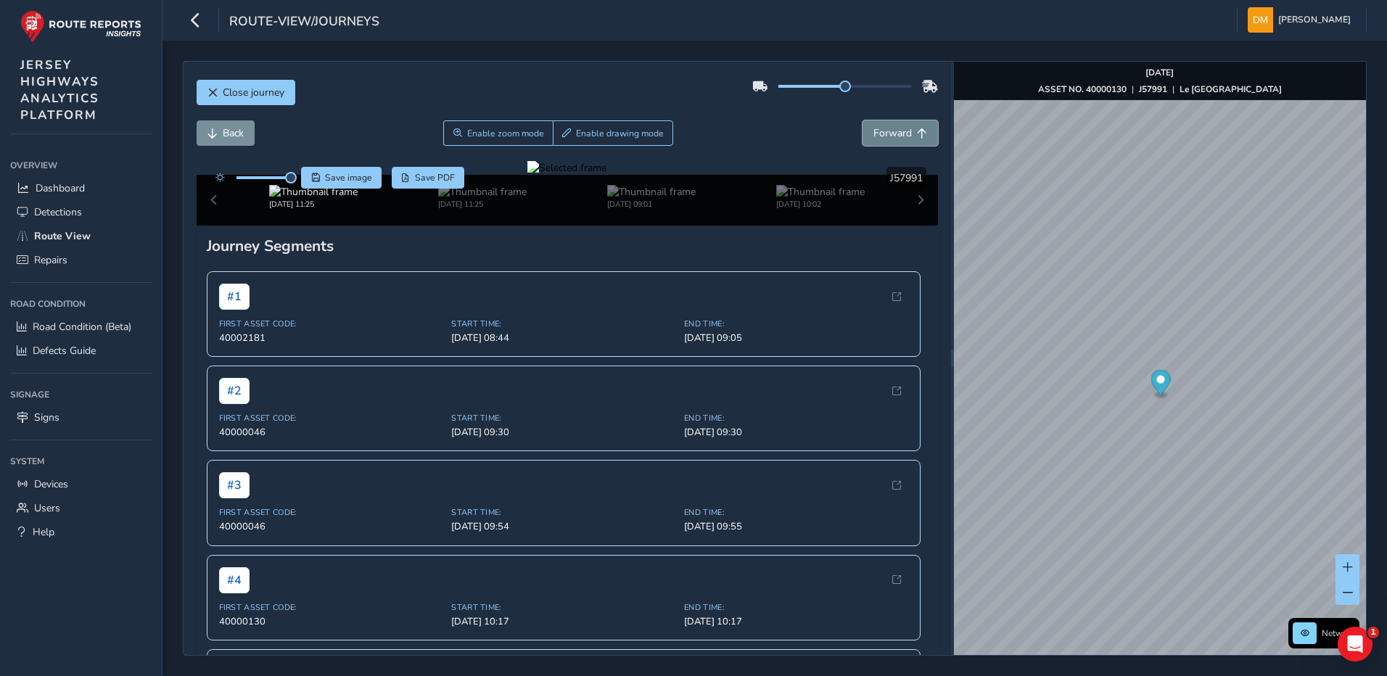
click at [877, 131] on span "Forward" at bounding box center [893, 133] width 38 height 14
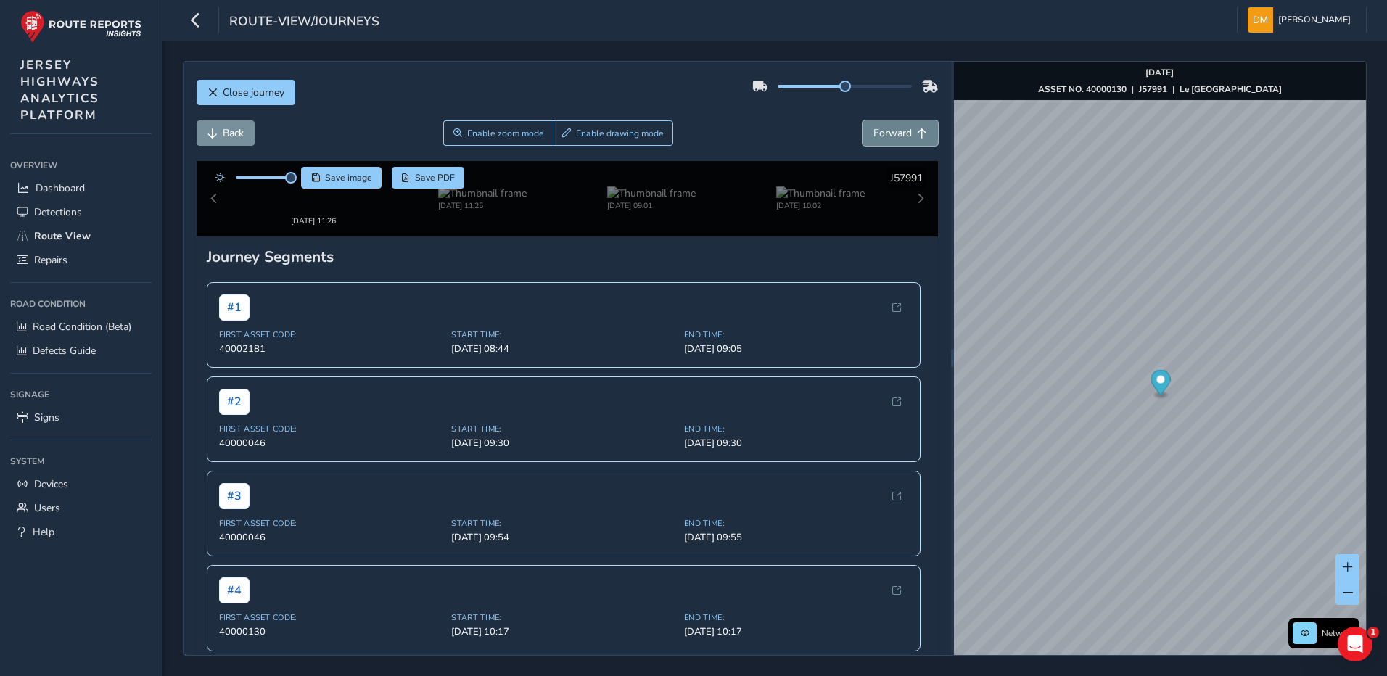
click at [877, 131] on span "Forward" at bounding box center [893, 133] width 38 height 14
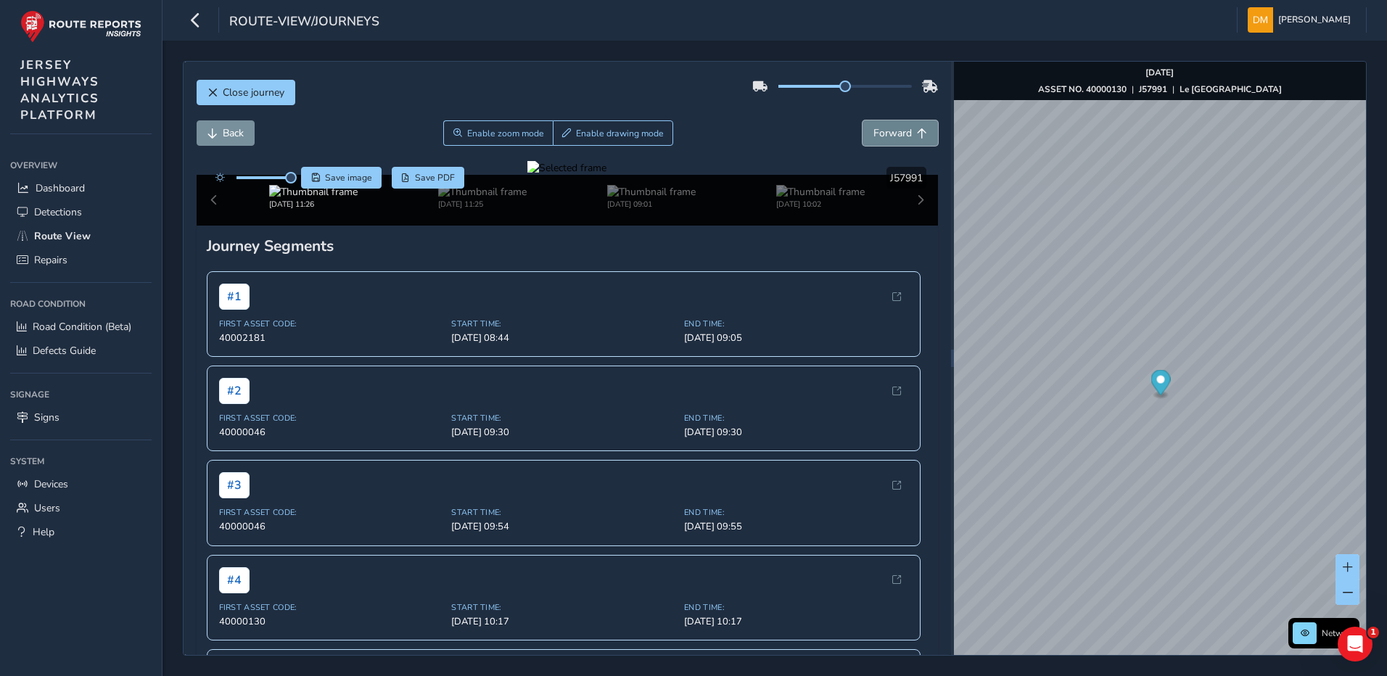
click at [877, 131] on span "Forward" at bounding box center [893, 133] width 38 height 14
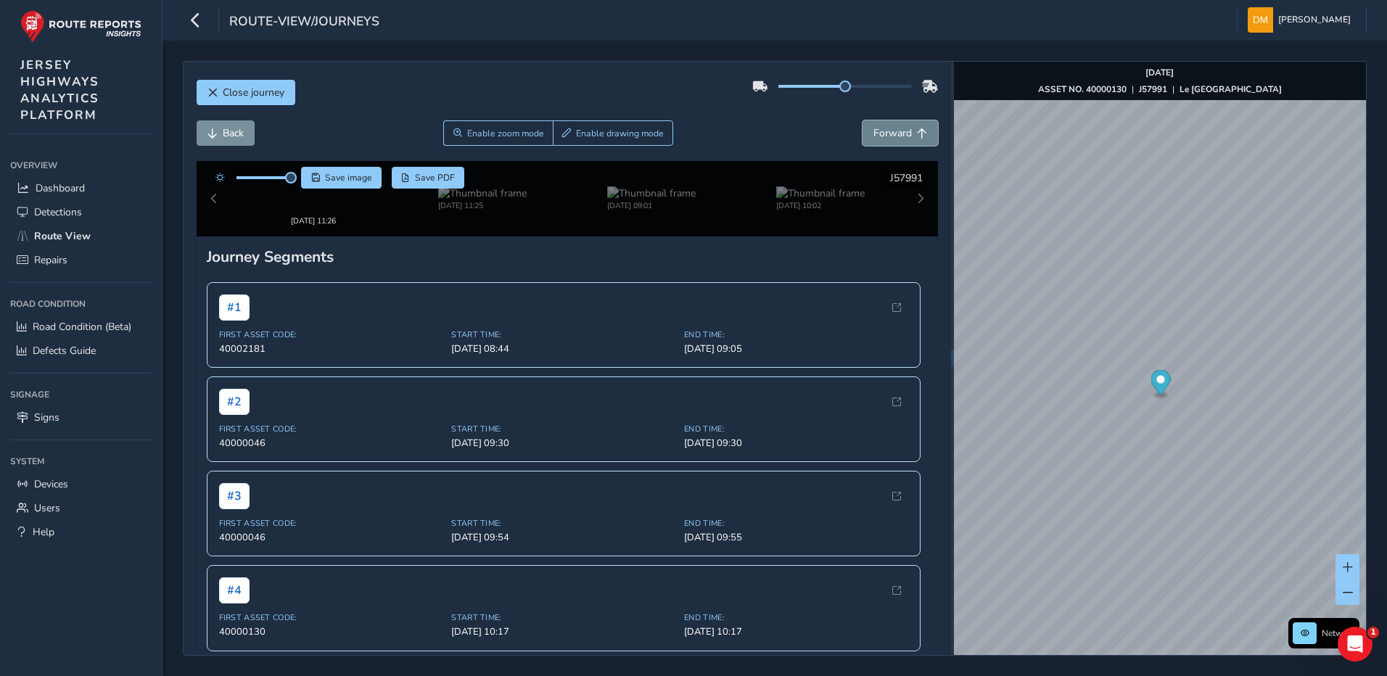
click at [877, 131] on span "Forward" at bounding box center [893, 133] width 38 height 14
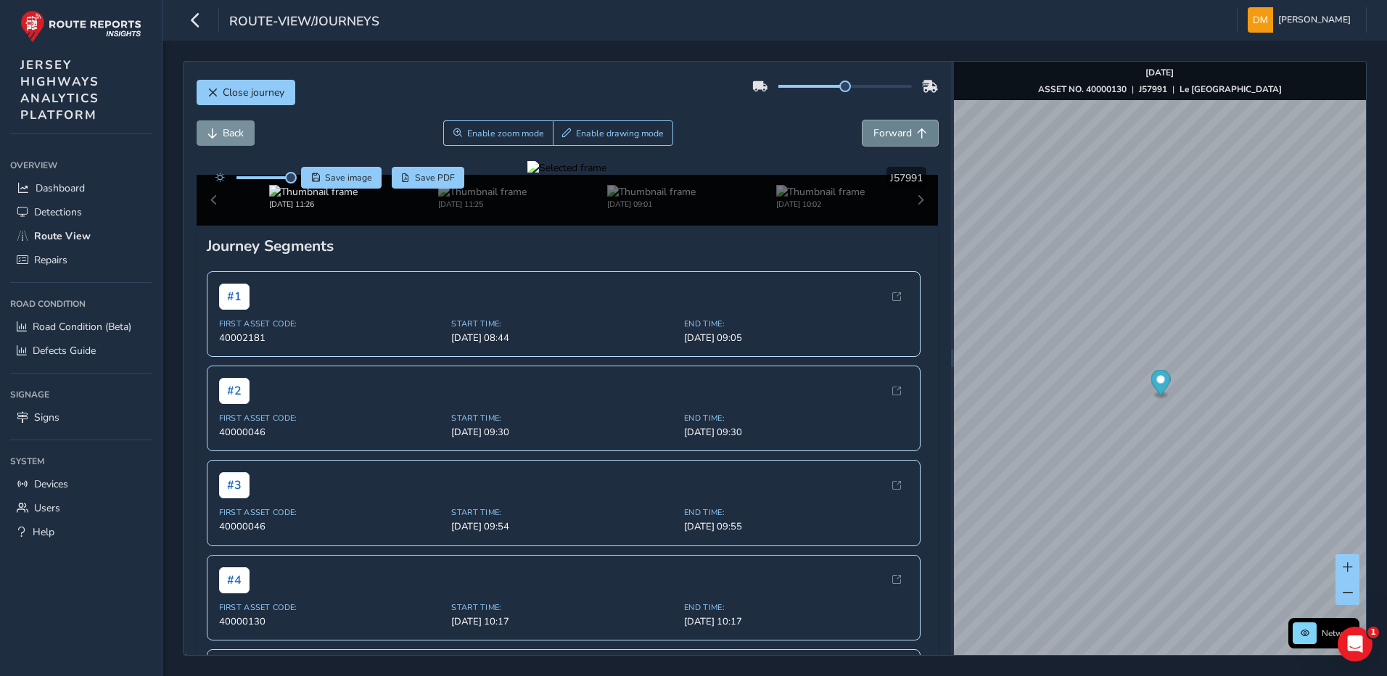
click at [877, 131] on span "Forward" at bounding box center [893, 133] width 38 height 14
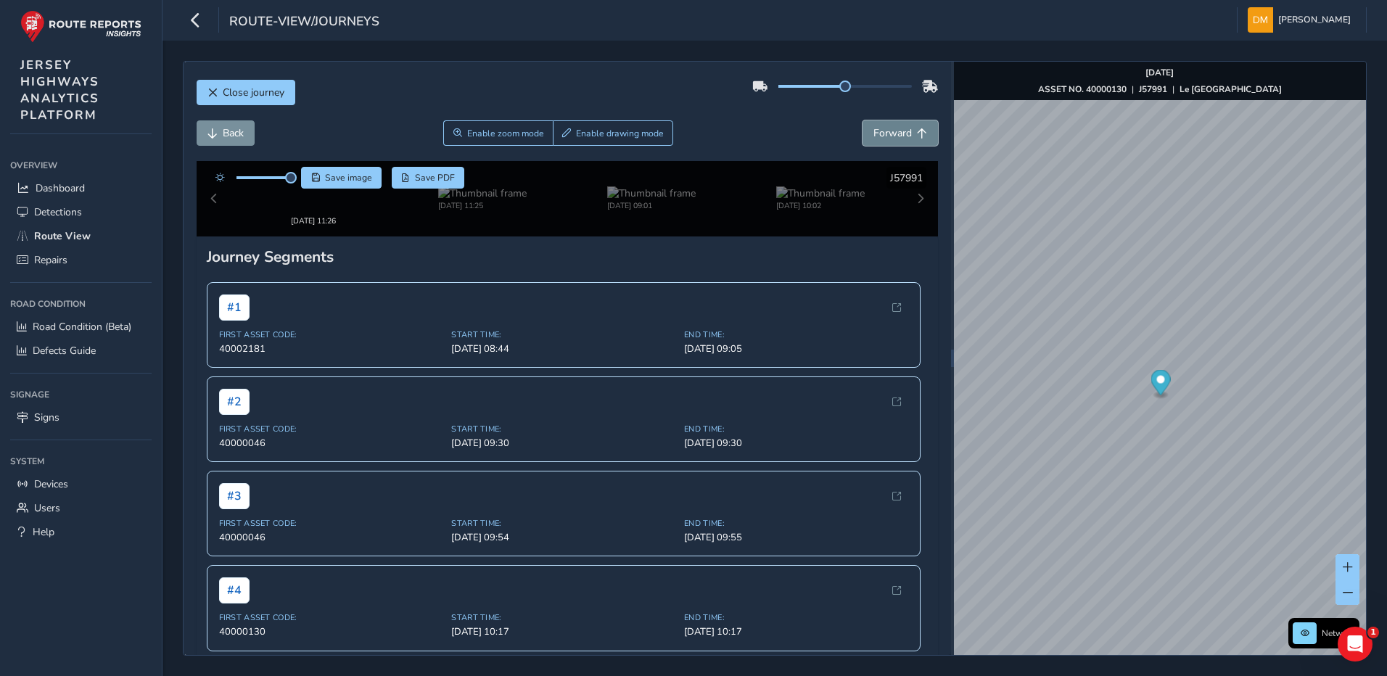
click at [877, 131] on span "Forward" at bounding box center [893, 133] width 38 height 14
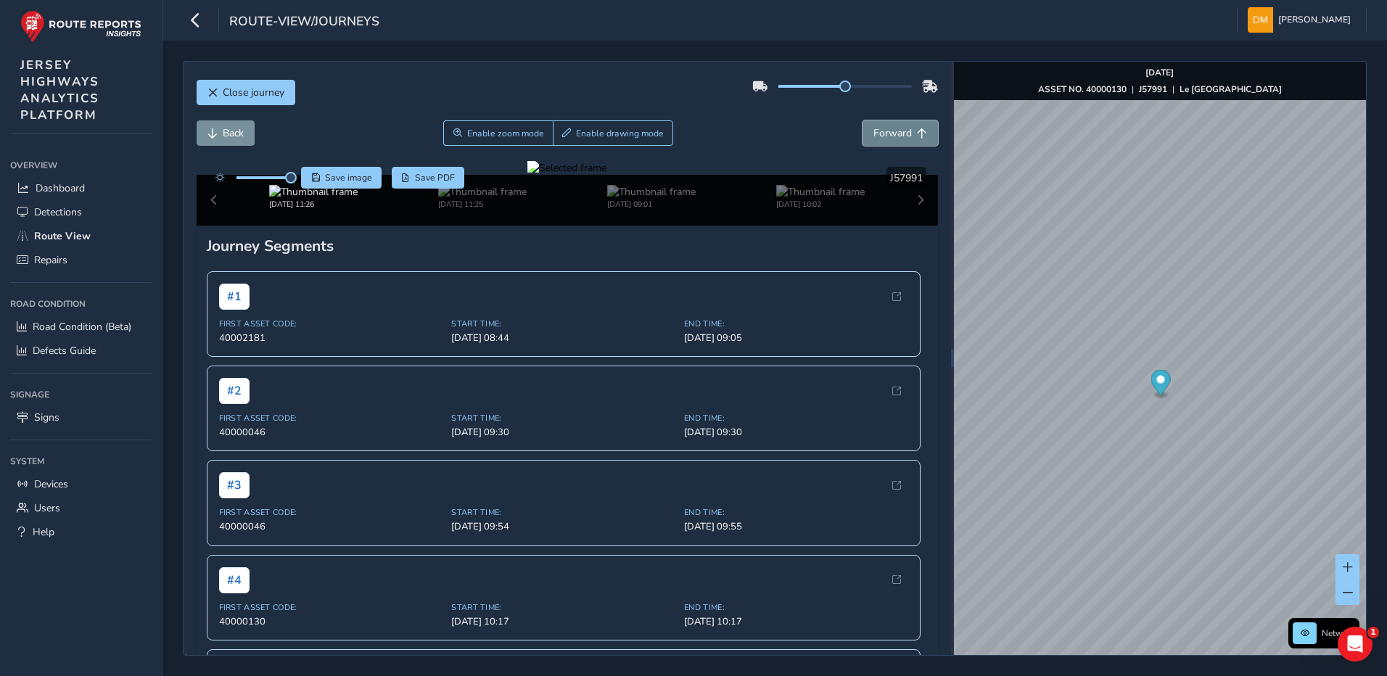
click at [877, 131] on span "Forward" at bounding box center [893, 133] width 38 height 14
click at [238, 136] on span "Back" at bounding box center [233, 133] width 21 height 14
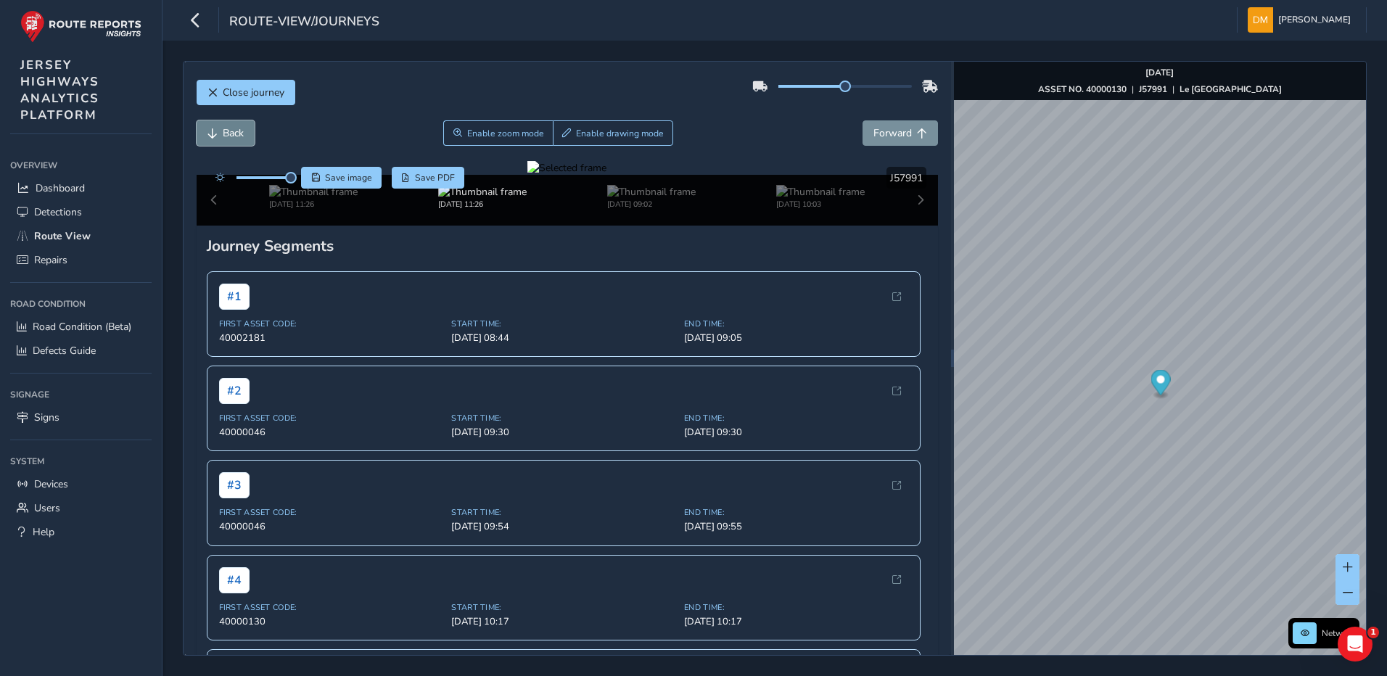
click at [238, 136] on span "Back" at bounding box center [233, 133] width 21 height 14
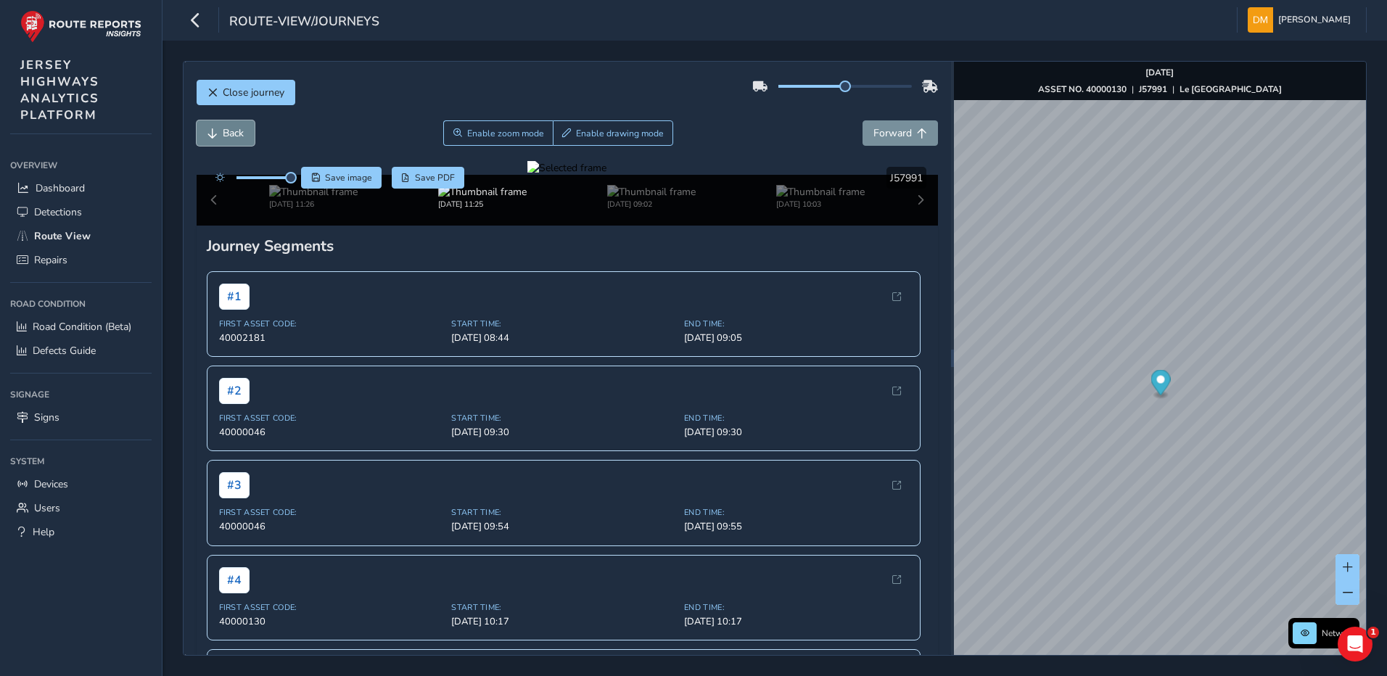
click at [238, 136] on span "Back" at bounding box center [233, 133] width 21 height 14
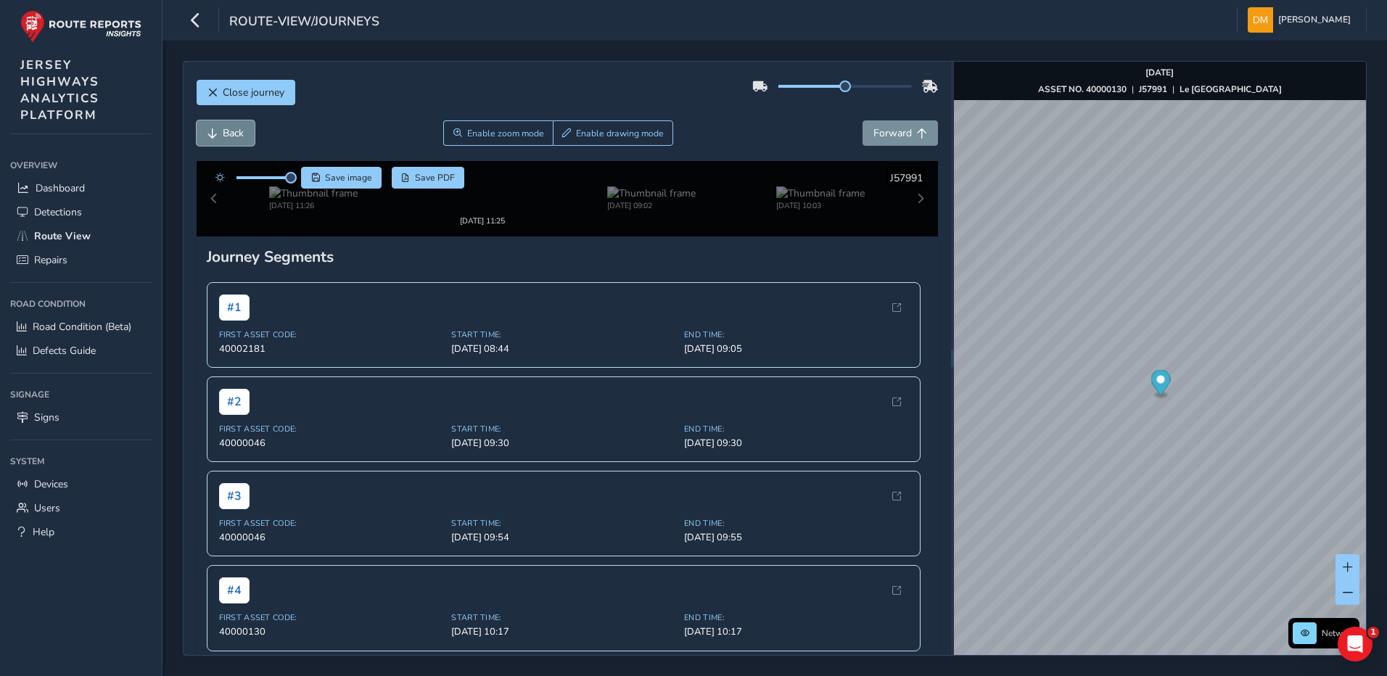
click at [238, 136] on span "Back" at bounding box center [233, 133] width 21 height 14
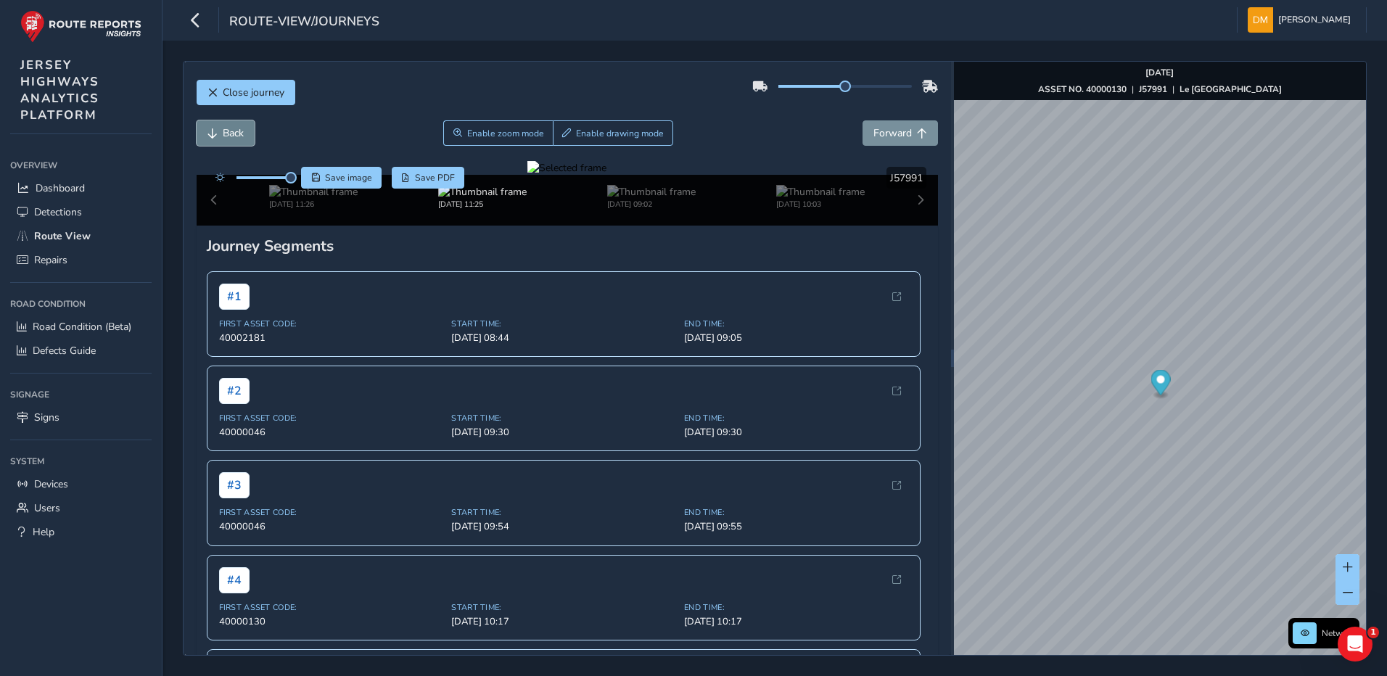
click at [238, 136] on span "Back" at bounding box center [233, 133] width 21 height 14
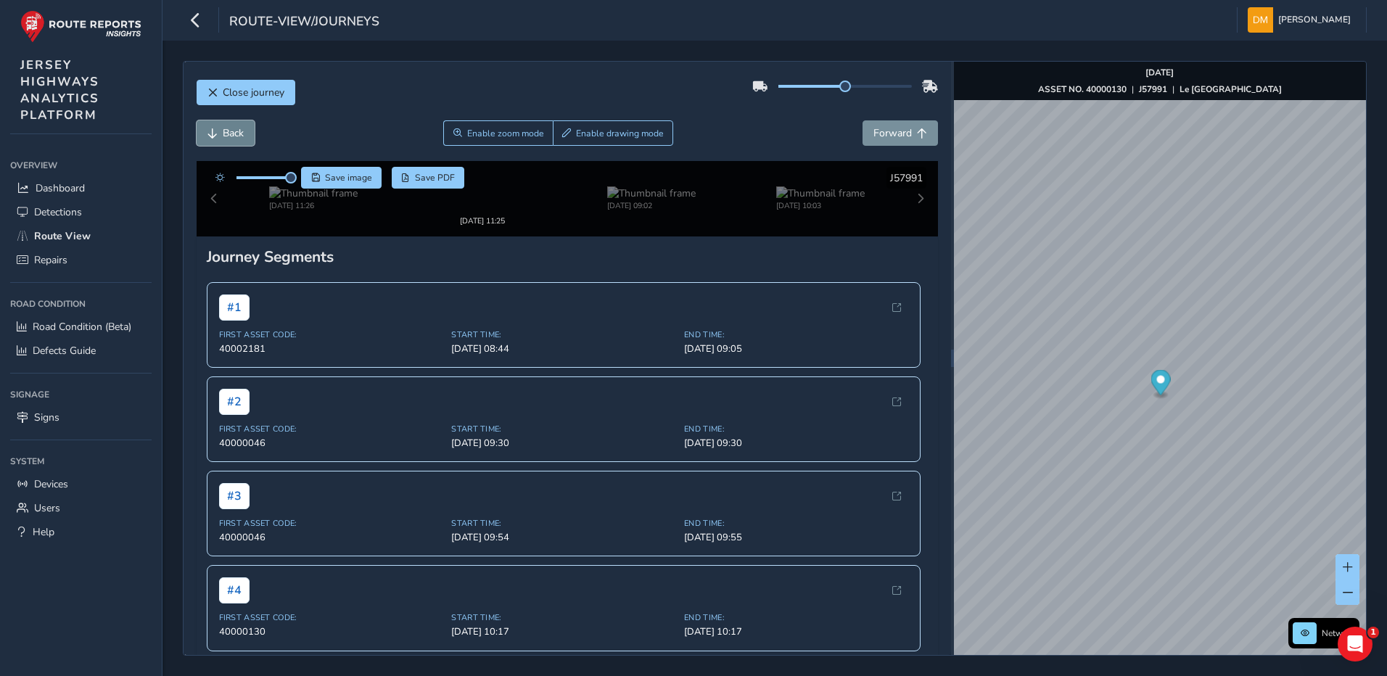
click at [238, 136] on span "Back" at bounding box center [233, 133] width 21 height 14
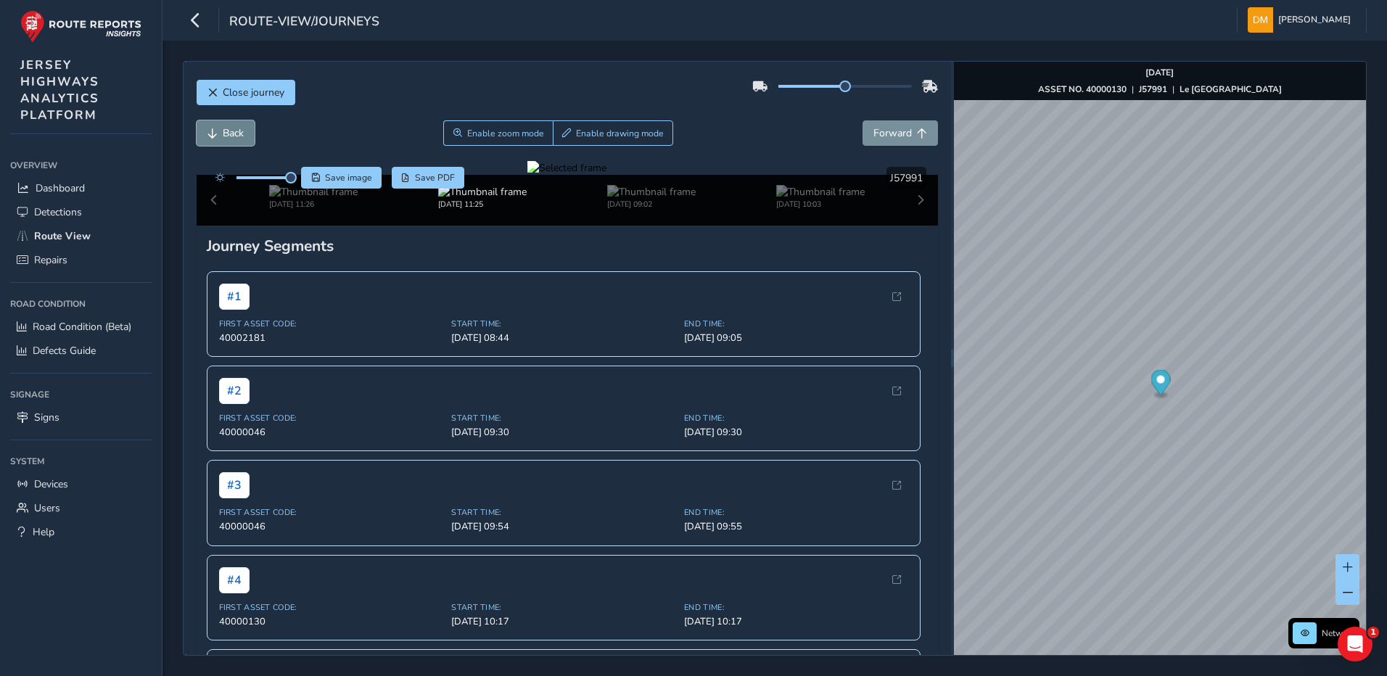
click at [238, 136] on span "Back" at bounding box center [233, 133] width 21 height 14
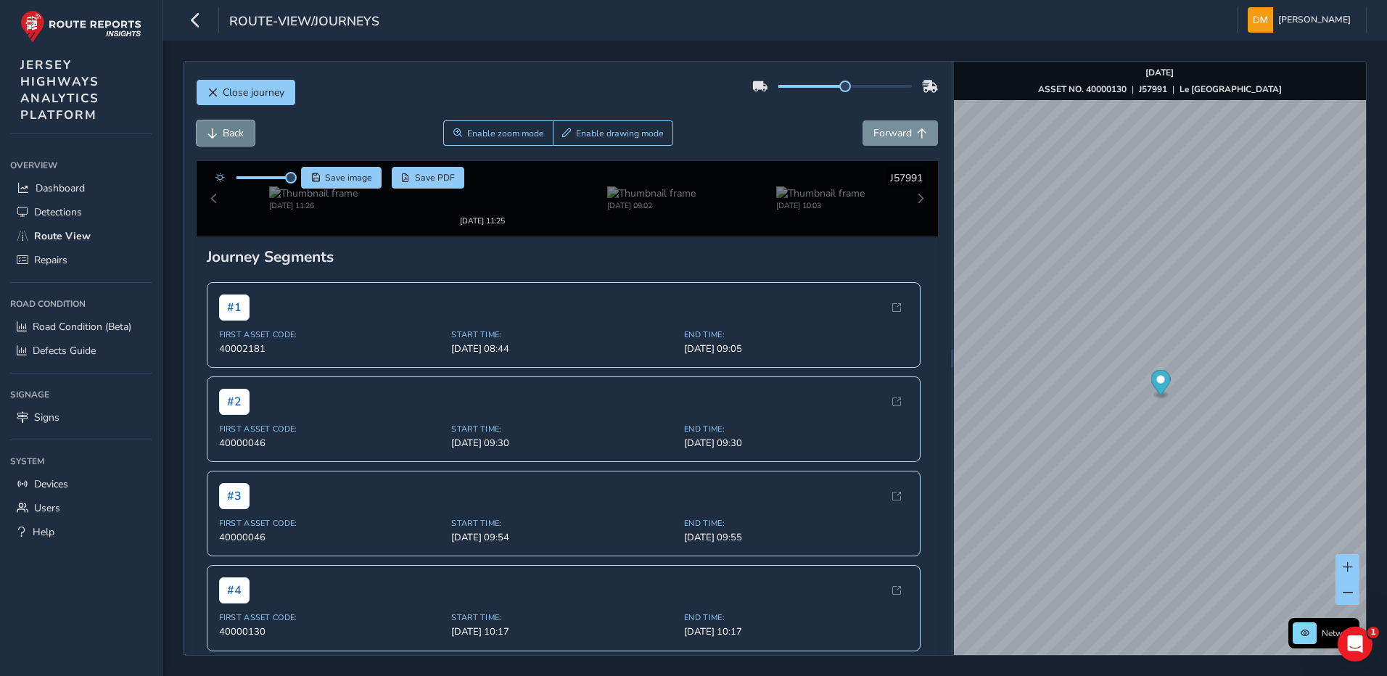
click at [238, 136] on span "Back" at bounding box center [233, 133] width 21 height 14
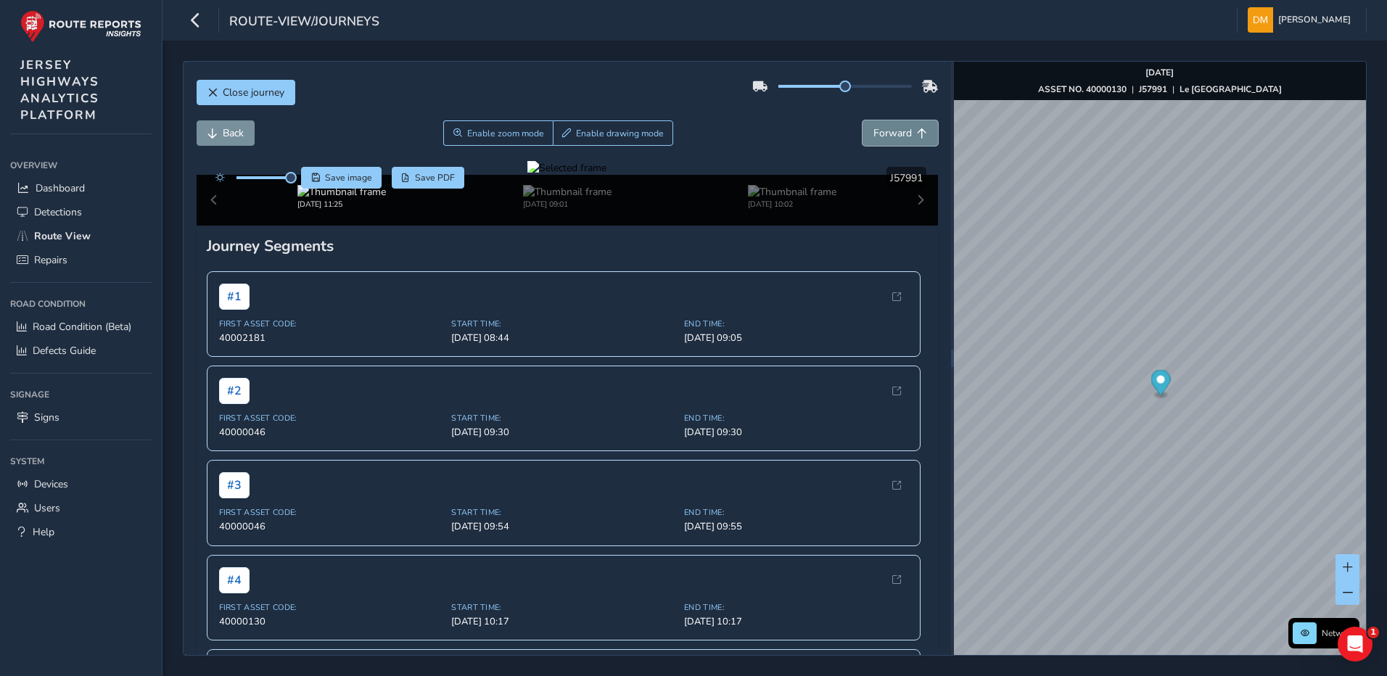
click at [898, 140] on button "Forward" at bounding box center [900, 132] width 75 height 25
click at [879, 128] on span "Forward" at bounding box center [893, 133] width 38 height 14
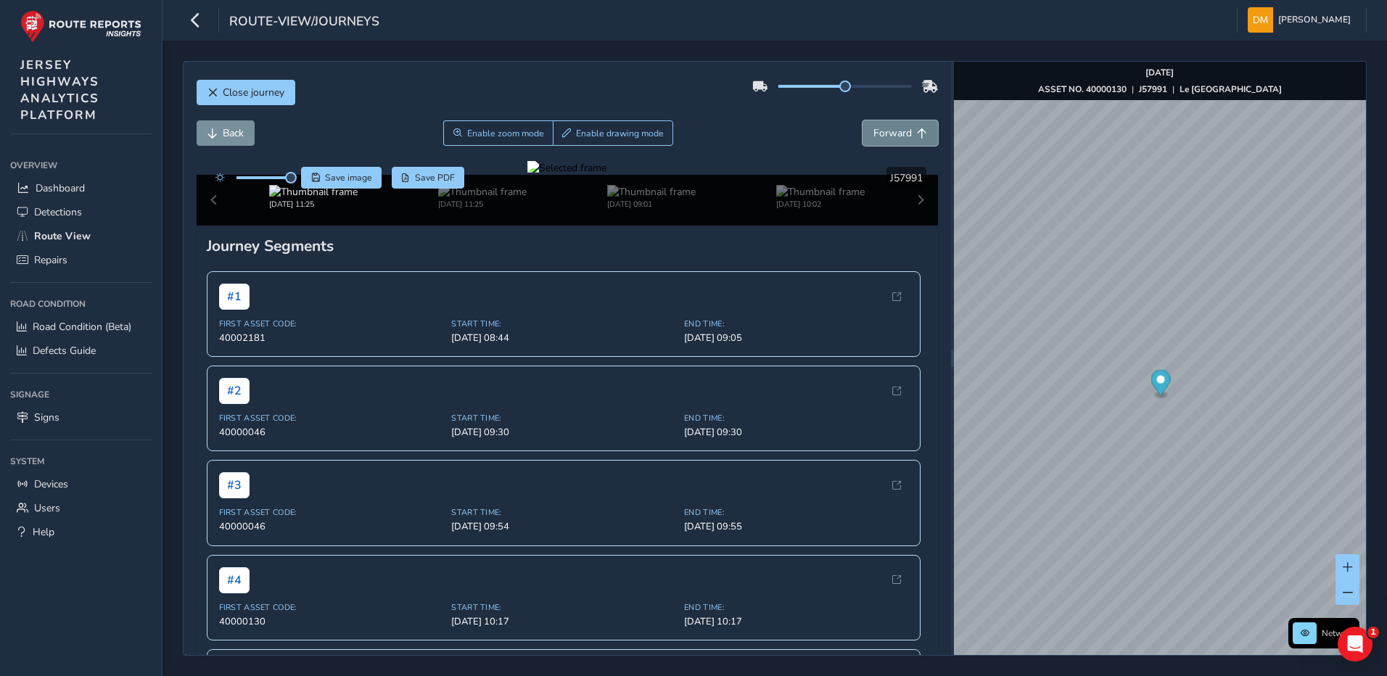
click at [879, 128] on span "Forward" at bounding box center [893, 133] width 38 height 14
click at [234, 134] on span "Back" at bounding box center [233, 133] width 21 height 14
click at [528, 175] on div at bounding box center [567, 168] width 79 height 14
click at [436, 472] on img at bounding box center [1127, 171] width 2090 height 1175
drag, startPoint x: 305, startPoint y: 174, endPoint x: 321, endPoint y: 174, distance: 15.2
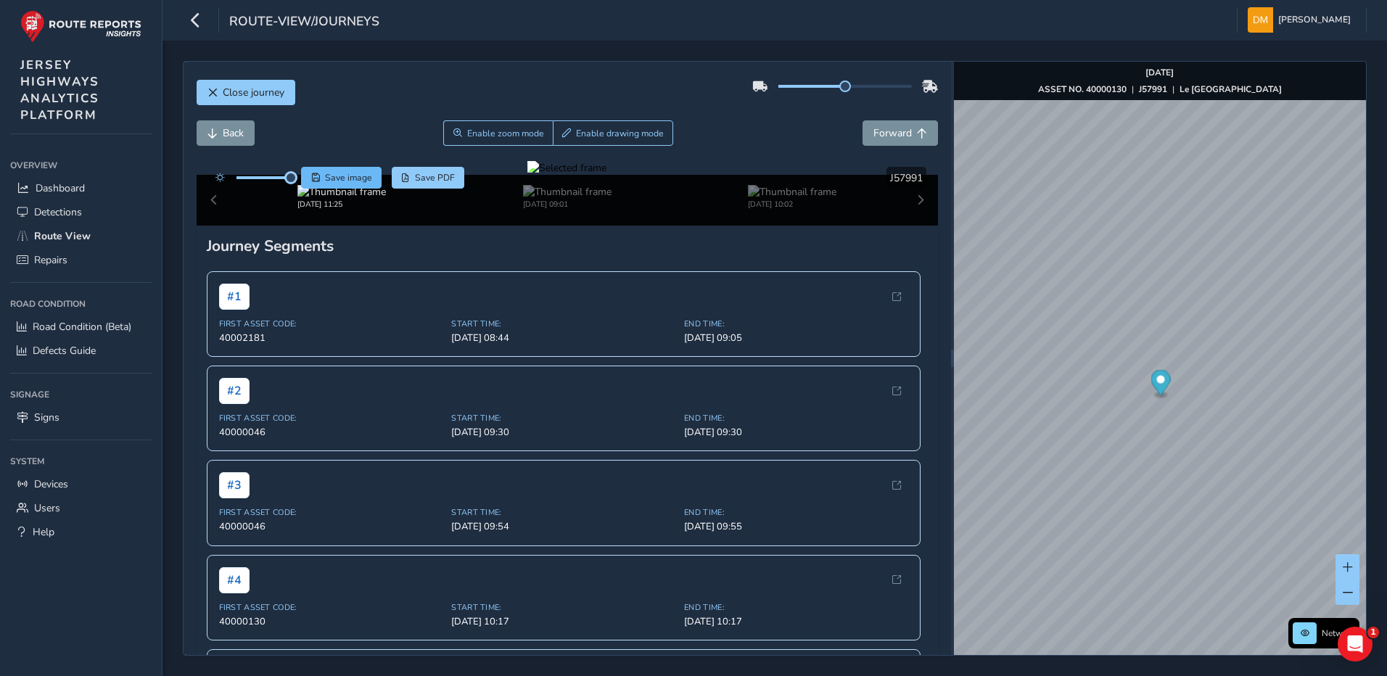
click at [321, 174] on div "Save image Save PDF" at bounding box center [336, 178] width 257 height 22
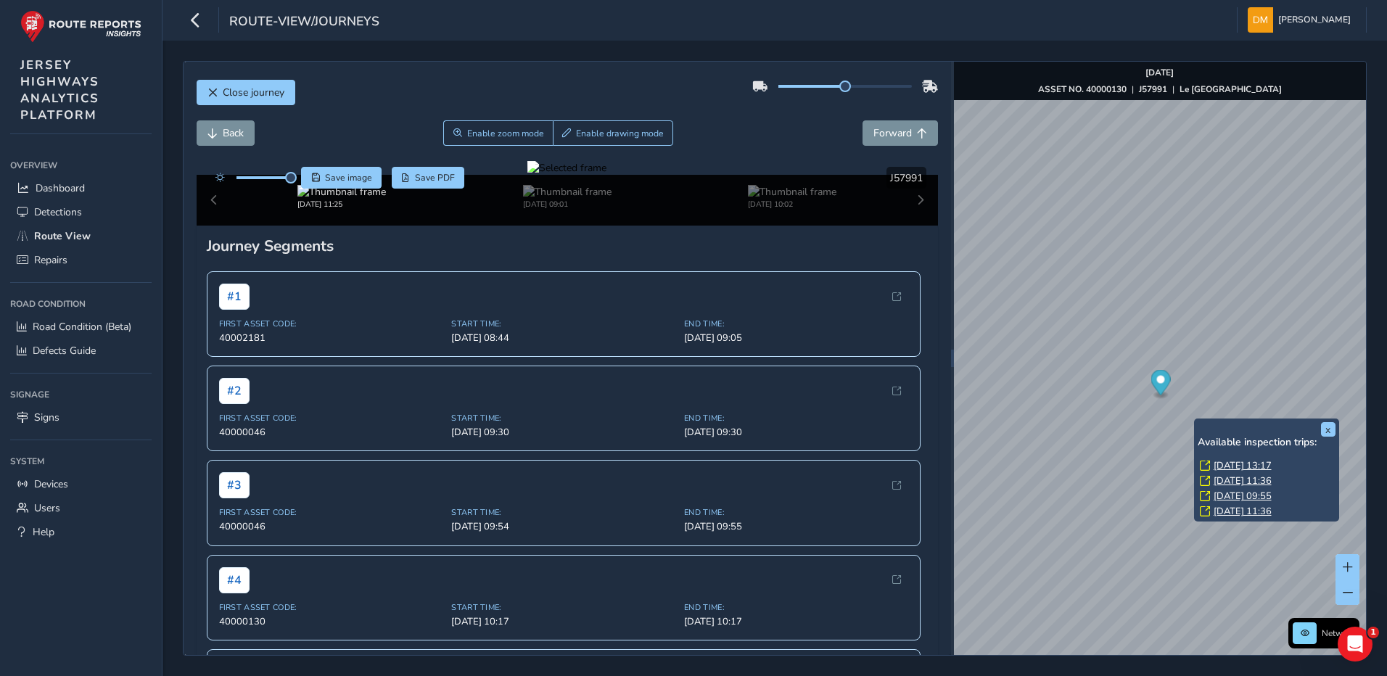
click at [1247, 464] on link "[DATE] 13:17" at bounding box center [1243, 465] width 58 height 13
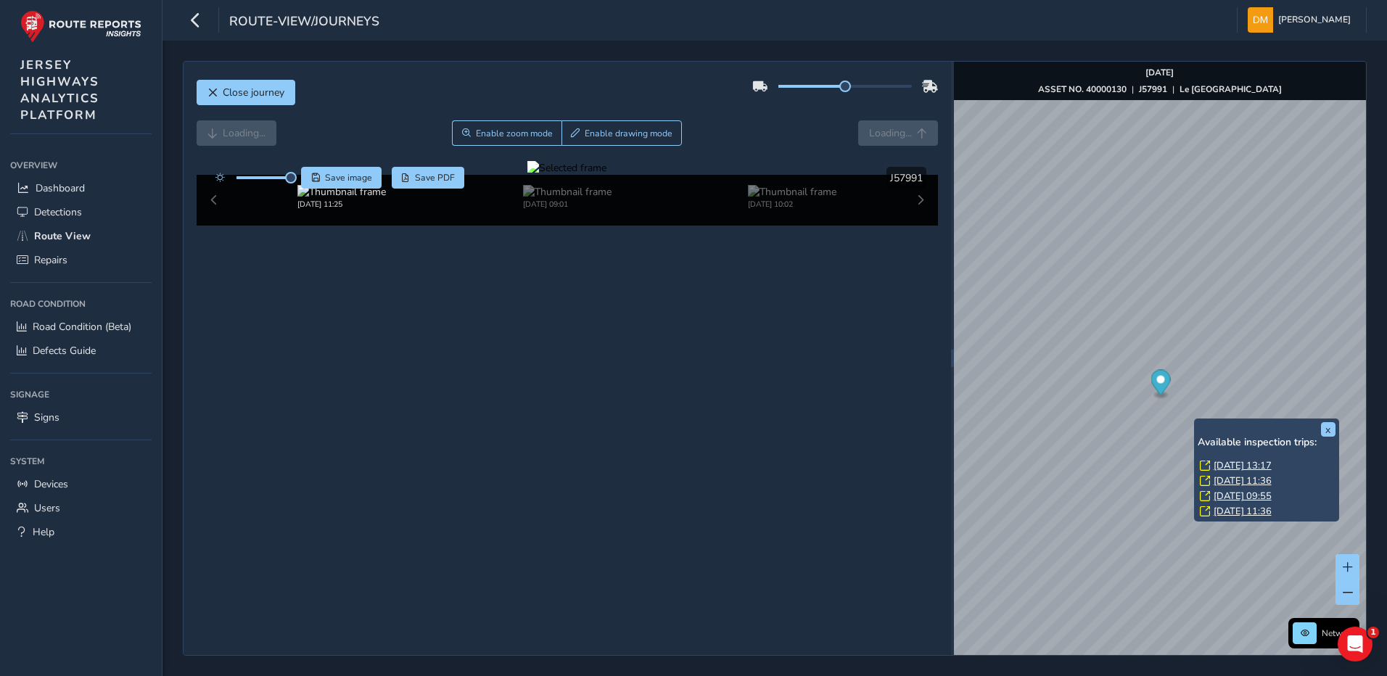
click at [1228, 460] on link "[DATE] 13:17" at bounding box center [1243, 465] width 58 height 13
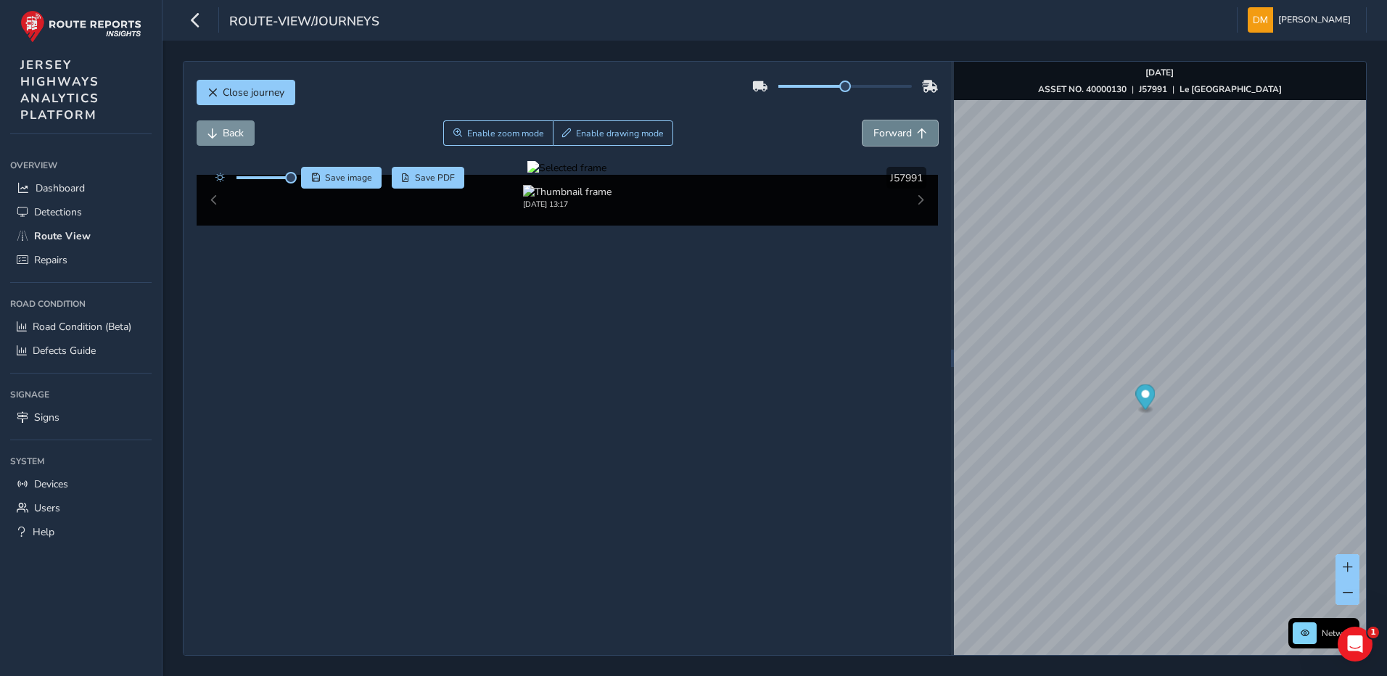
click at [890, 136] on span "Forward" at bounding box center [893, 133] width 38 height 14
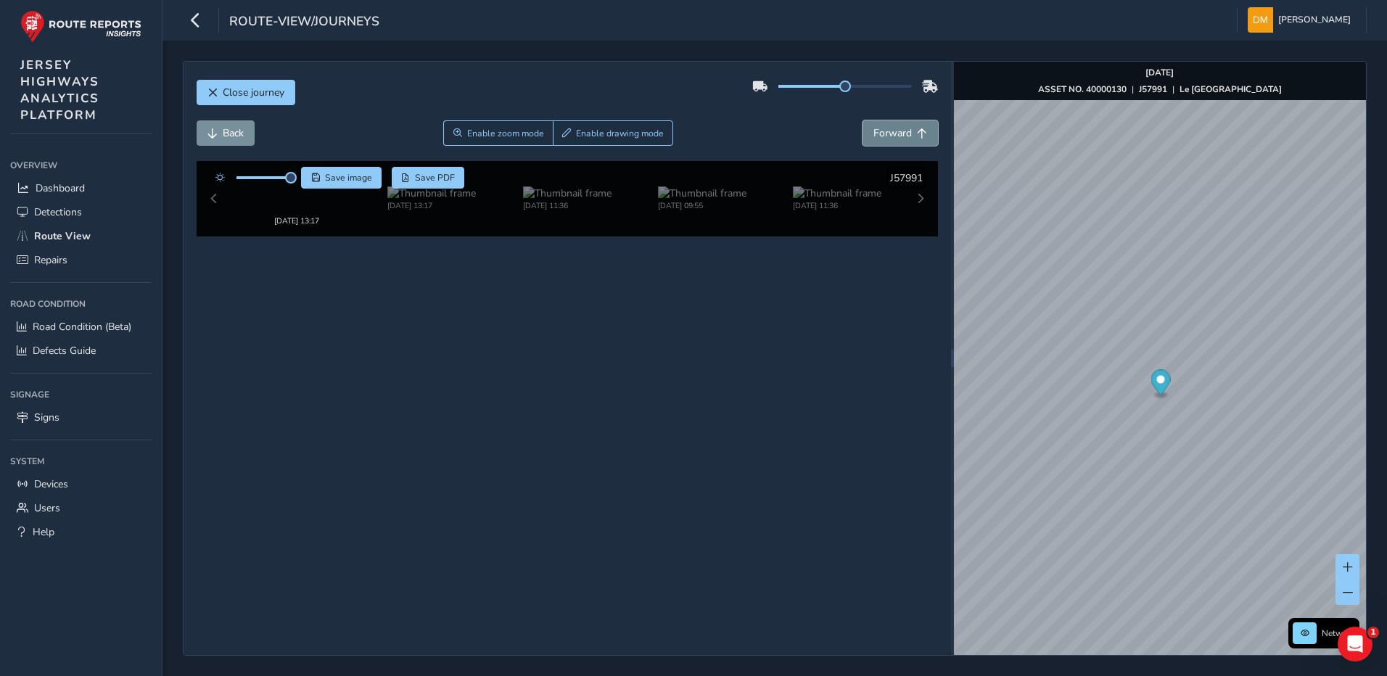
click at [890, 136] on span "Forward" at bounding box center [893, 133] width 38 height 14
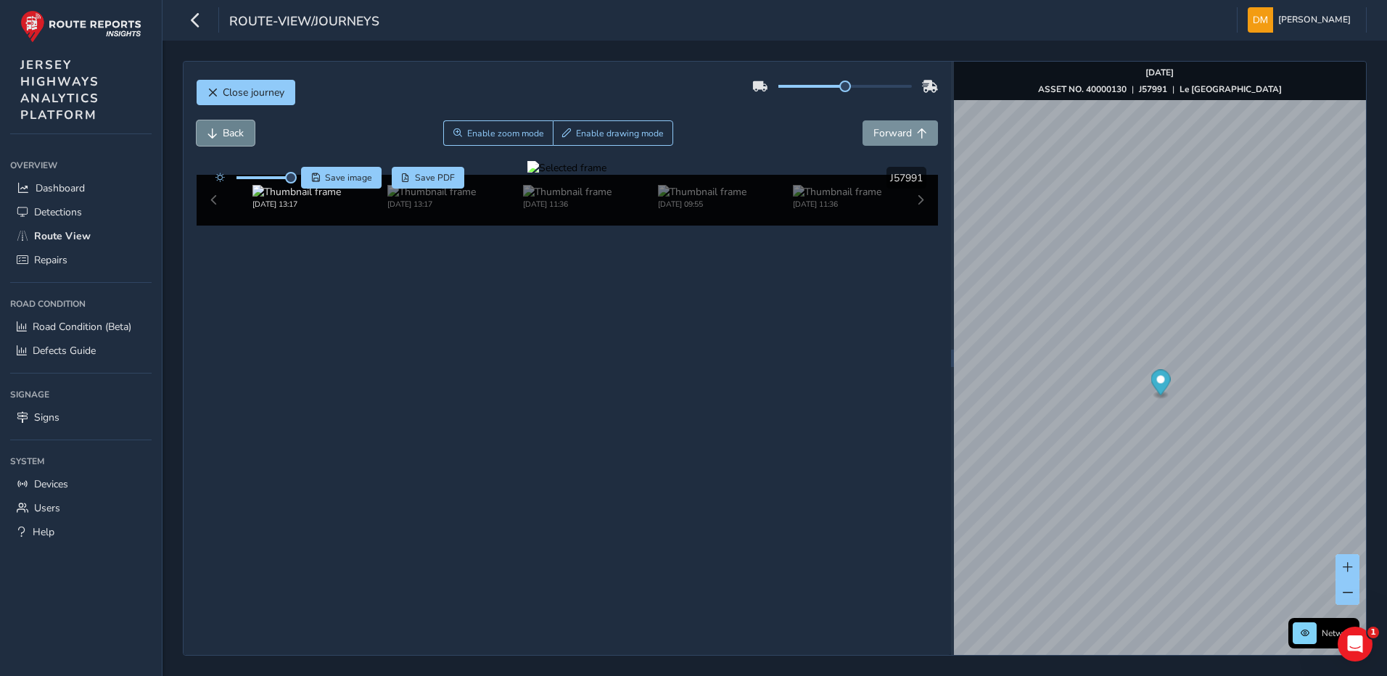
click at [239, 135] on span "Back" at bounding box center [233, 133] width 21 height 14
click at [604, 175] on div at bounding box center [567, 168] width 79 height 14
click at [587, 469] on img at bounding box center [846, 175] width 2090 height 1175
click at [879, 131] on span "Forward" at bounding box center [893, 133] width 38 height 14
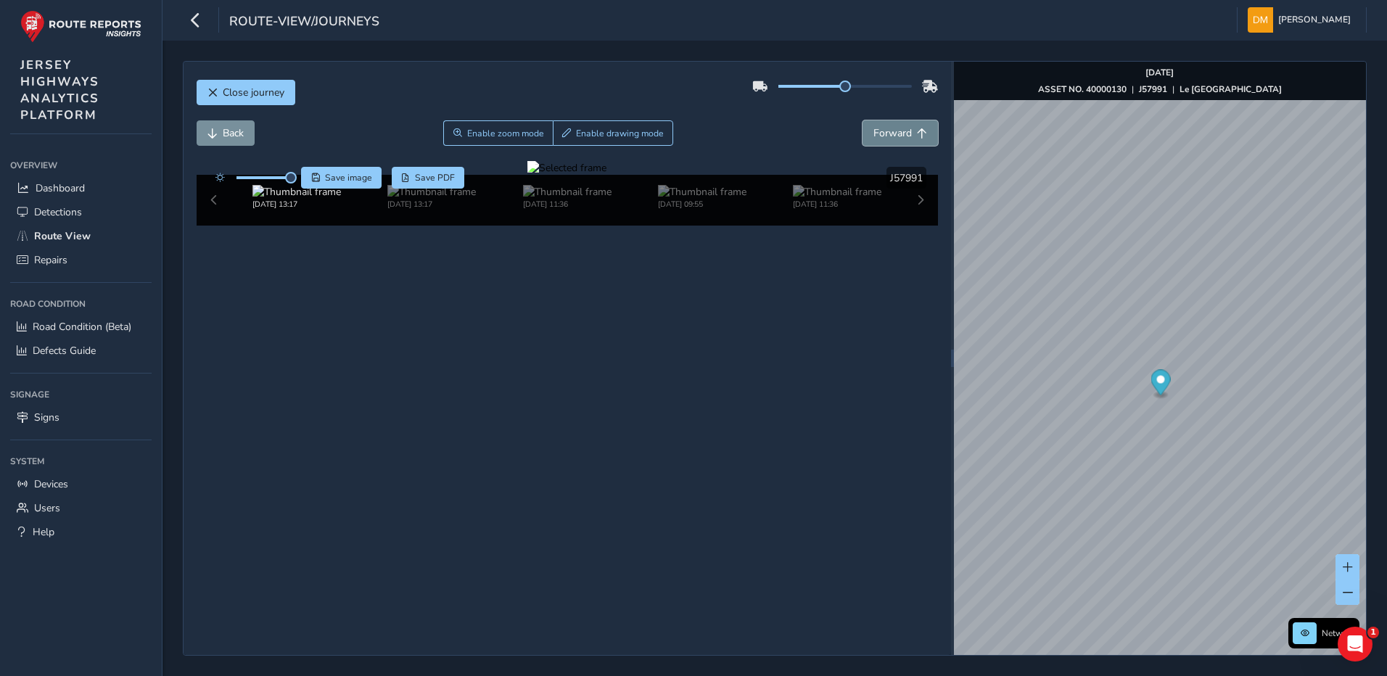
click at [879, 131] on span "Forward" at bounding box center [893, 133] width 38 height 14
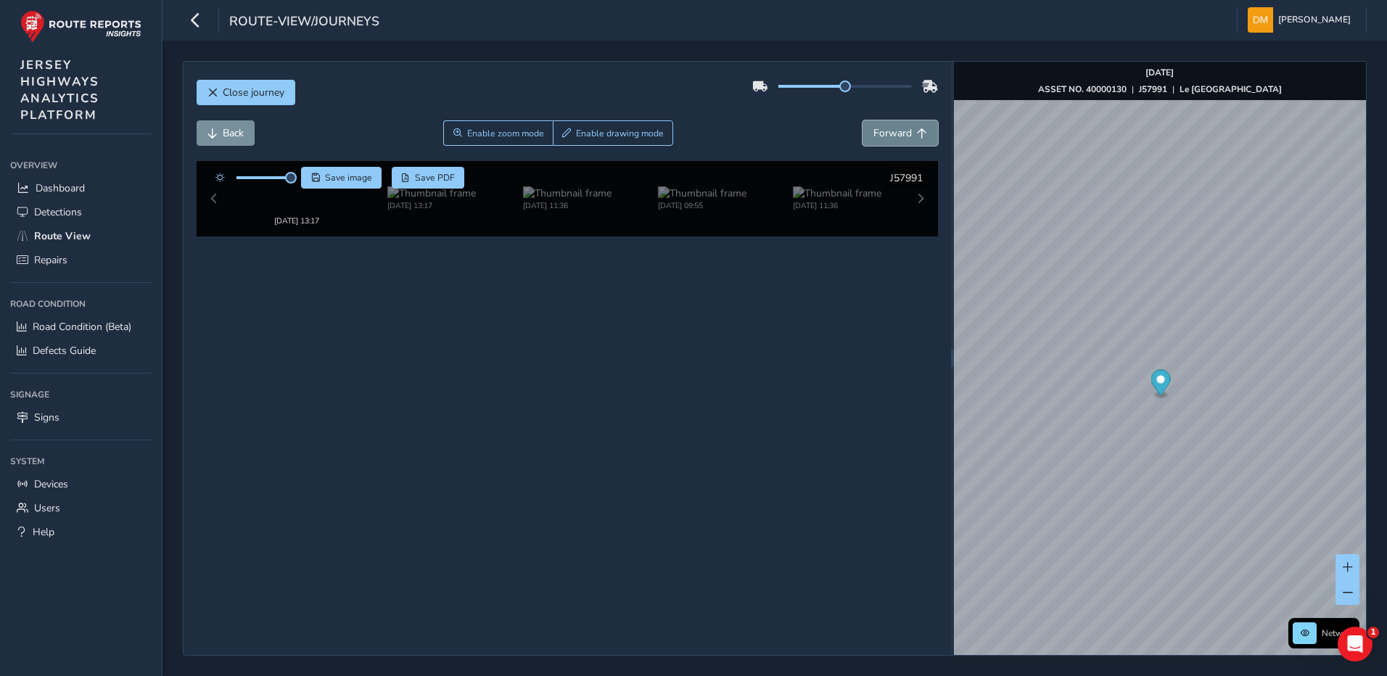
click at [879, 131] on span "Forward" at bounding box center [893, 133] width 38 height 14
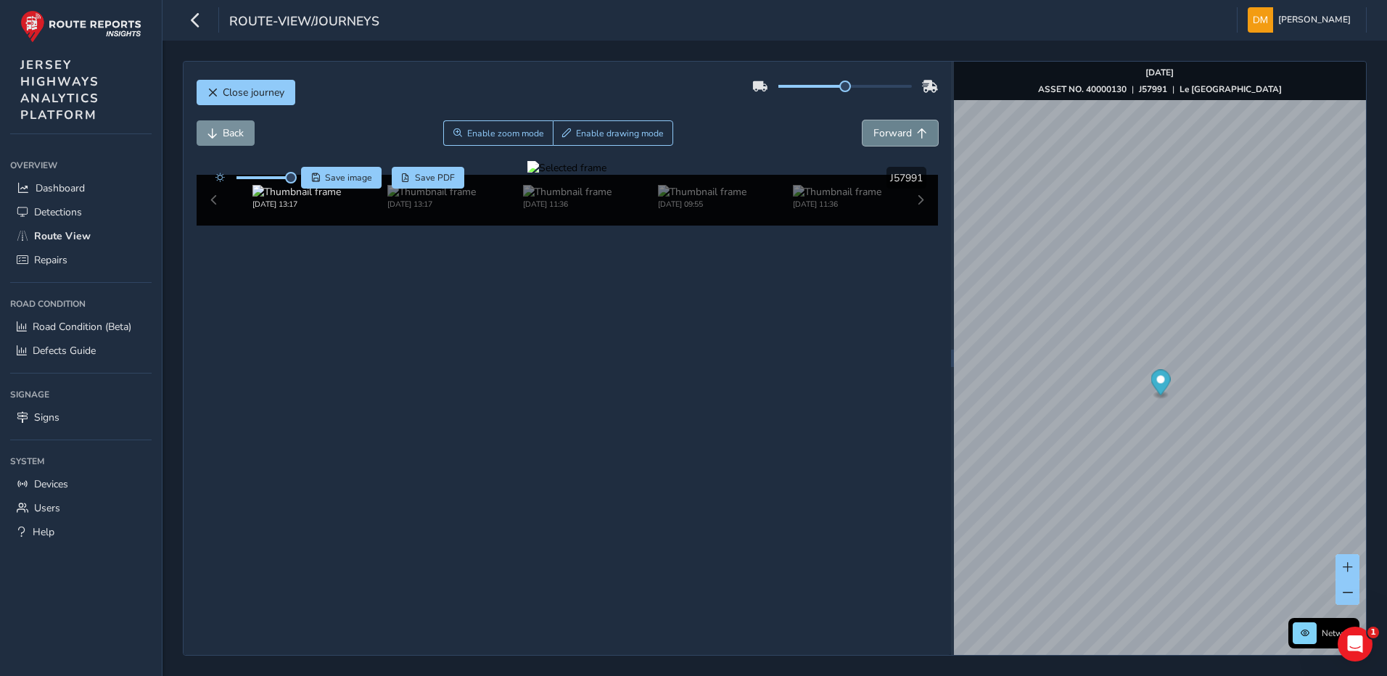
click at [879, 131] on span "Forward" at bounding box center [893, 133] width 38 height 14
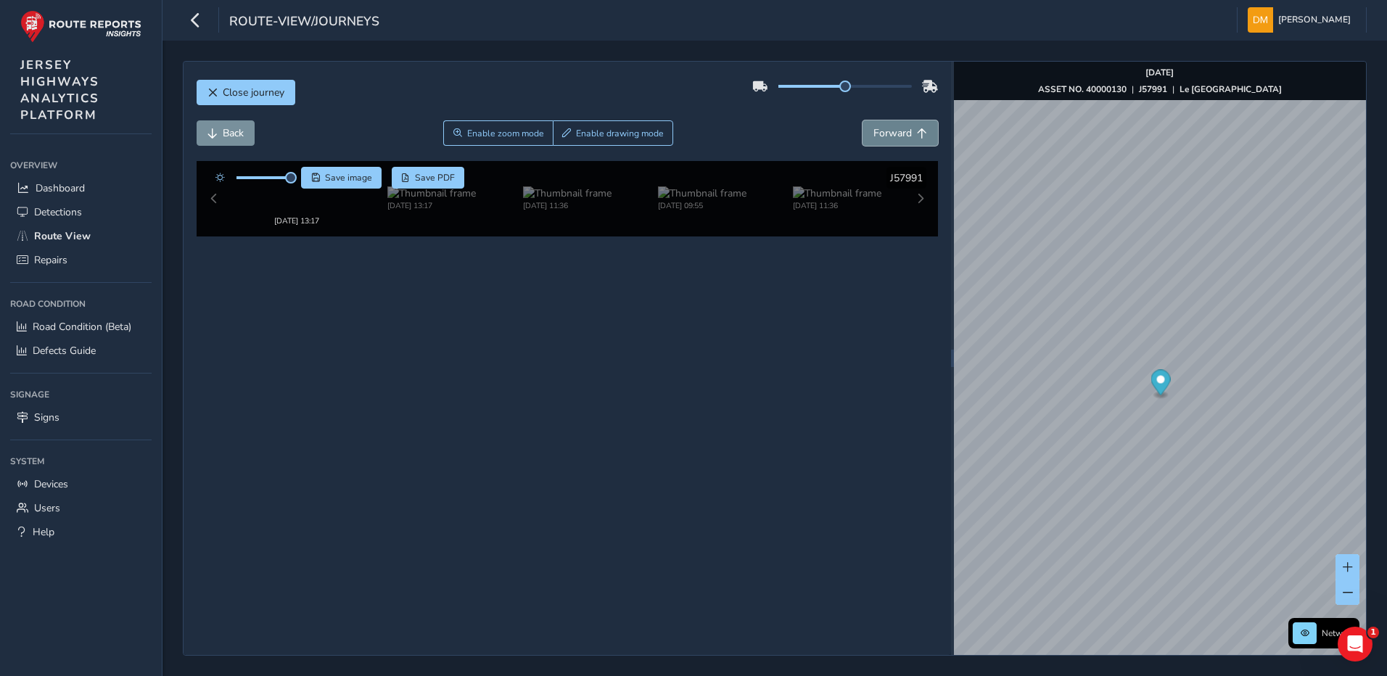
click at [879, 131] on span "Forward" at bounding box center [893, 133] width 38 height 14
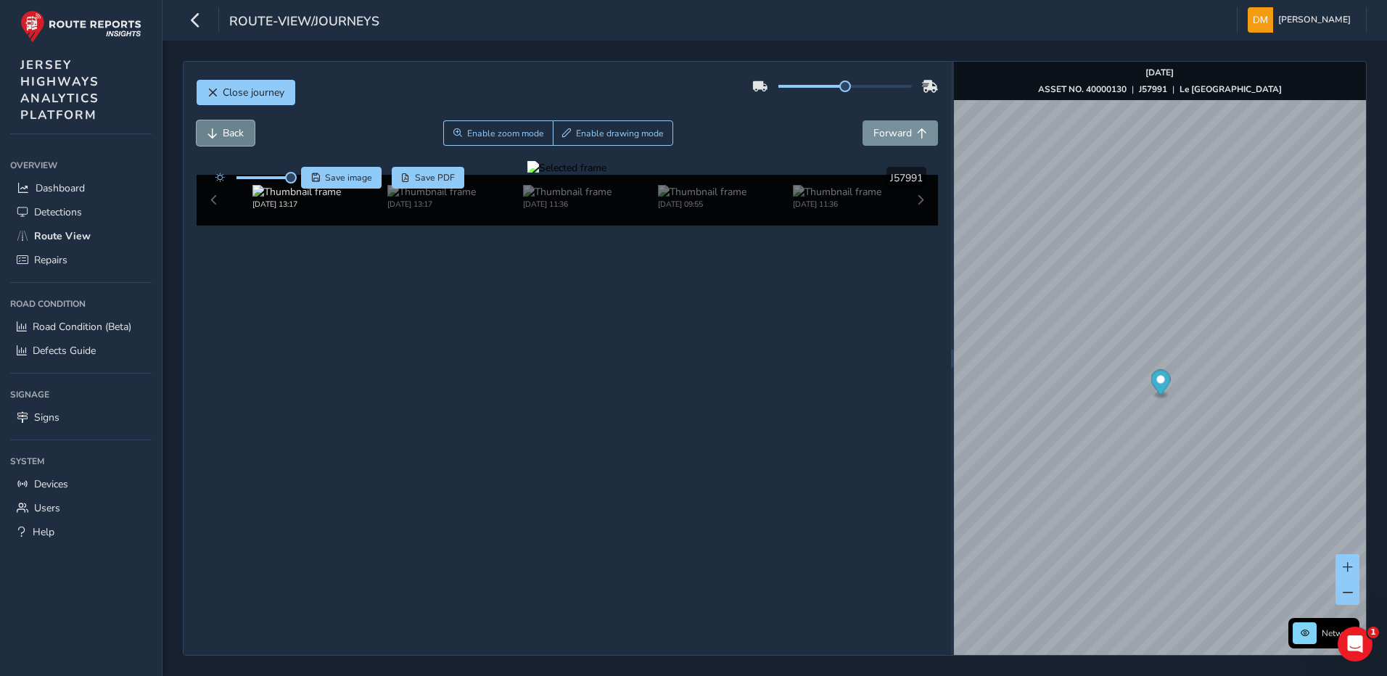
click at [226, 132] on span "Back" at bounding box center [233, 133] width 21 height 14
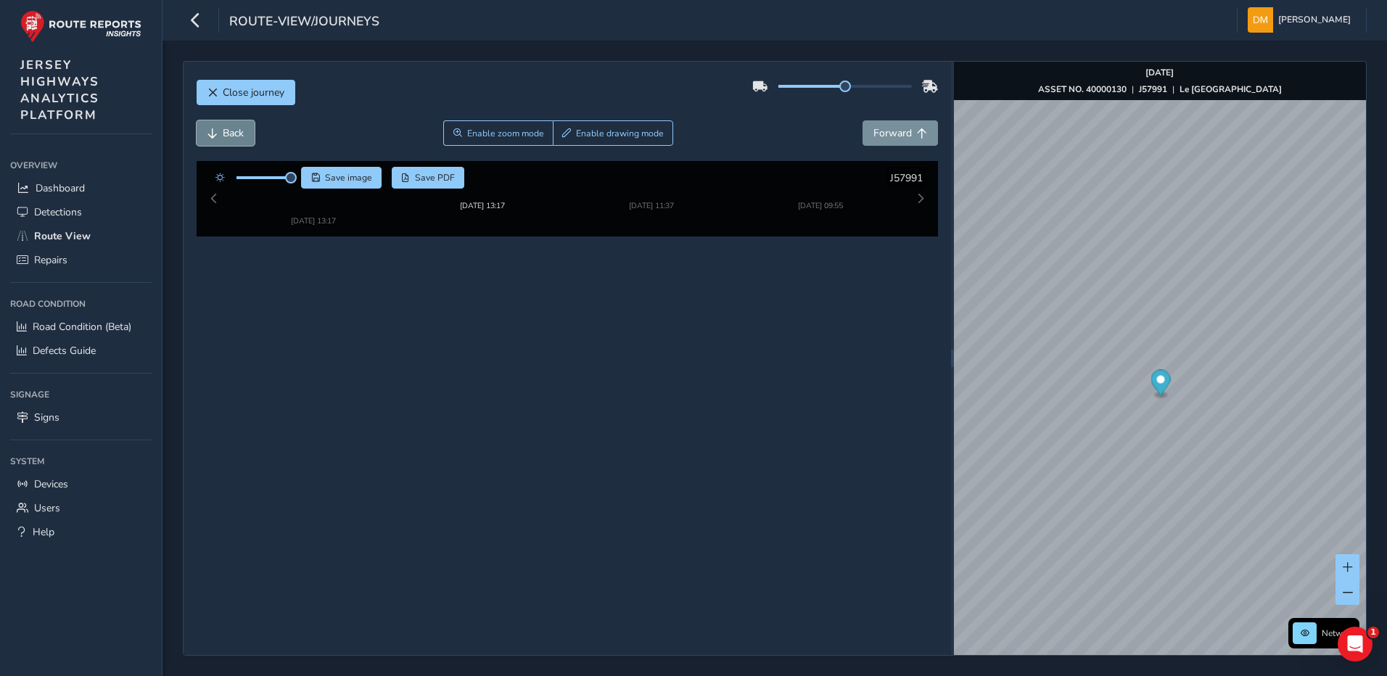
click at [226, 132] on span "Back" at bounding box center [233, 133] width 21 height 14
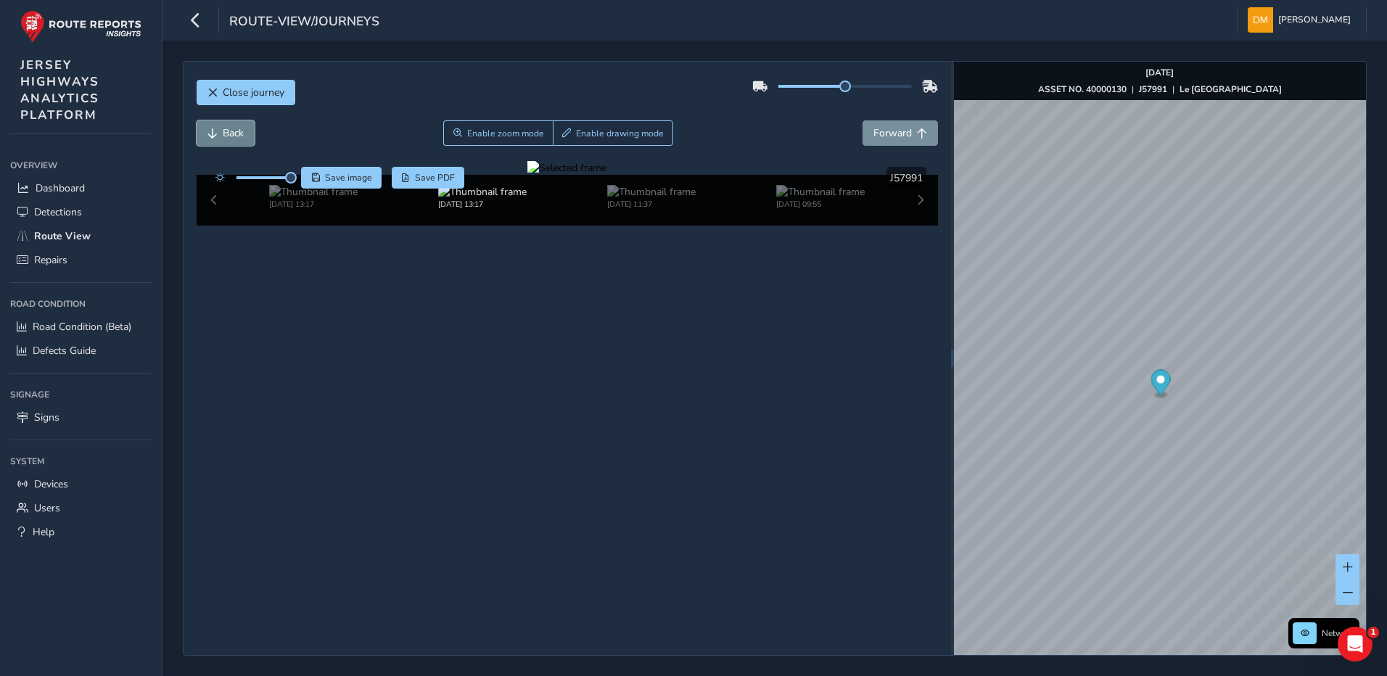
click at [226, 132] on span "Back" at bounding box center [233, 133] width 21 height 14
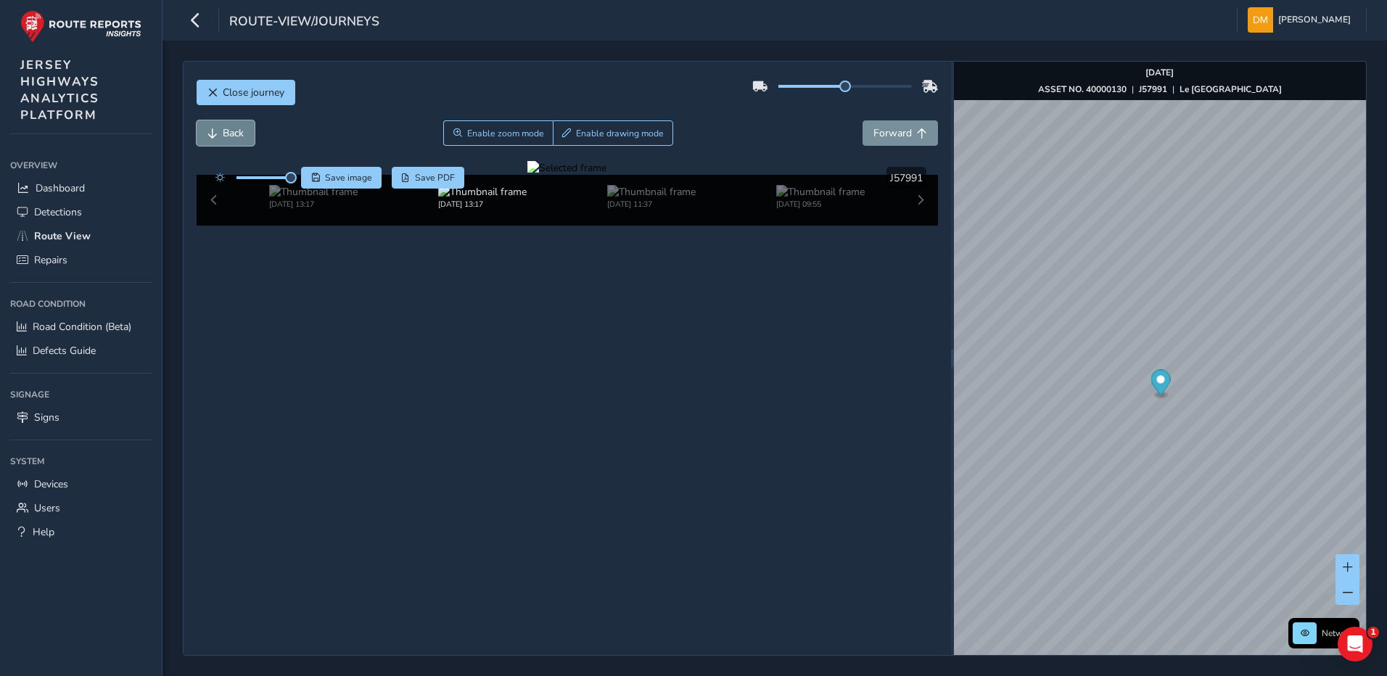
click at [226, 132] on span "Back" at bounding box center [233, 133] width 21 height 14
click at [244, 134] on span "Back" at bounding box center [233, 133] width 21 height 14
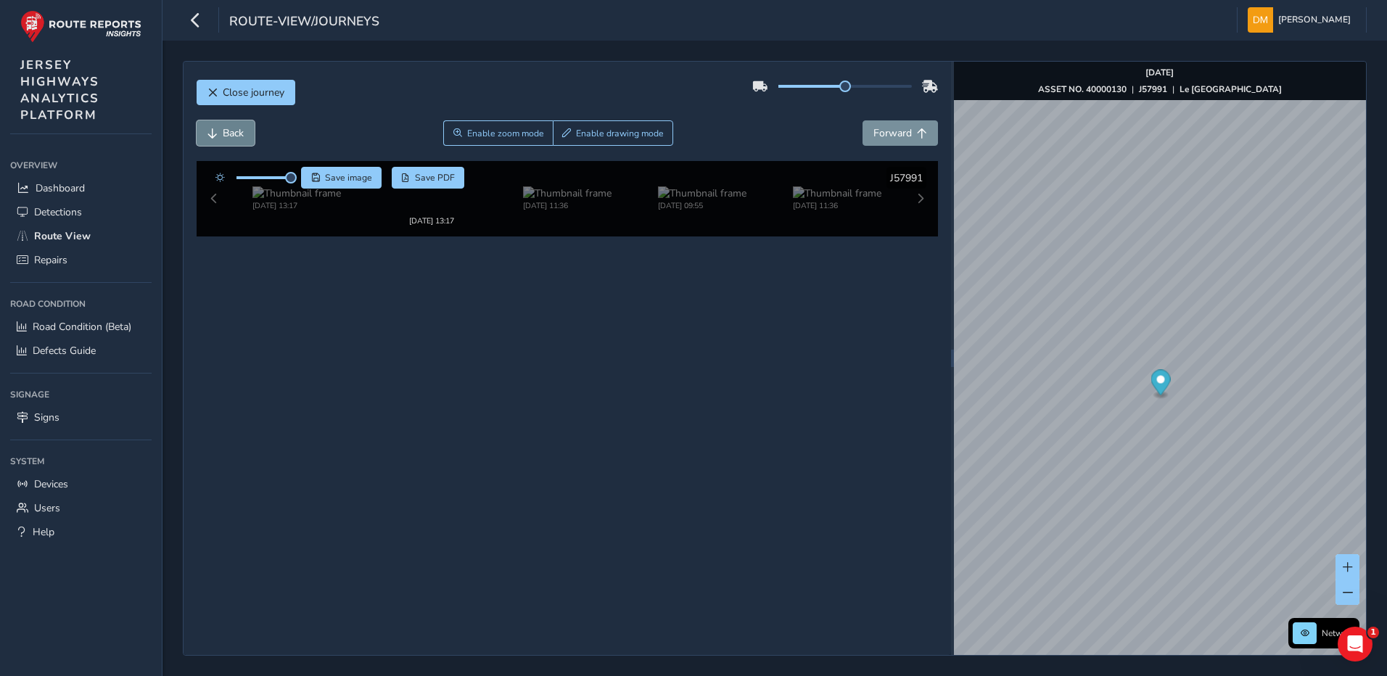
click at [244, 134] on span "Back" at bounding box center [233, 133] width 21 height 14
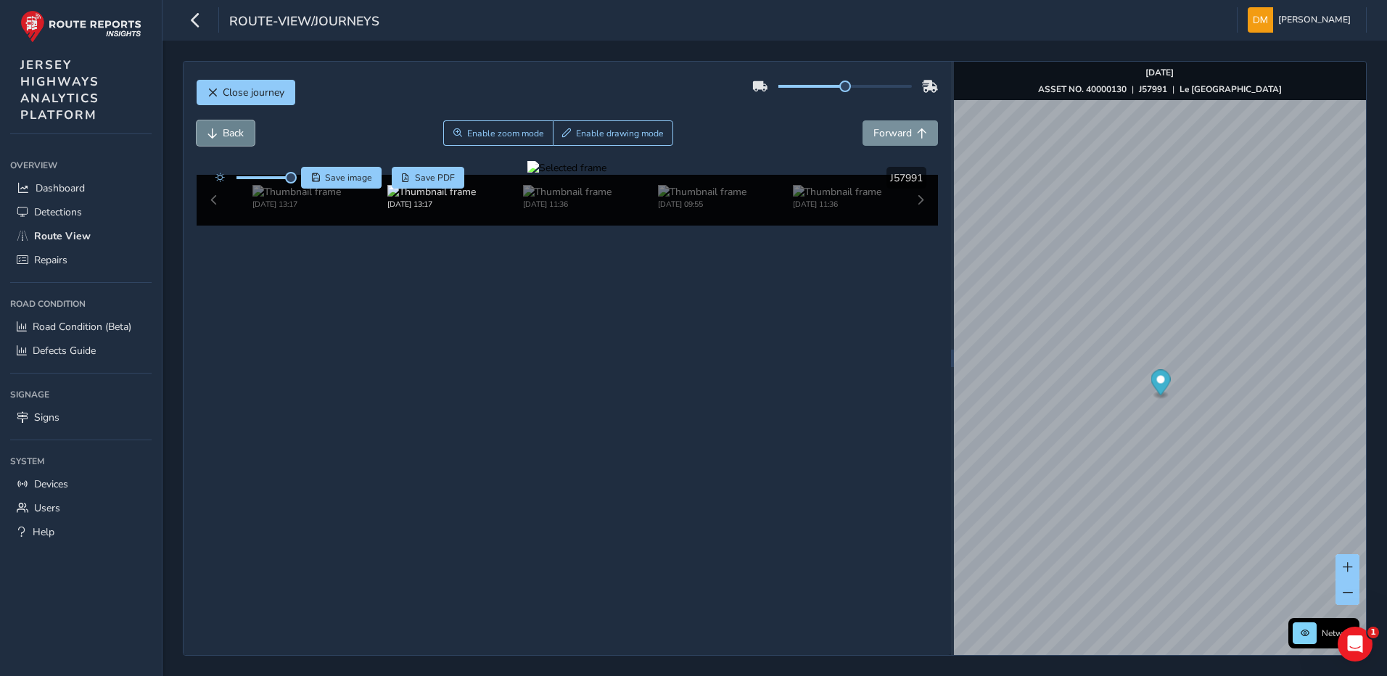
click at [244, 134] on span "Back" at bounding box center [233, 133] width 21 height 14
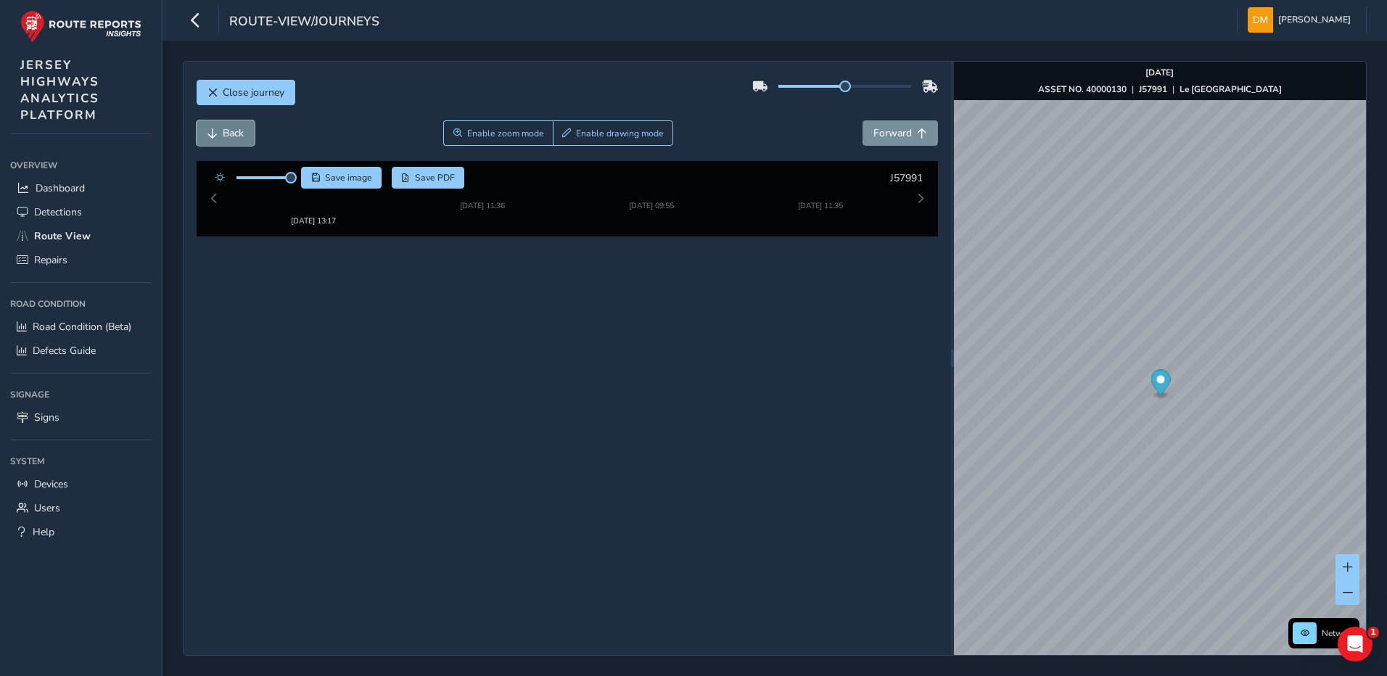
click at [244, 134] on span "Back" at bounding box center [233, 133] width 21 height 14
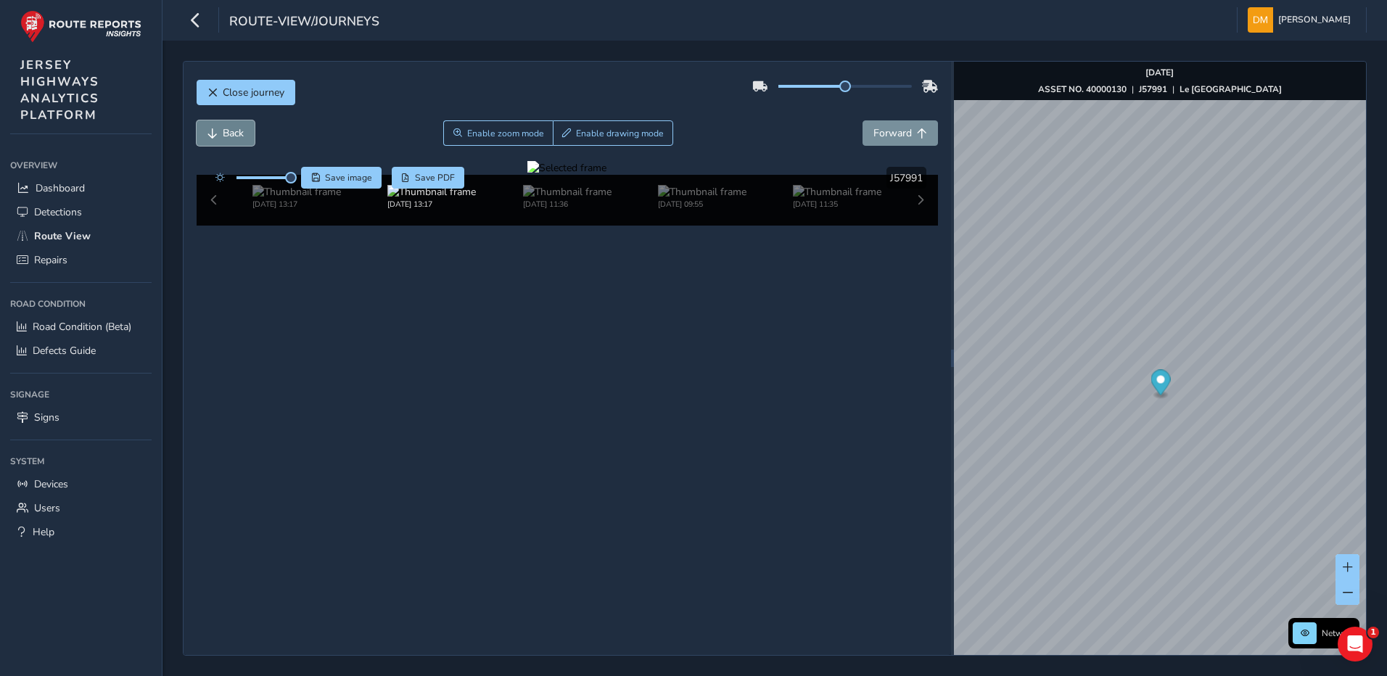
click at [244, 134] on span "Back" at bounding box center [233, 133] width 21 height 14
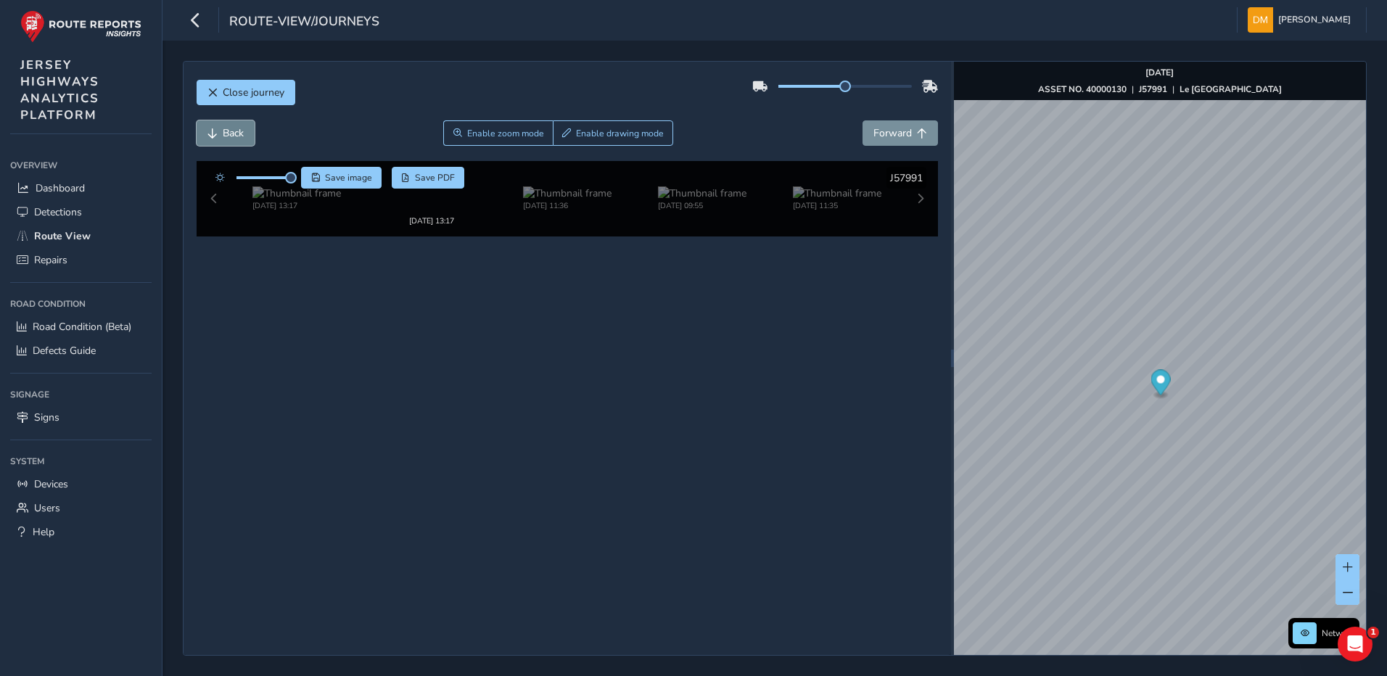
click at [244, 134] on span "Back" at bounding box center [233, 133] width 21 height 14
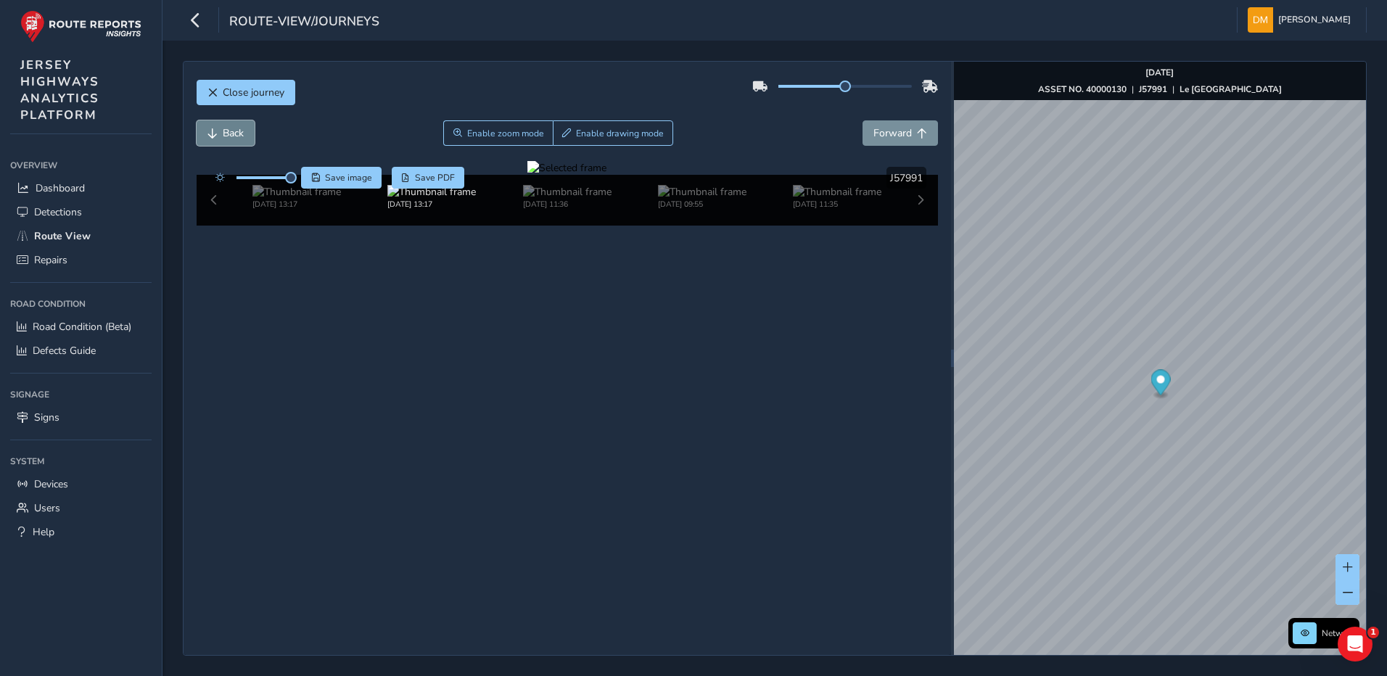
click at [244, 134] on span "Back" at bounding box center [233, 133] width 21 height 14
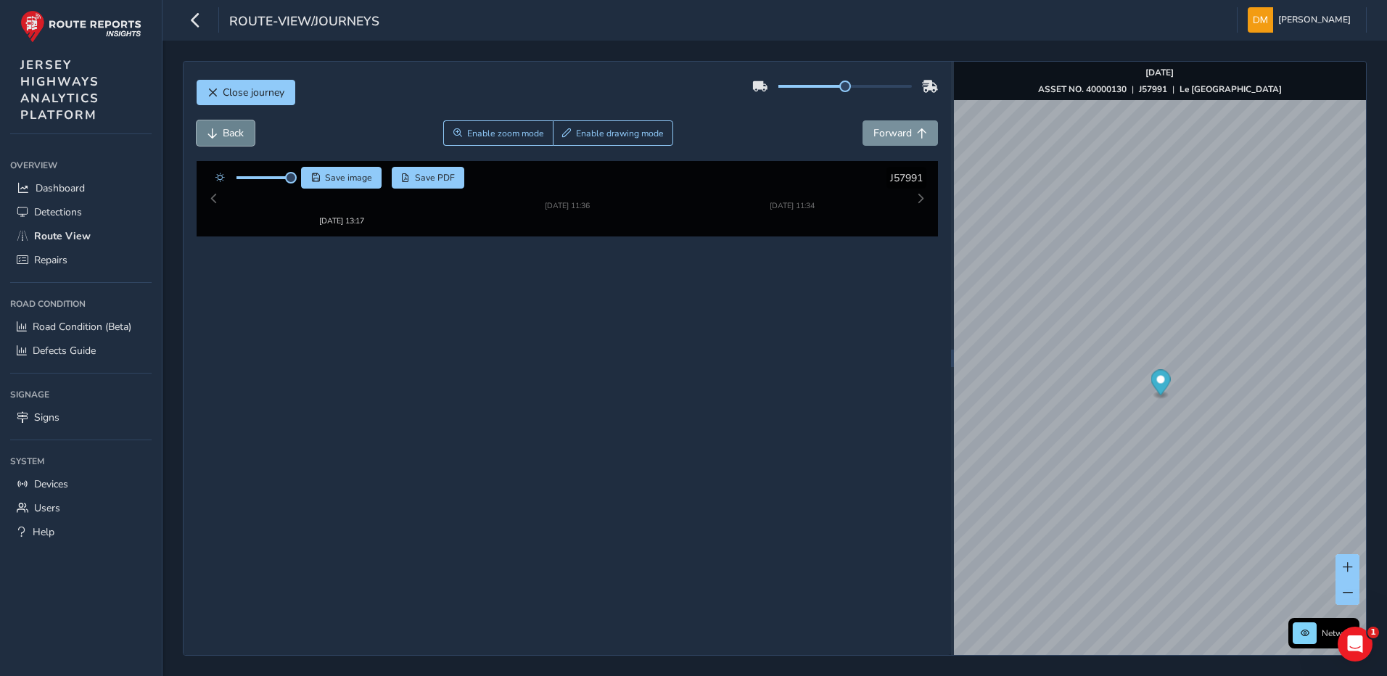
click at [244, 134] on span "Back" at bounding box center [233, 133] width 21 height 14
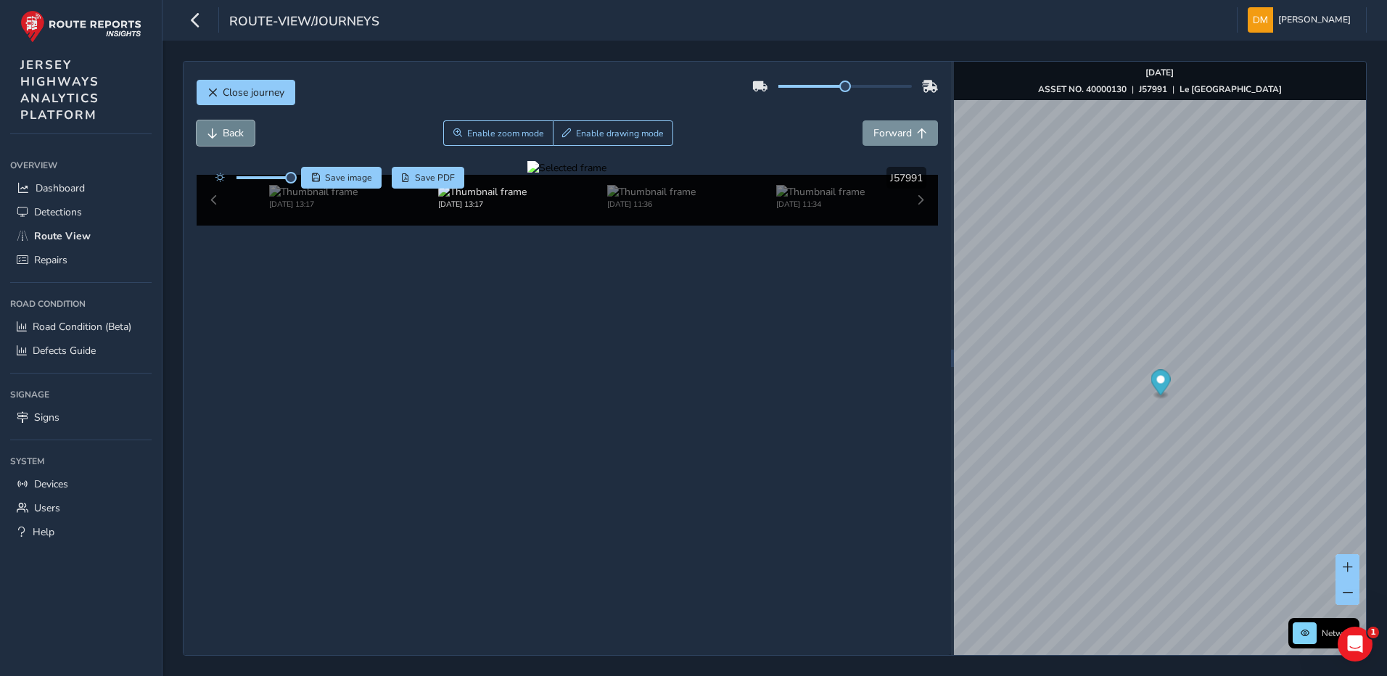
click at [244, 134] on span "Back" at bounding box center [233, 133] width 21 height 14
click at [528, 175] on div at bounding box center [567, 168] width 79 height 14
click at [504, 414] on img at bounding box center [1000, 279] width 2090 height 1175
click at [880, 146] on div "Back Enable zoom mode Enable drawing mode Forward" at bounding box center [568, 140] width 742 height 41
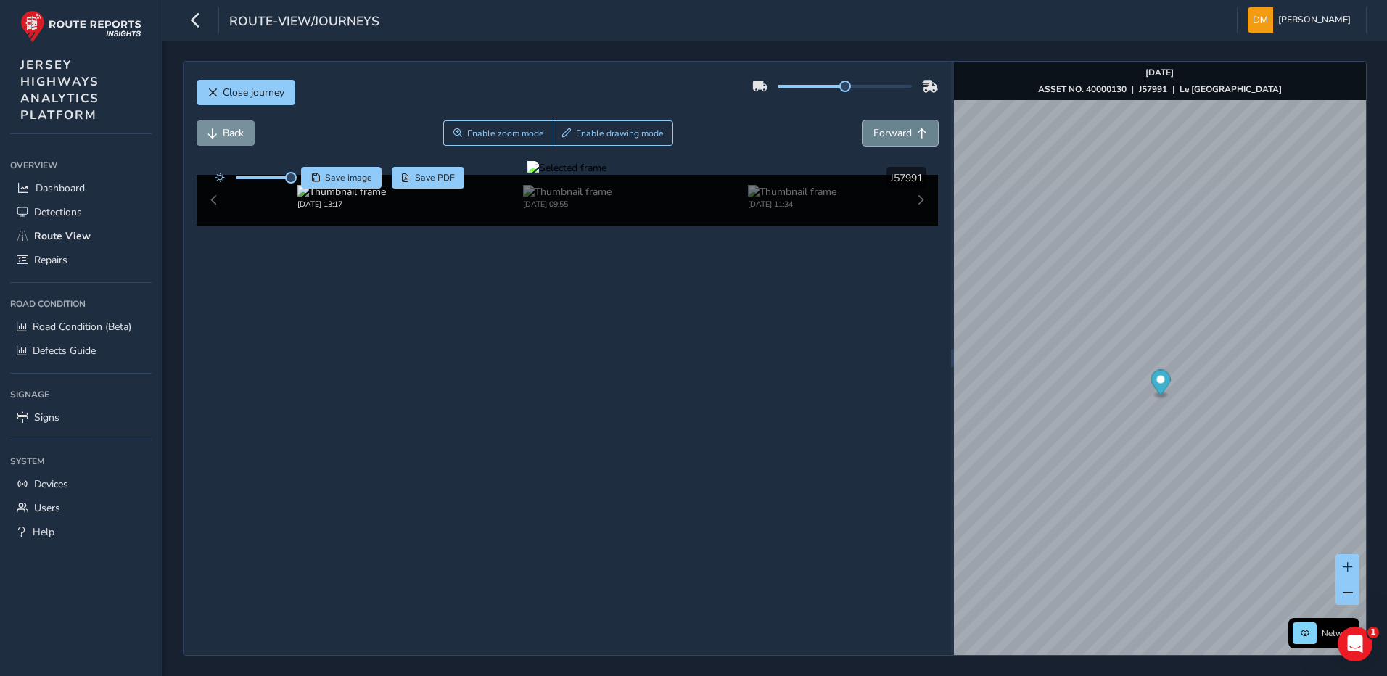
click at [884, 136] on span "Forward" at bounding box center [893, 133] width 38 height 14
click at [602, 175] on div at bounding box center [567, 168] width 79 height 14
click at [602, 459] on img at bounding box center [819, 194] width 2090 height 1175
click at [868, 140] on button "Forward" at bounding box center [900, 132] width 75 height 25
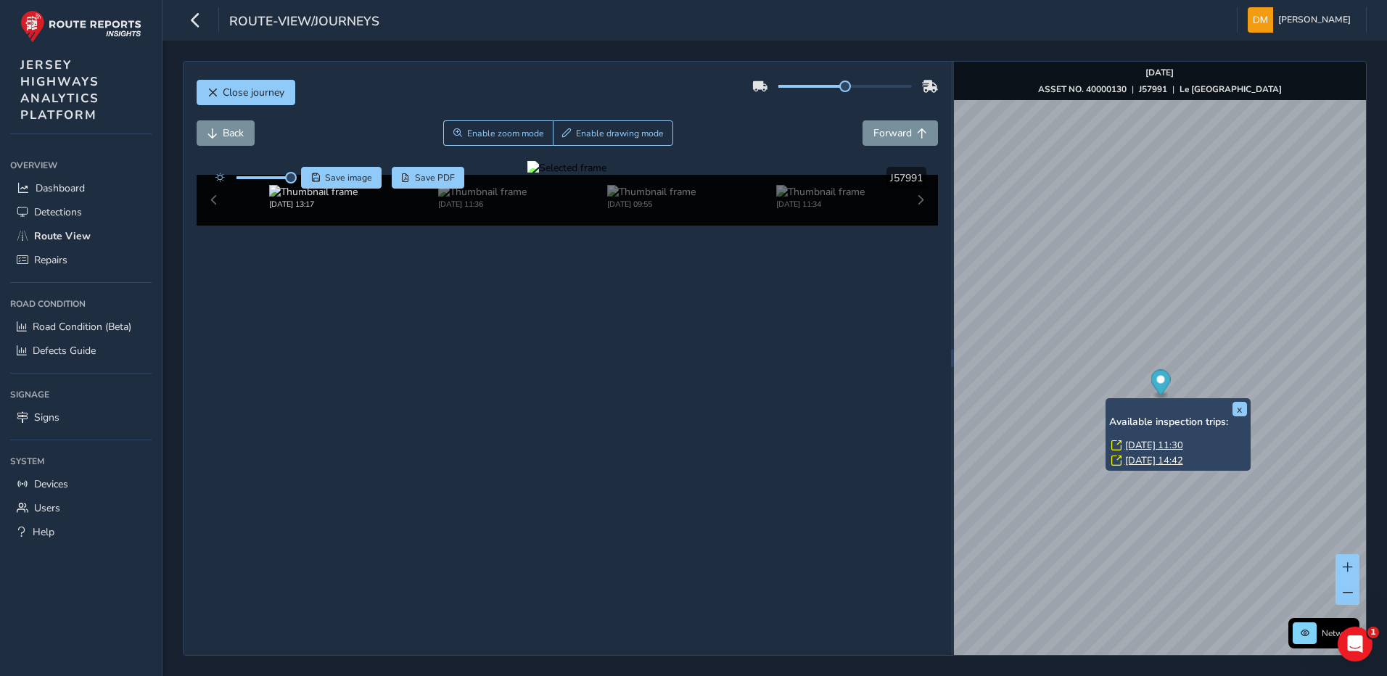
click at [1152, 443] on link "[DATE] 11:30" at bounding box center [1154, 445] width 58 height 13
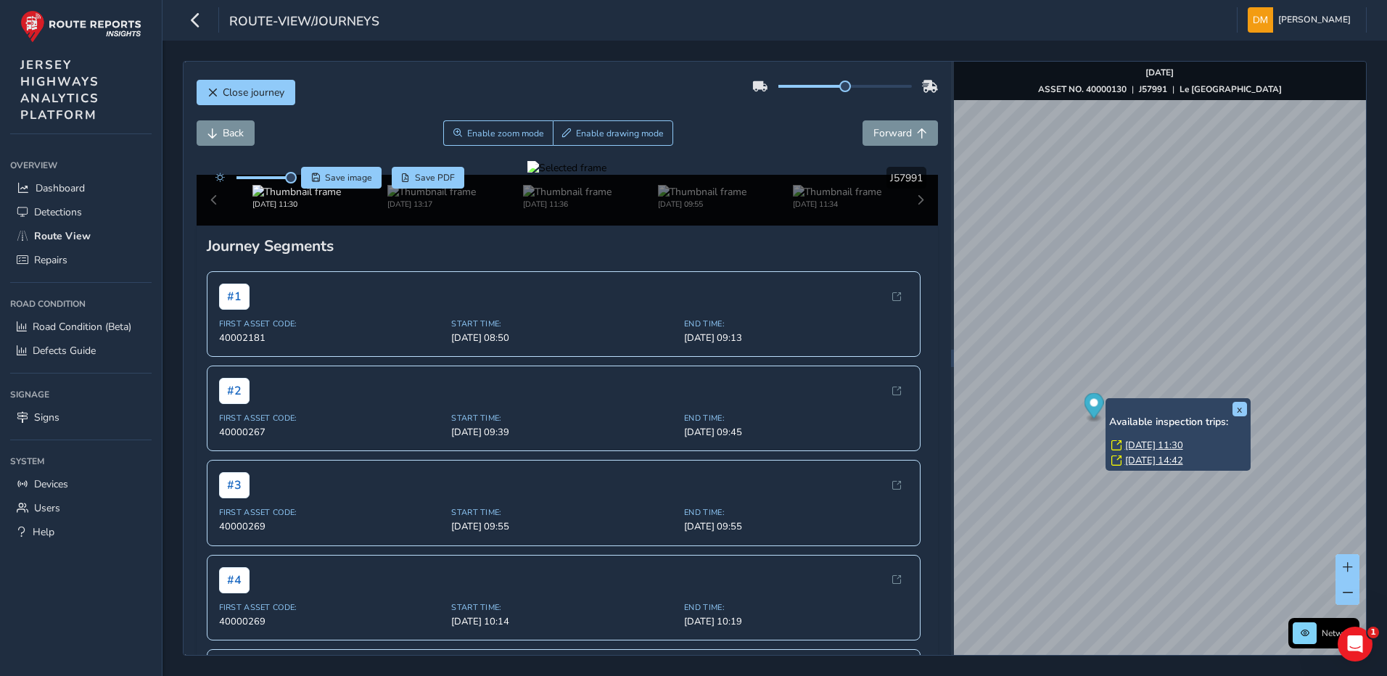
click at [1152, 443] on link "[DATE] 11:30" at bounding box center [1154, 445] width 58 height 13
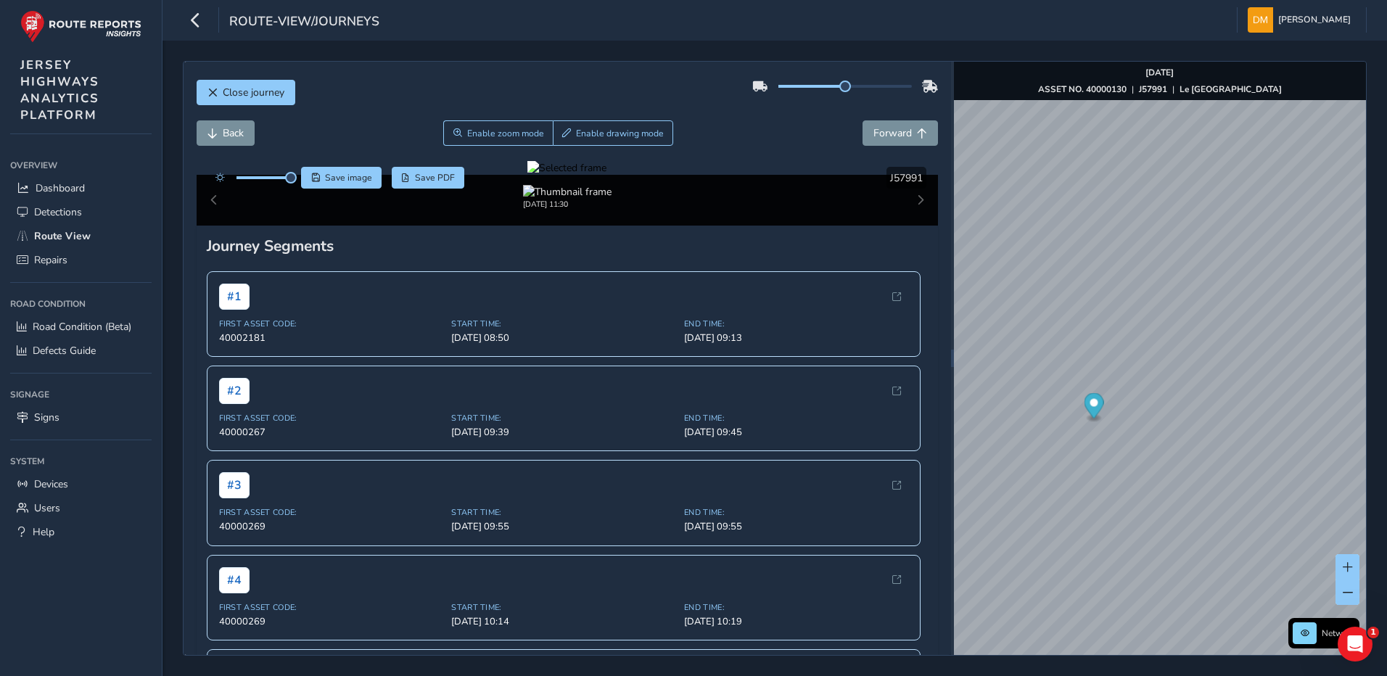
click at [528, 175] on div at bounding box center [567, 168] width 79 height 14
click at [459, 439] on img at bounding box center [1084, 231] width 2090 height 1175
click at [863, 137] on button "Forward" at bounding box center [900, 132] width 75 height 25
click at [231, 131] on span "Back" at bounding box center [233, 133] width 21 height 14
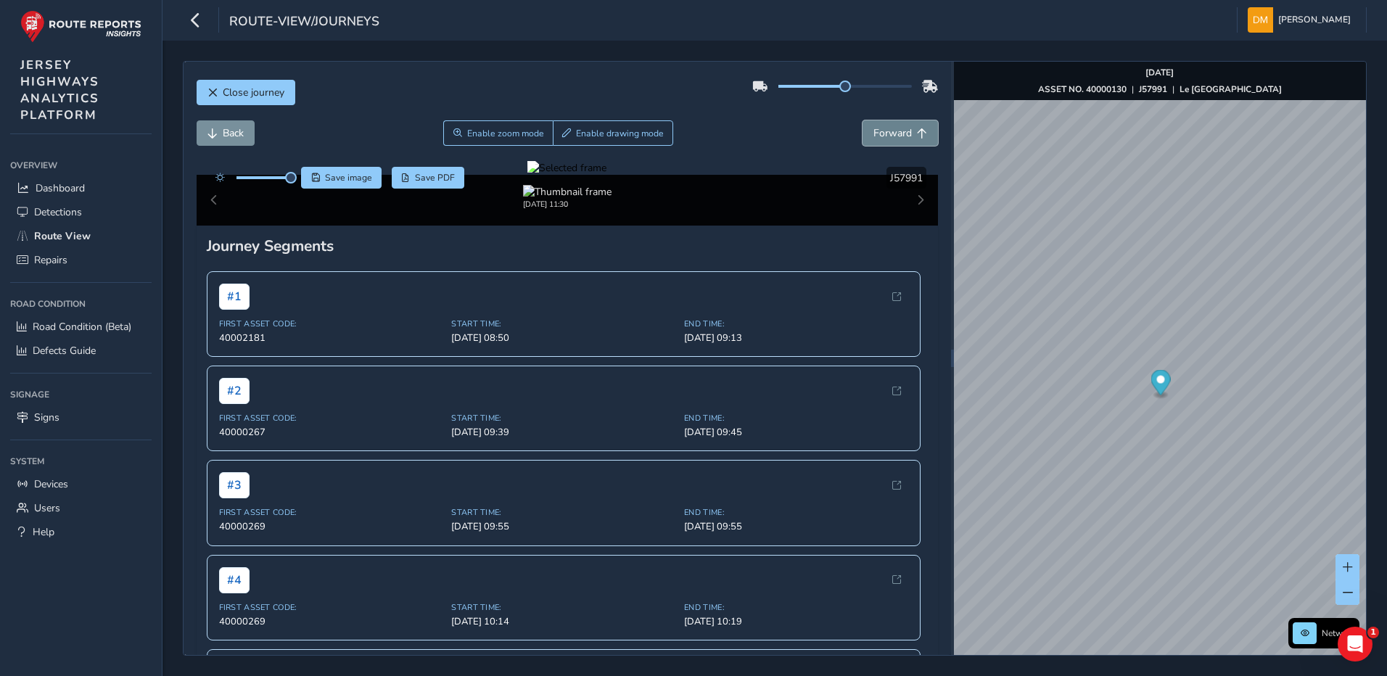
click at [897, 136] on span "Forward" at bounding box center [893, 133] width 38 height 14
click at [898, 136] on span "Forward" at bounding box center [893, 133] width 38 height 14
click at [229, 130] on span "Back" at bounding box center [233, 133] width 21 height 14
click at [607, 175] on div at bounding box center [567, 168] width 79 height 14
click at [719, 472] on img at bounding box center [601, 170] width 2090 height 1175
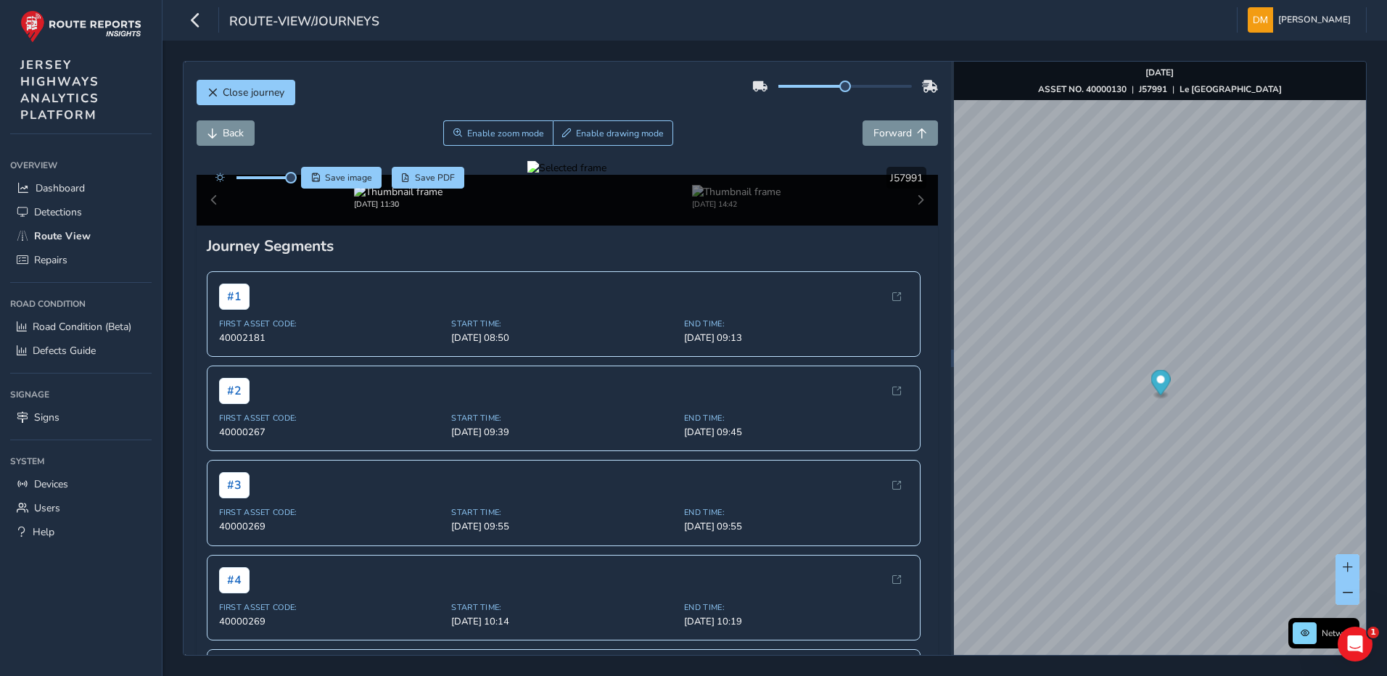
click at [898, 147] on div "Back Enable zoom mode Enable drawing mode Forward" at bounding box center [568, 140] width 742 height 41
click at [885, 127] on span "Forward" at bounding box center [893, 133] width 38 height 14
